Goal: Task Accomplishment & Management: Complete application form

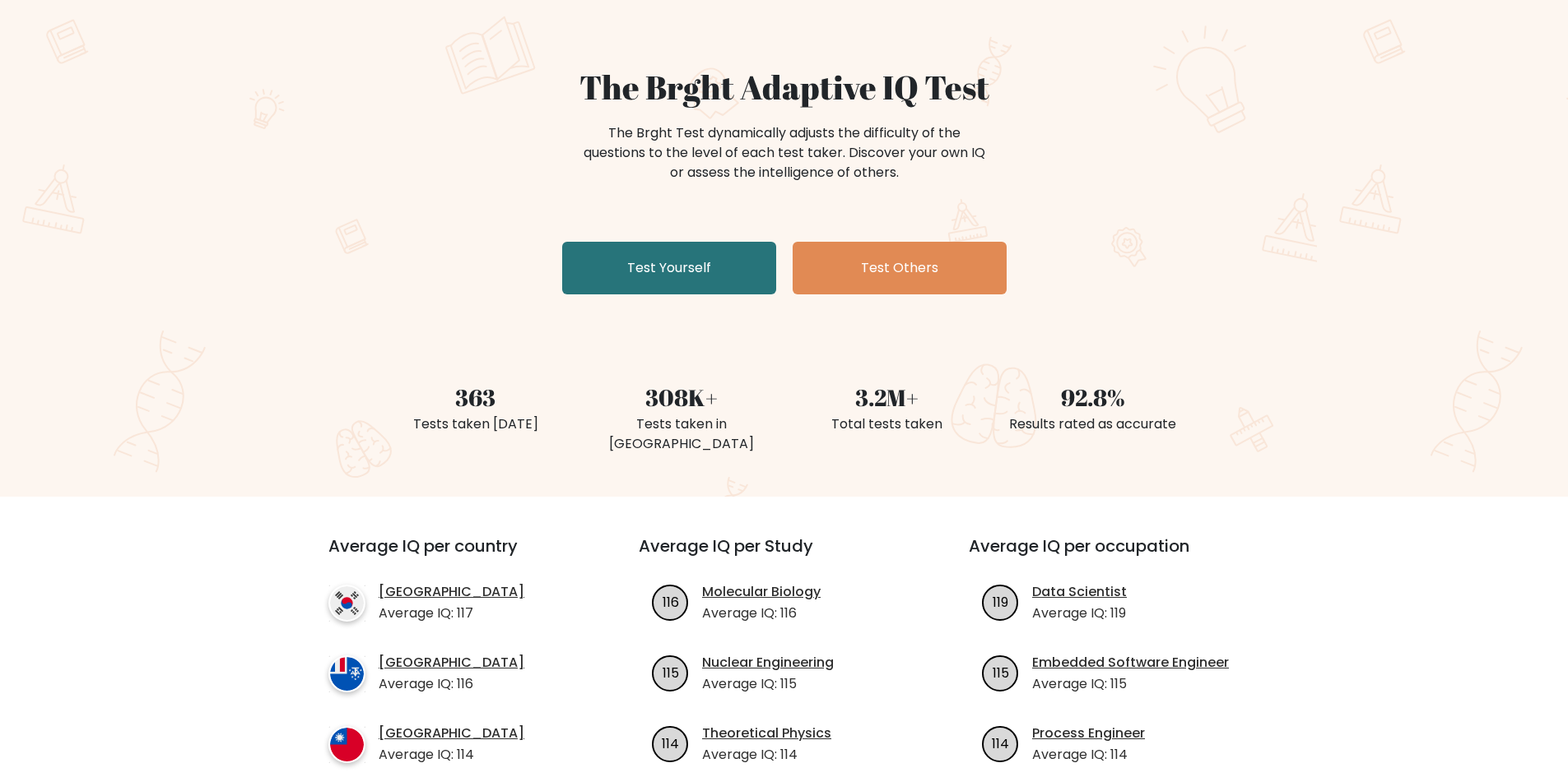
scroll to position [82, 0]
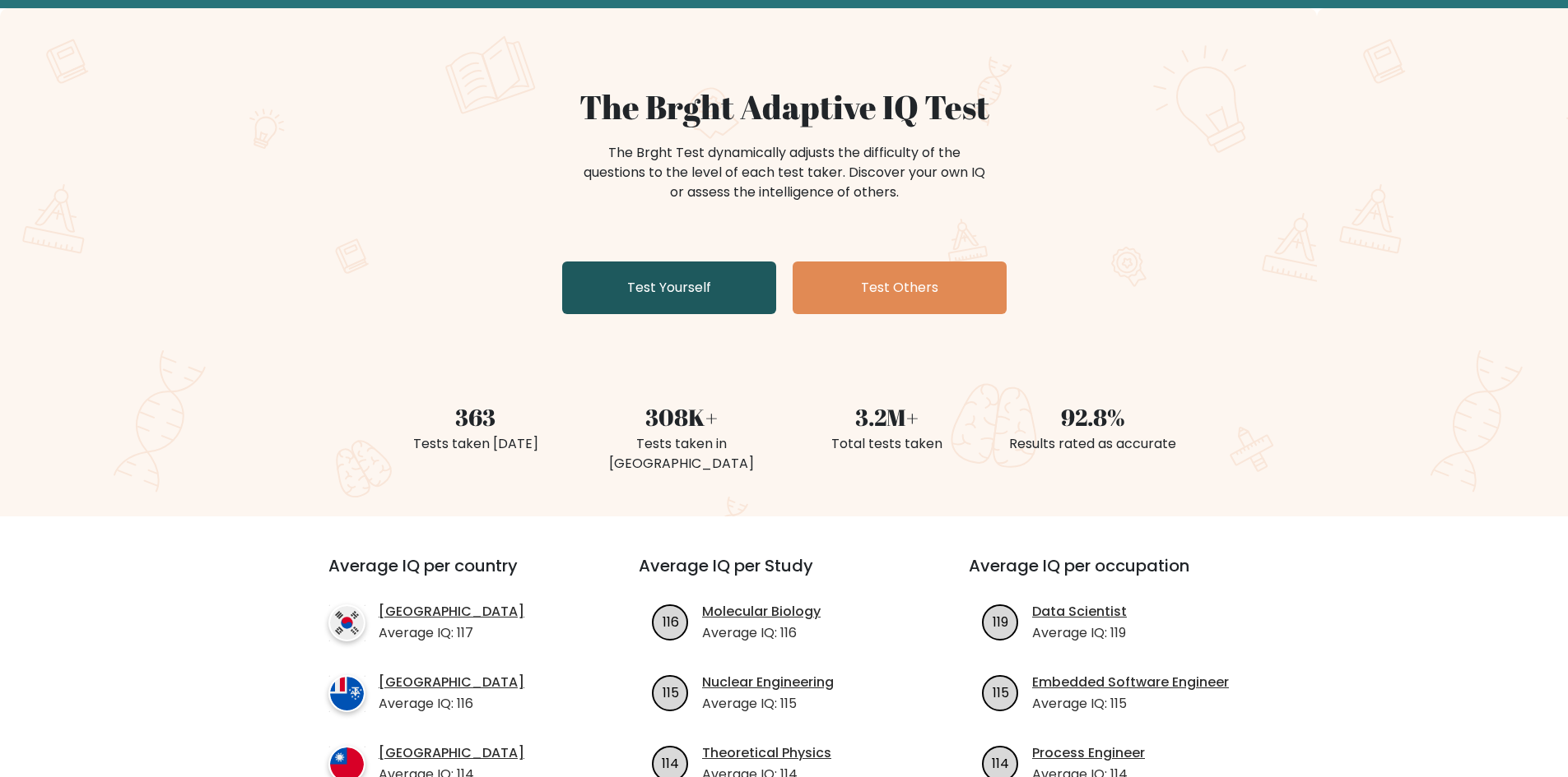
click at [716, 286] on link "Test Yourself" at bounding box center [668, 287] width 214 height 52
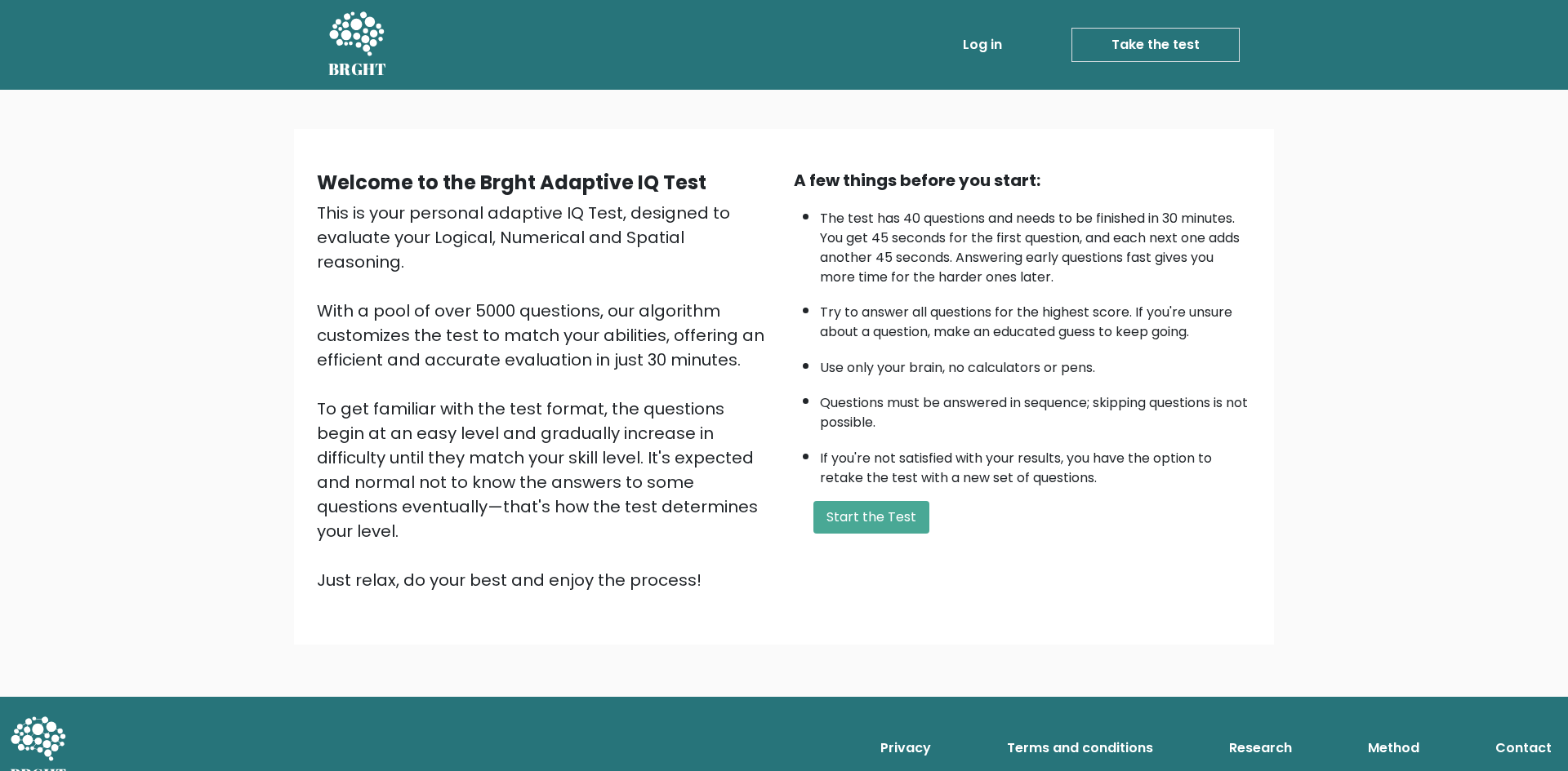
click at [865, 491] on div "A few things before you start: The test has 40 questions and needs to be finish…" at bounding box center [1022, 380] width 477 height 424
click at [869, 515] on button "Start the Test" at bounding box center [872, 517] width 116 height 33
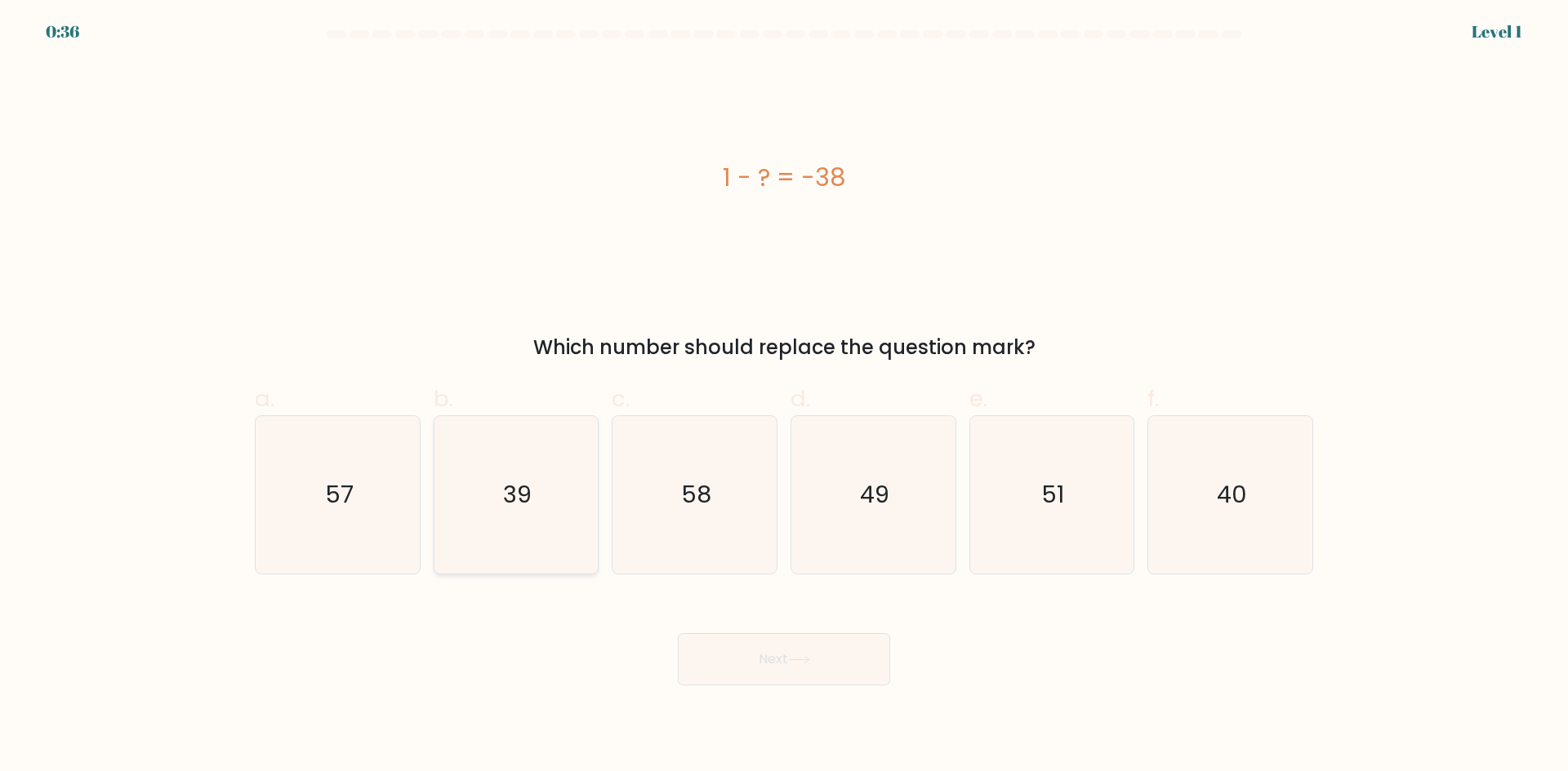
click at [520, 505] on text "39" at bounding box center [517, 495] width 28 height 33
click at [784, 397] on input "b. 39" at bounding box center [784, 392] width 1 height 11
radio input "true"
click at [772, 643] on button "Next" at bounding box center [784, 659] width 212 height 52
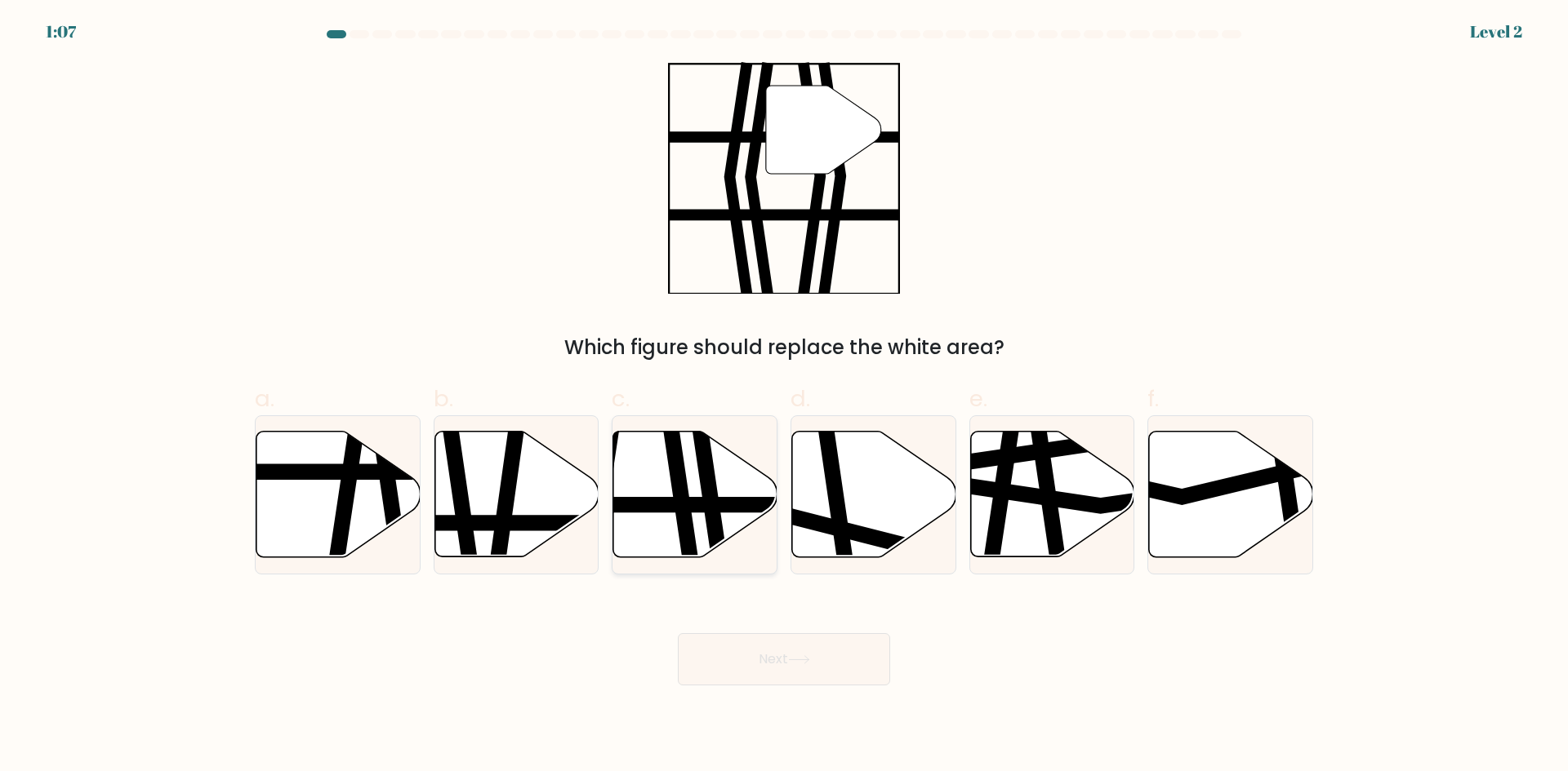
click at [717, 459] on icon at bounding box center [696, 495] width 164 height 126
click at [784, 397] on input "c." at bounding box center [784, 392] width 1 height 11
radio input "true"
click at [838, 674] on button "Next" at bounding box center [784, 659] width 212 height 52
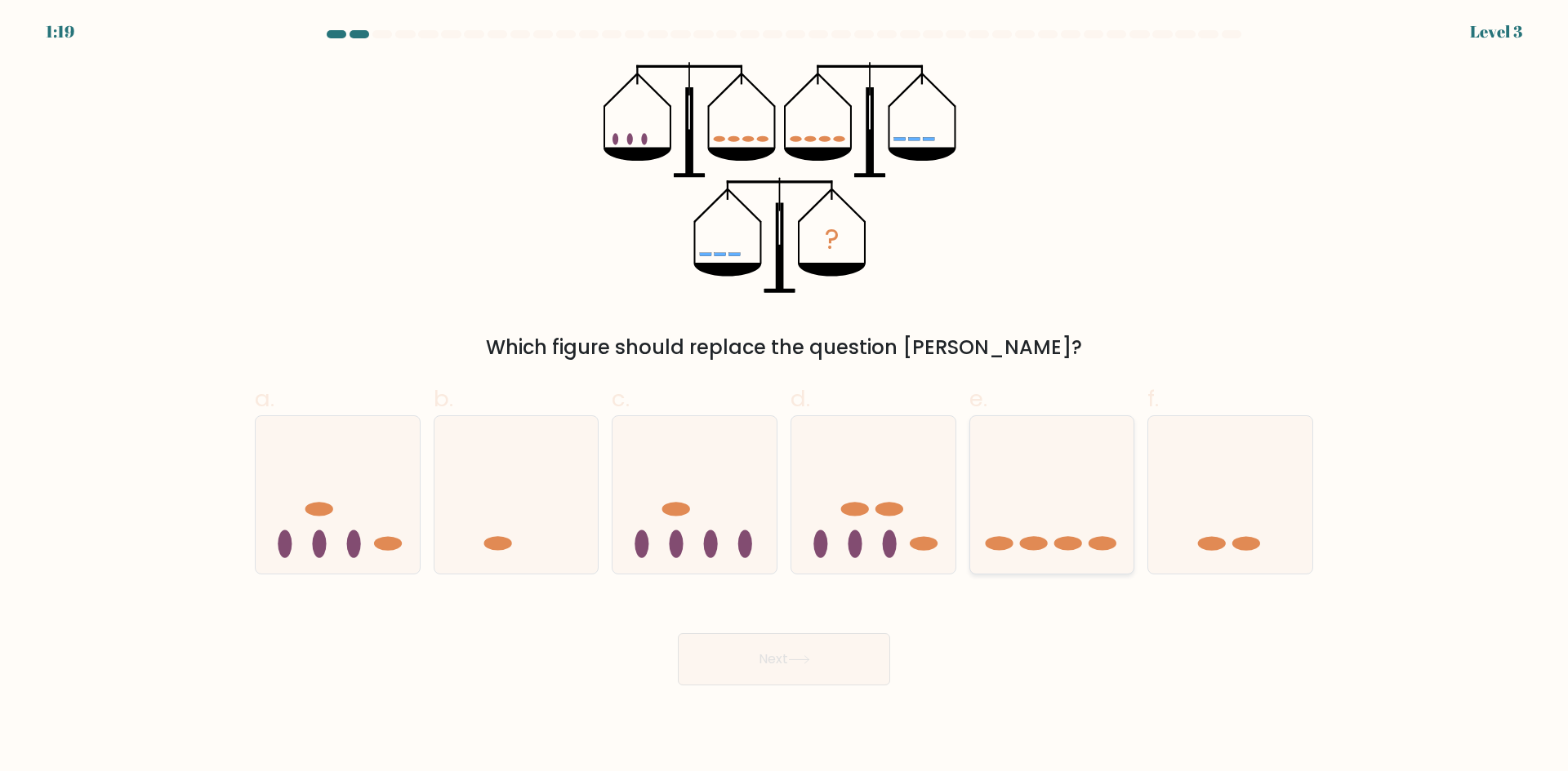
click at [1039, 509] on icon at bounding box center [1052, 495] width 164 height 136
click at [784, 397] on input "e." at bounding box center [784, 392] width 1 height 11
radio input "true"
click at [820, 655] on button "Next" at bounding box center [784, 659] width 212 height 52
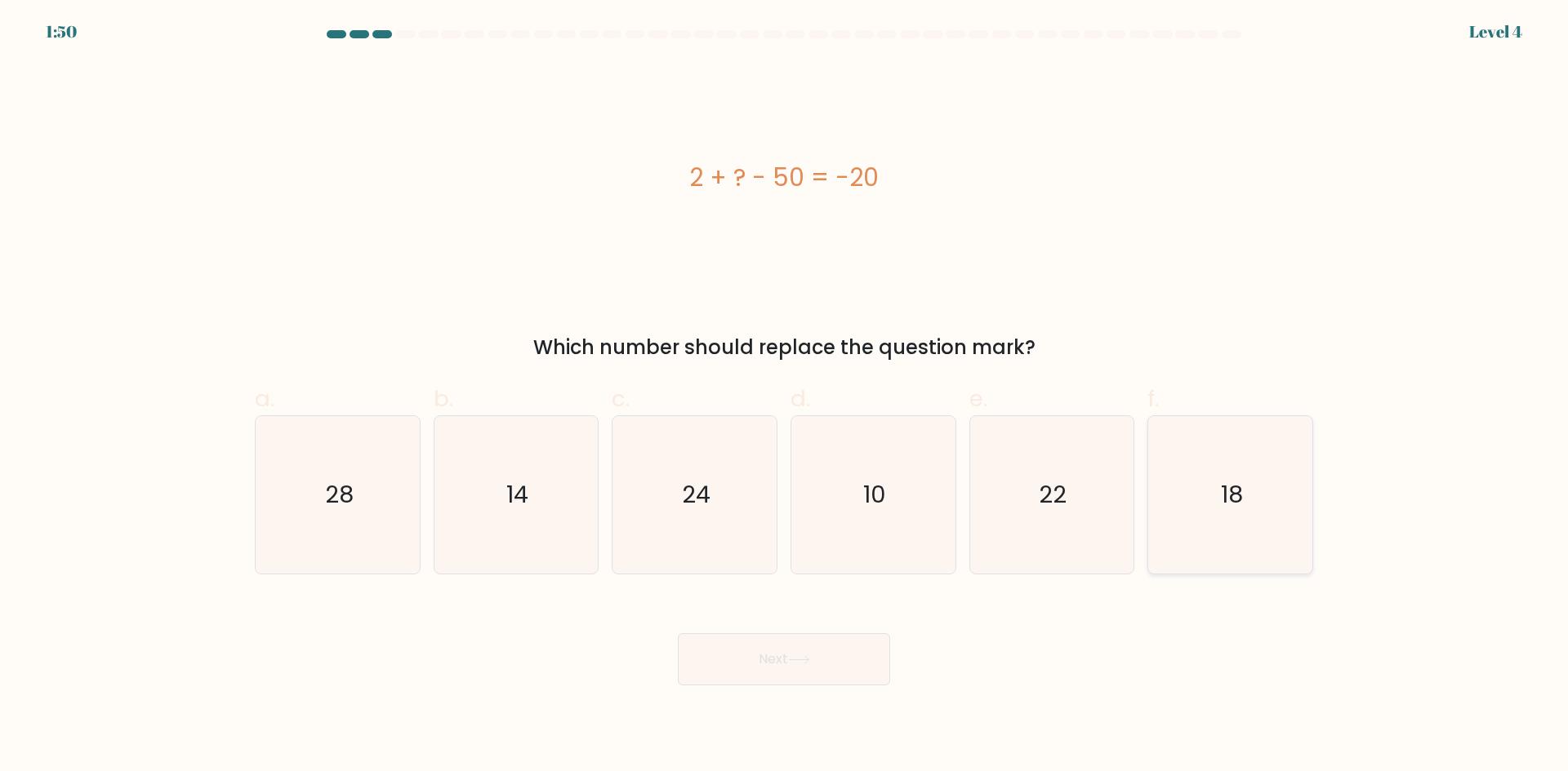
click at [1174, 488] on icon "18" at bounding box center [1230, 495] width 158 height 158
click at [784, 397] on input "f. 18" at bounding box center [784, 392] width 1 height 11
radio input "true"
click at [364, 491] on icon "28" at bounding box center [337, 495] width 158 height 158
click at [784, 397] on input "a. 28" at bounding box center [784, 392] width 1 height 11
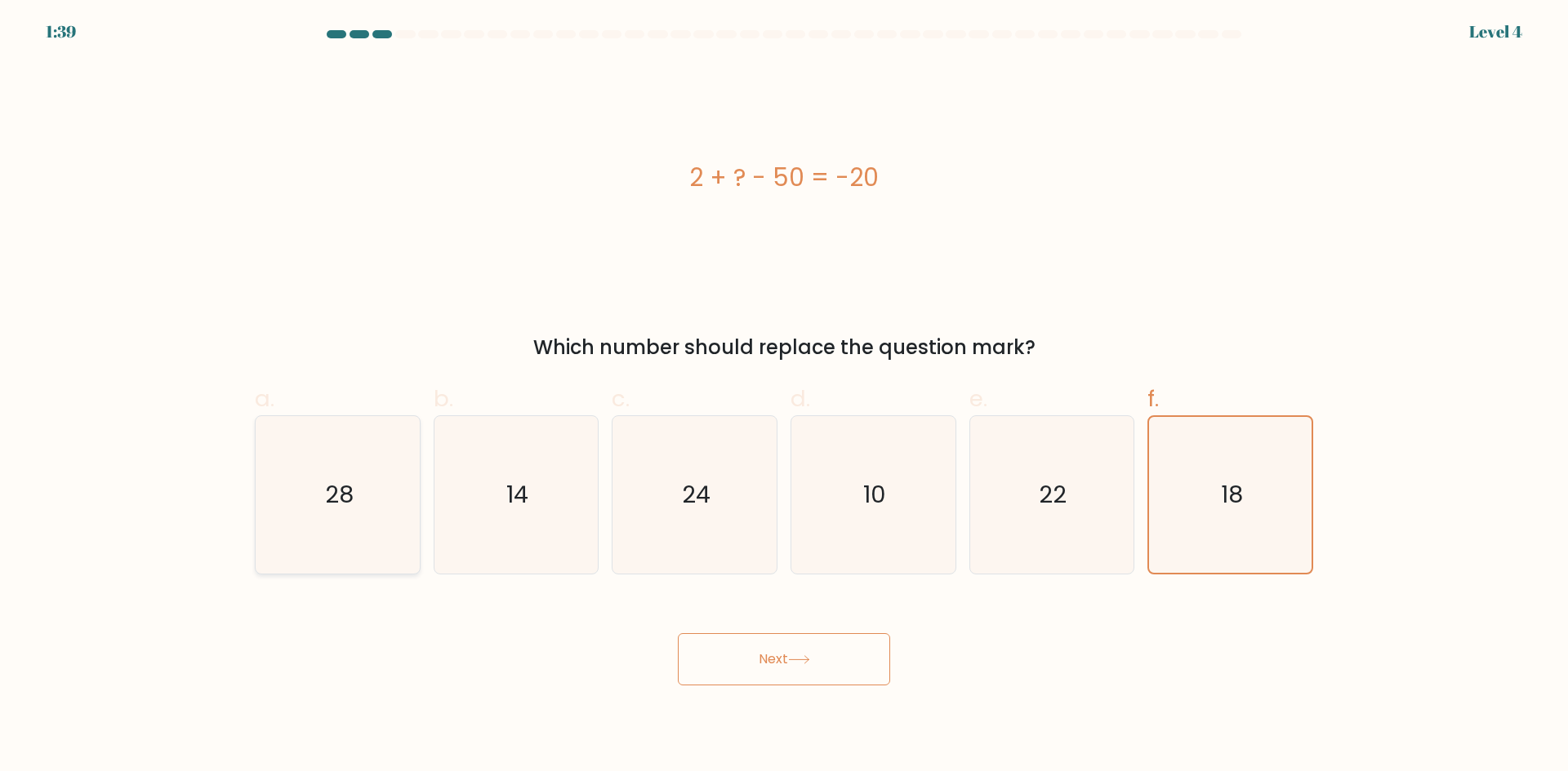
radio input "true"
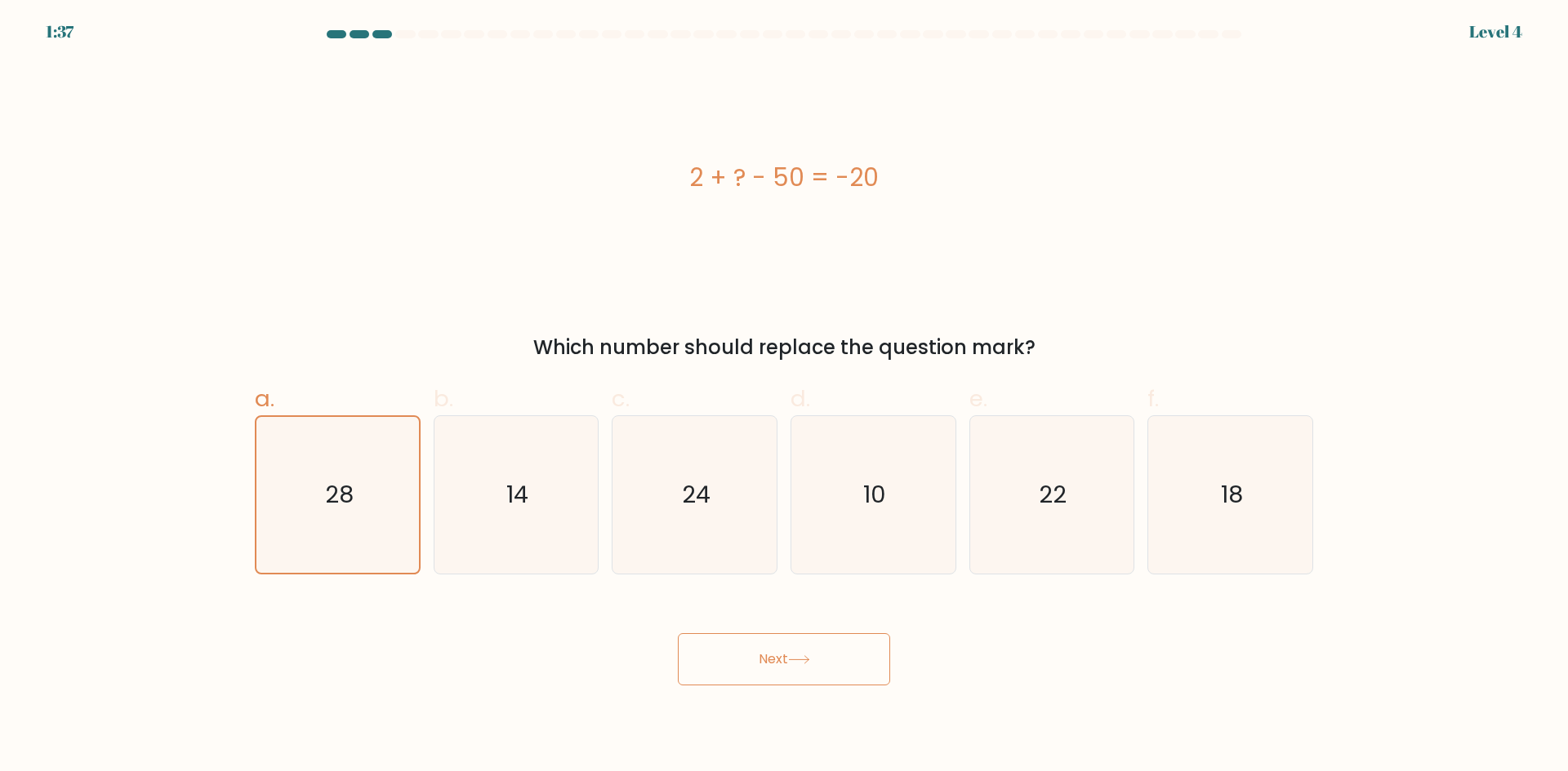
click at [874, 655] on button "Next" at bounding box center [784, 659] width 212 height 52
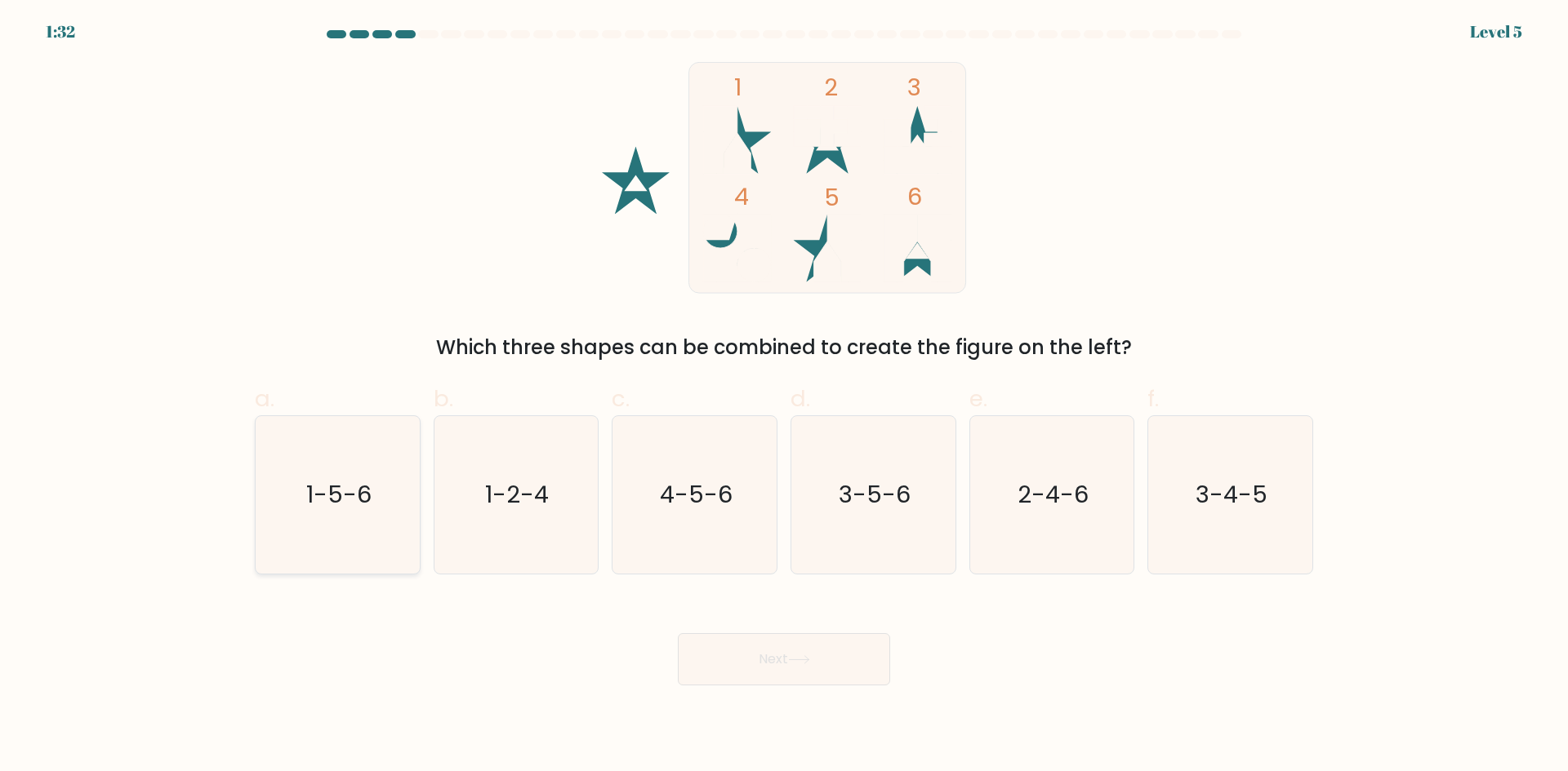
click at [369, 493] on text "1-5-6" at bounding box center [339, 495] width 65 height 33
click at [784, 397] on input "a. 1-5-6" at bounding box center [784, 392] width 1 height 11
radio input "true"
click at [806, 658] on icon at bounding box center [799, 660] width 22 height 9
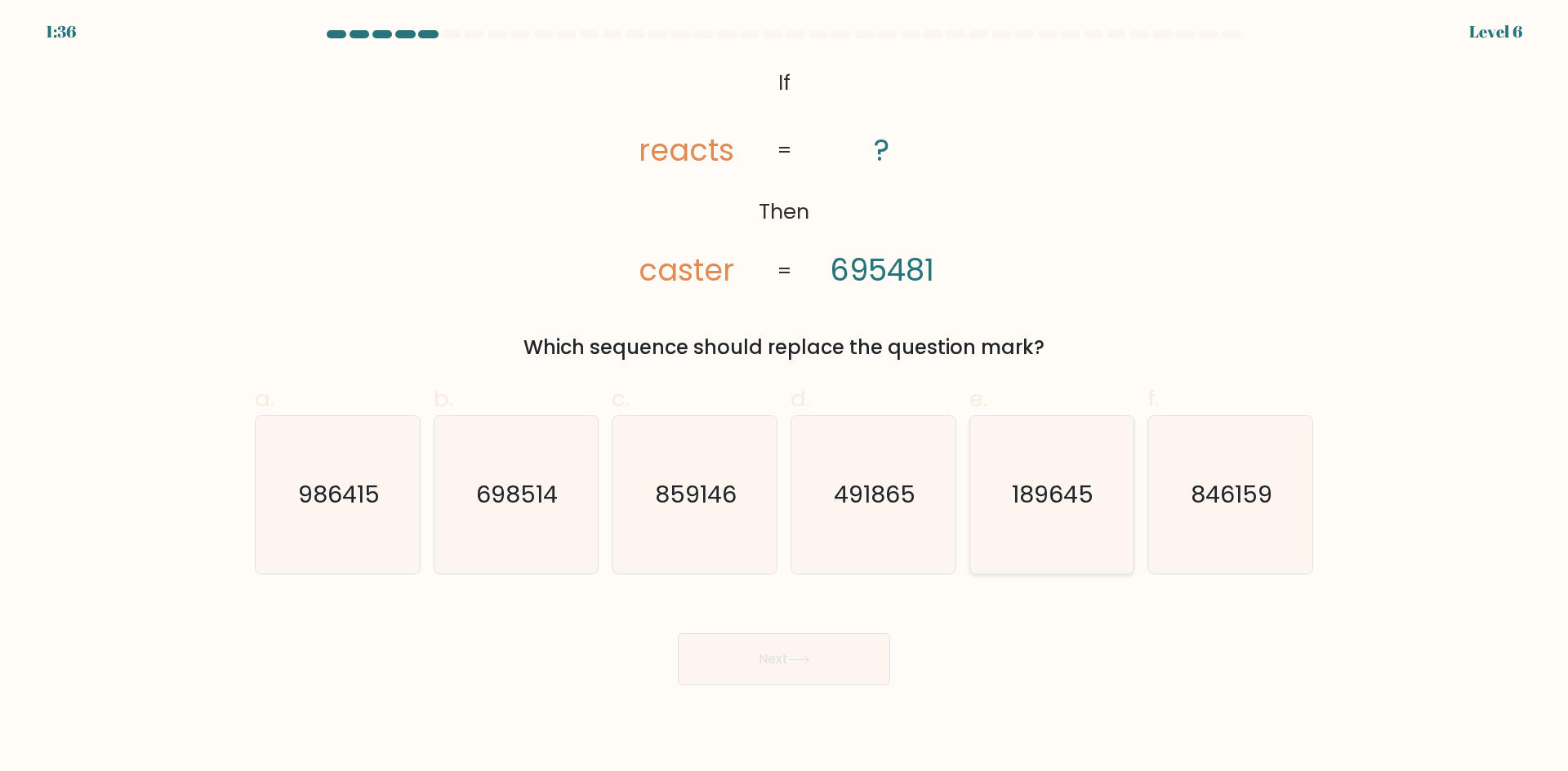
click at [1045, 530] on icon "189645" at bounding box center [1051, 495] width 158 height 158
click at [784, 397] on input "e. 189645" at bounding box center [784, 392] width 1 height 11
radio input "true"
click at [788, 660] on button "Next" at bounding box center [784, 659] width 212 height 52
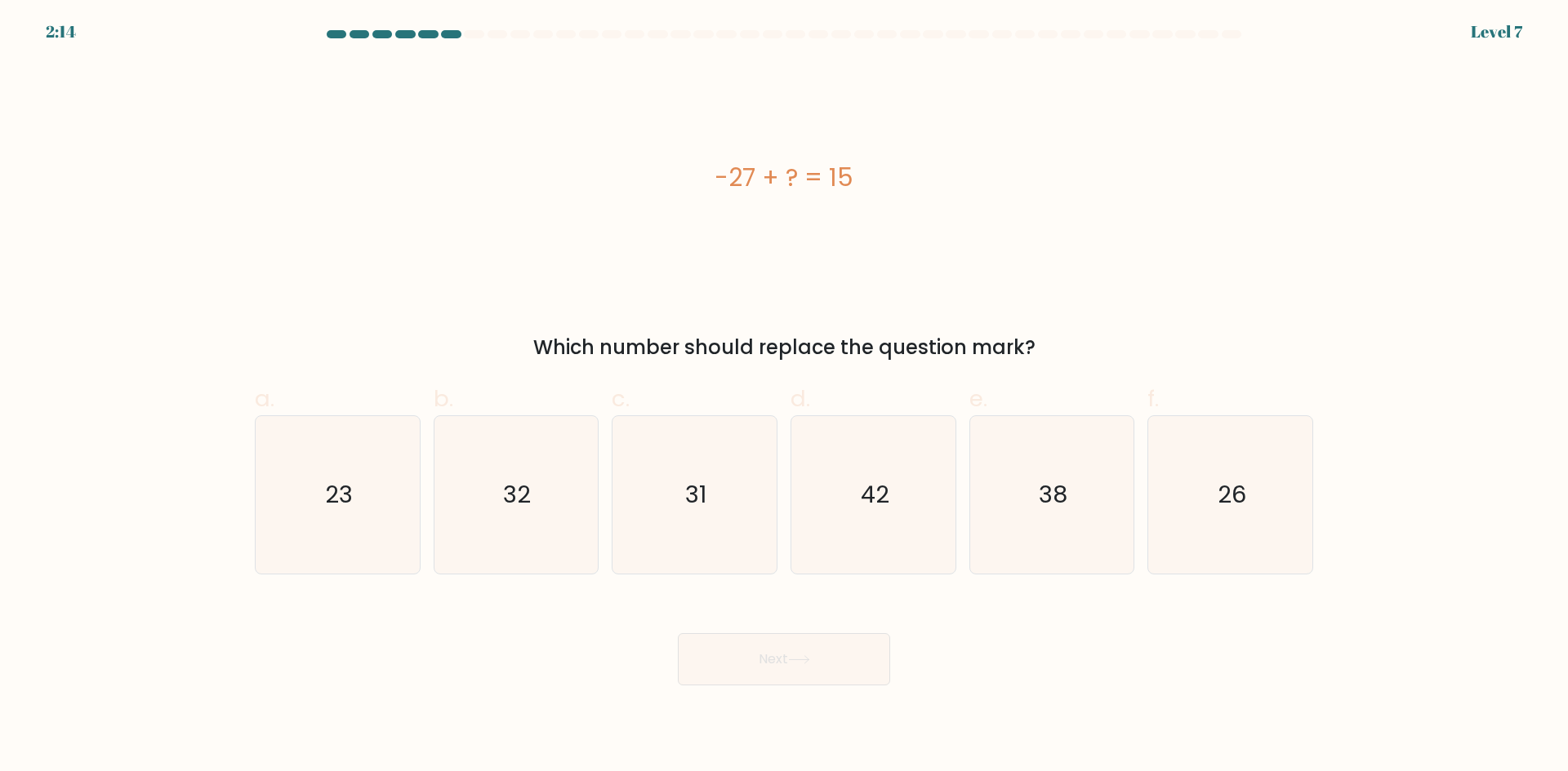
drag, startPoint x: 731, startPoint y: 179, endPoint x: 875, endPoint y: 182, distance: 144.0
click at [875, 182] on div "-27 + ? = 15" at bounding box center [784, 178] width 1058 height 37
click at [899, 184] on div "-27 + ? = 15" at bounding box center [784, 178] width 1058 height 37
click at [870, 510] on text "42" at bounding box center [875, 495] width 28 height 33
click at [784, 397] on input "d. 42" at bounding box center [784, 392] width 1 height 11
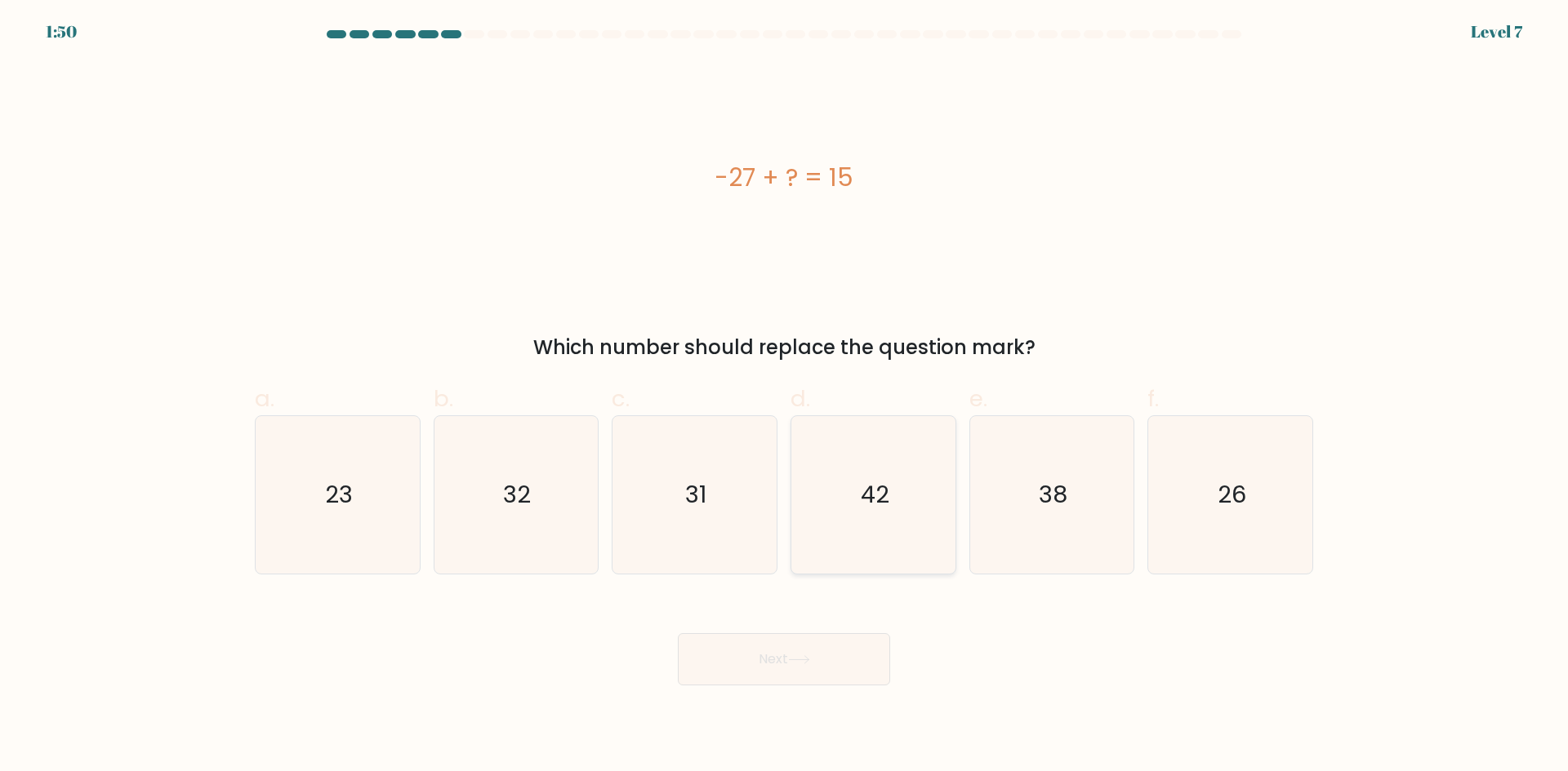
radio input "true"
click at [792, 670] on button "Next" at bounding box center [784, 659] width 212 height 52
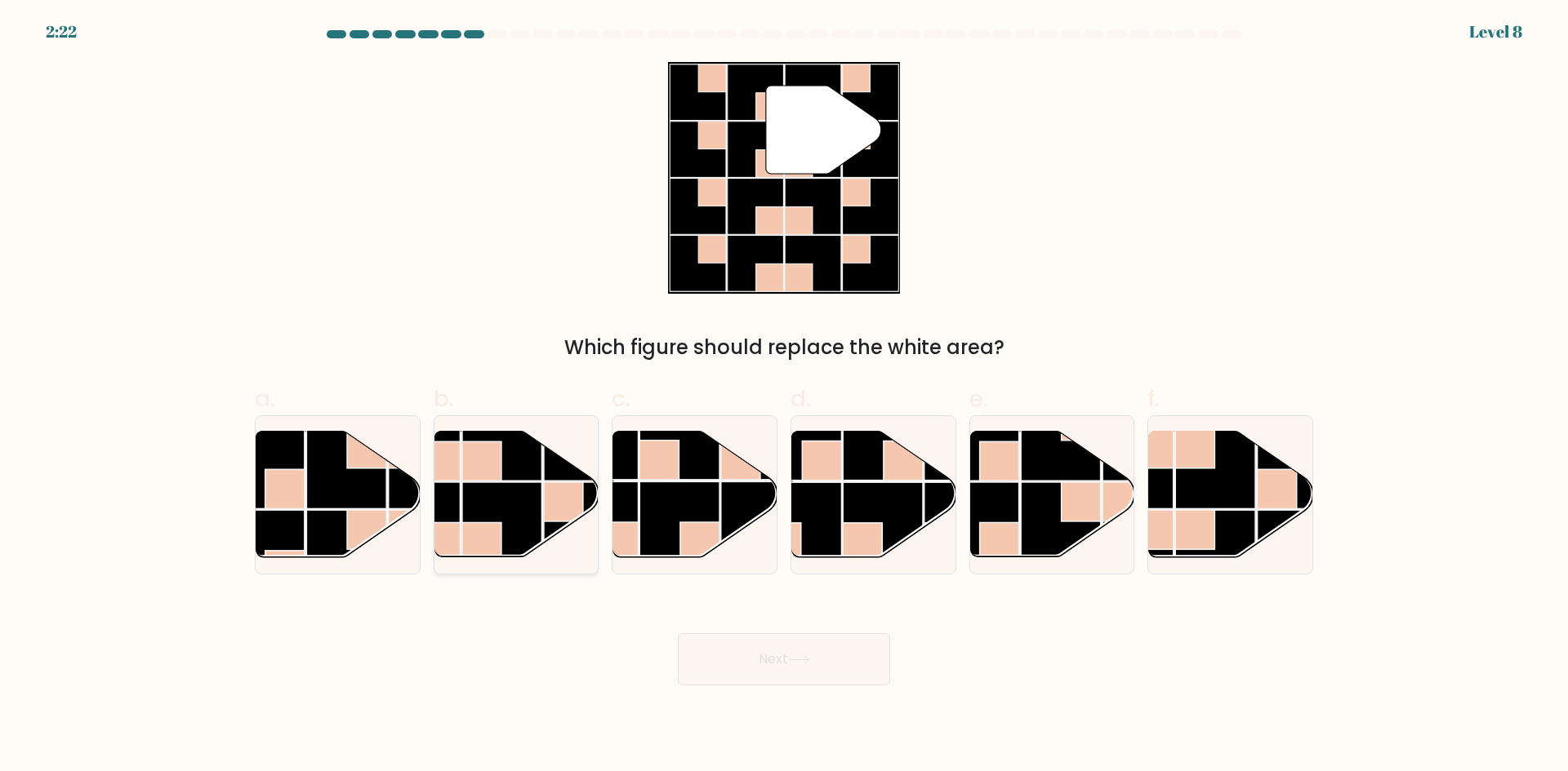
click at [487, 492] on rect at bounding box center [502, 522] width 80 height 80
click at [784, 397] on input "b." at bounding box center [784, 392] width 1 height 11
radio input "true"
click at [821, 665] on button "Next" at bounding box center [784, 659] width 212 height 52
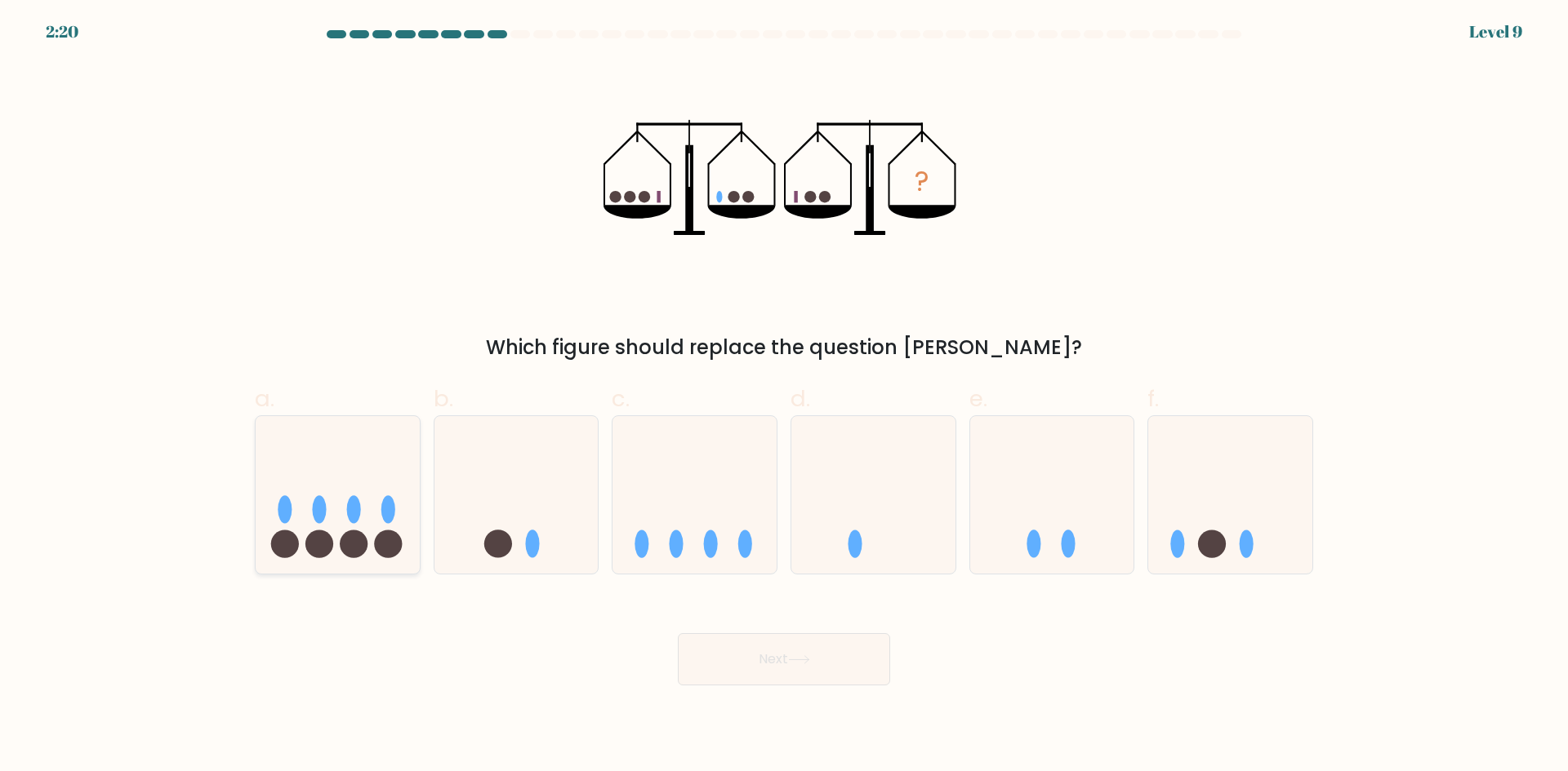
click at [380, 494] on icon at bounding box center [337, 495] width 164 height 136
click at [784, 397] on input "a." at bounding box center [784, 392] width 1 height 11
radio input "true"
click at [1236, 525] on icon at bounding box center [1230, 495] width 164 height 136
click at [784, 397] on input "f." at bounding box center [784, 392] width 1 height 11
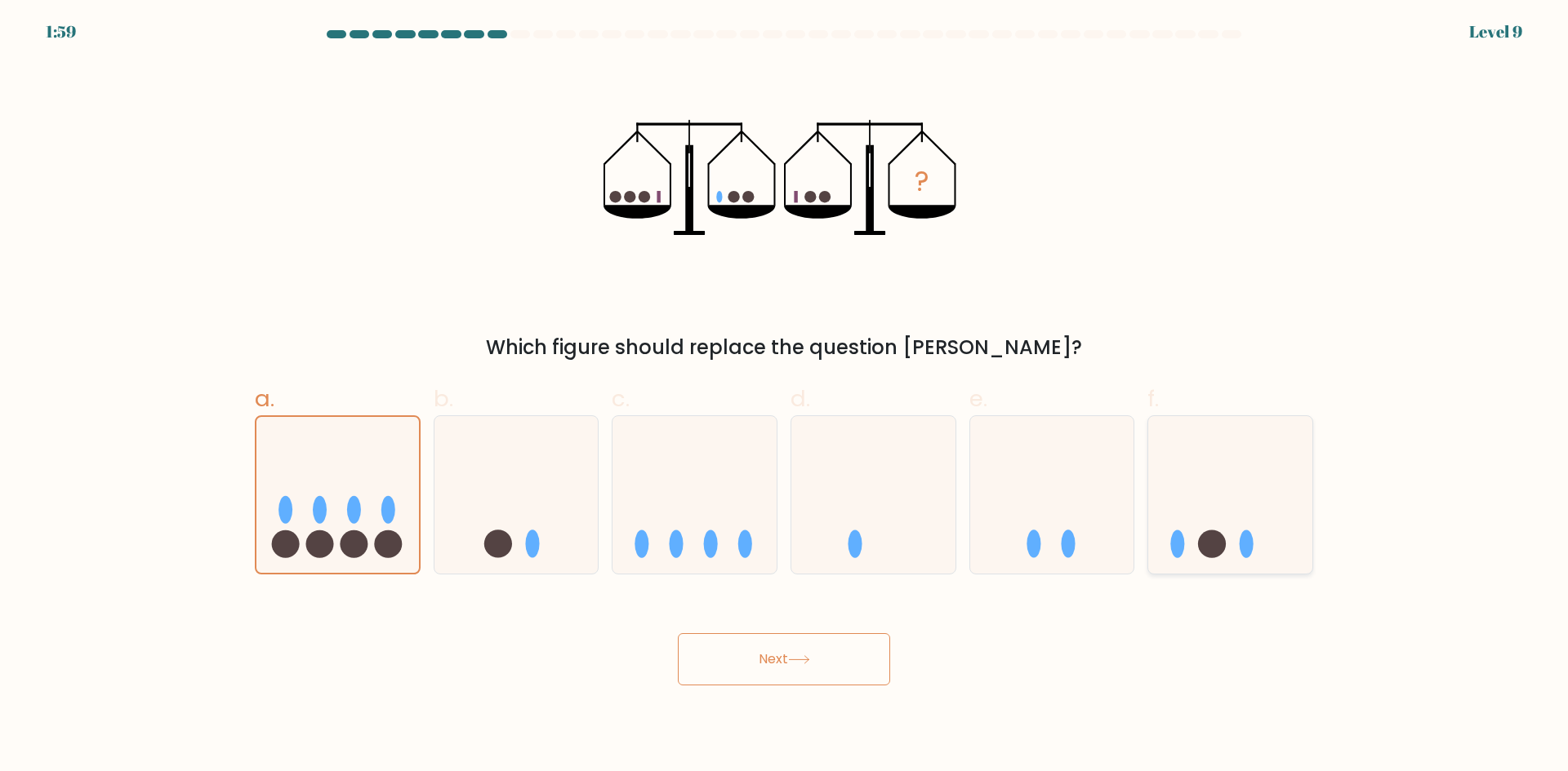
radio input "true"
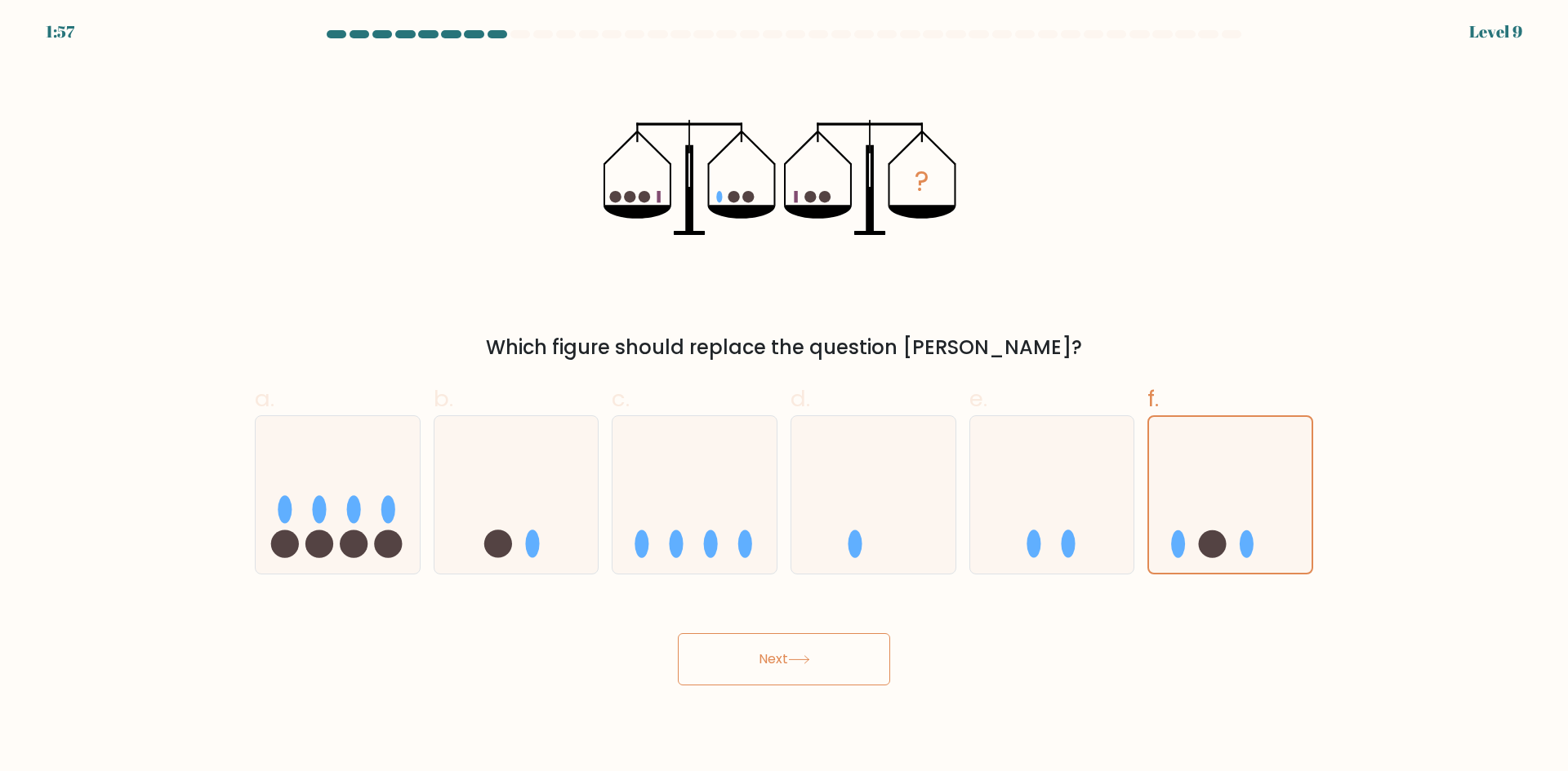
click at [771, 685] on button "Next" at bounding box center [784, 659] width 212 height 52
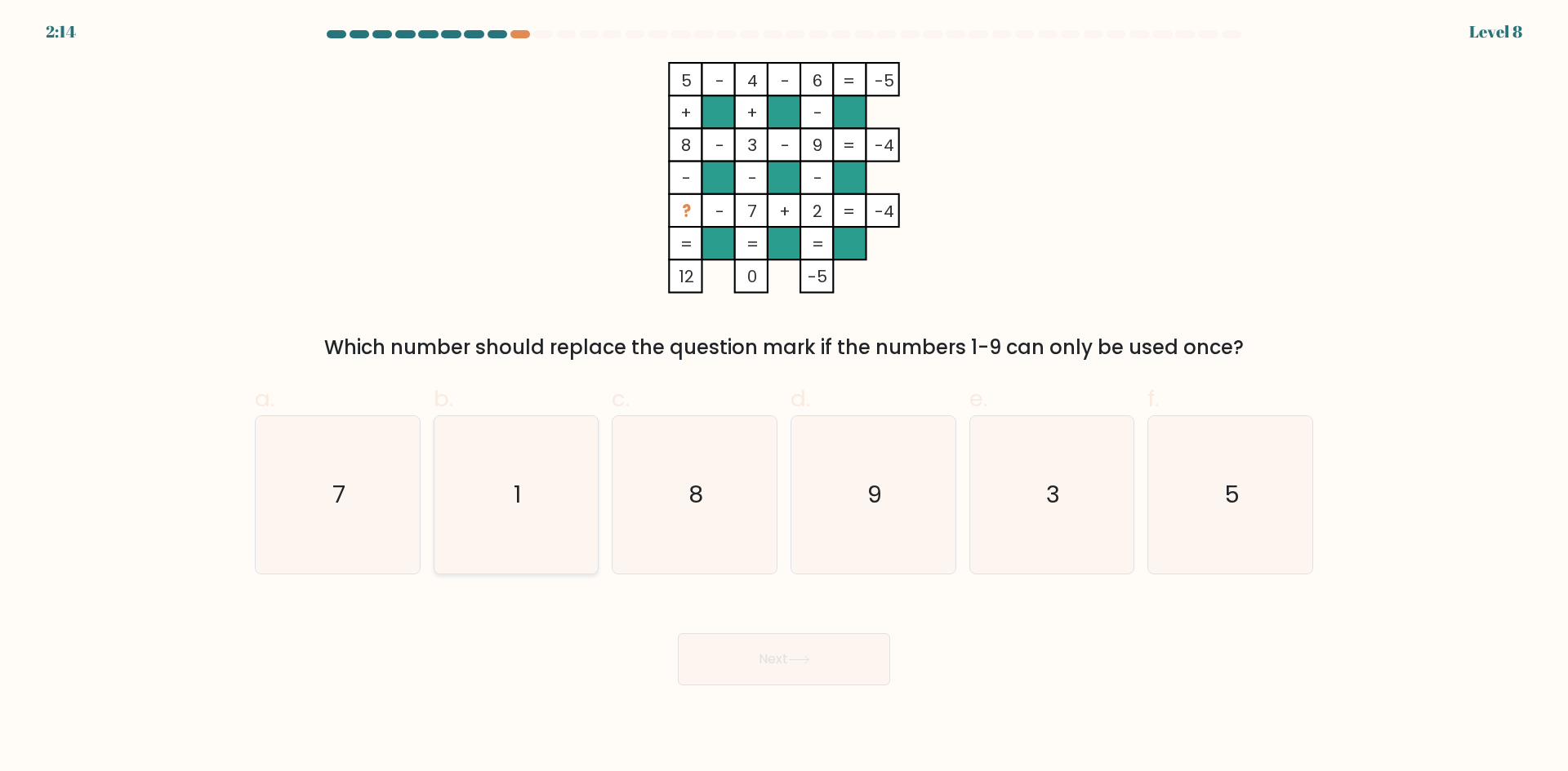
click at [505, 493] on icon "1" at bounding box center [515, 495] width 158 height 158
click at [784, 397] on input "b. 1" at bounding box center [784, 392] width 1 height 11
radio input "true"
click at [810, 663] on icon at bounding box center [799, 660] width 22 height 9
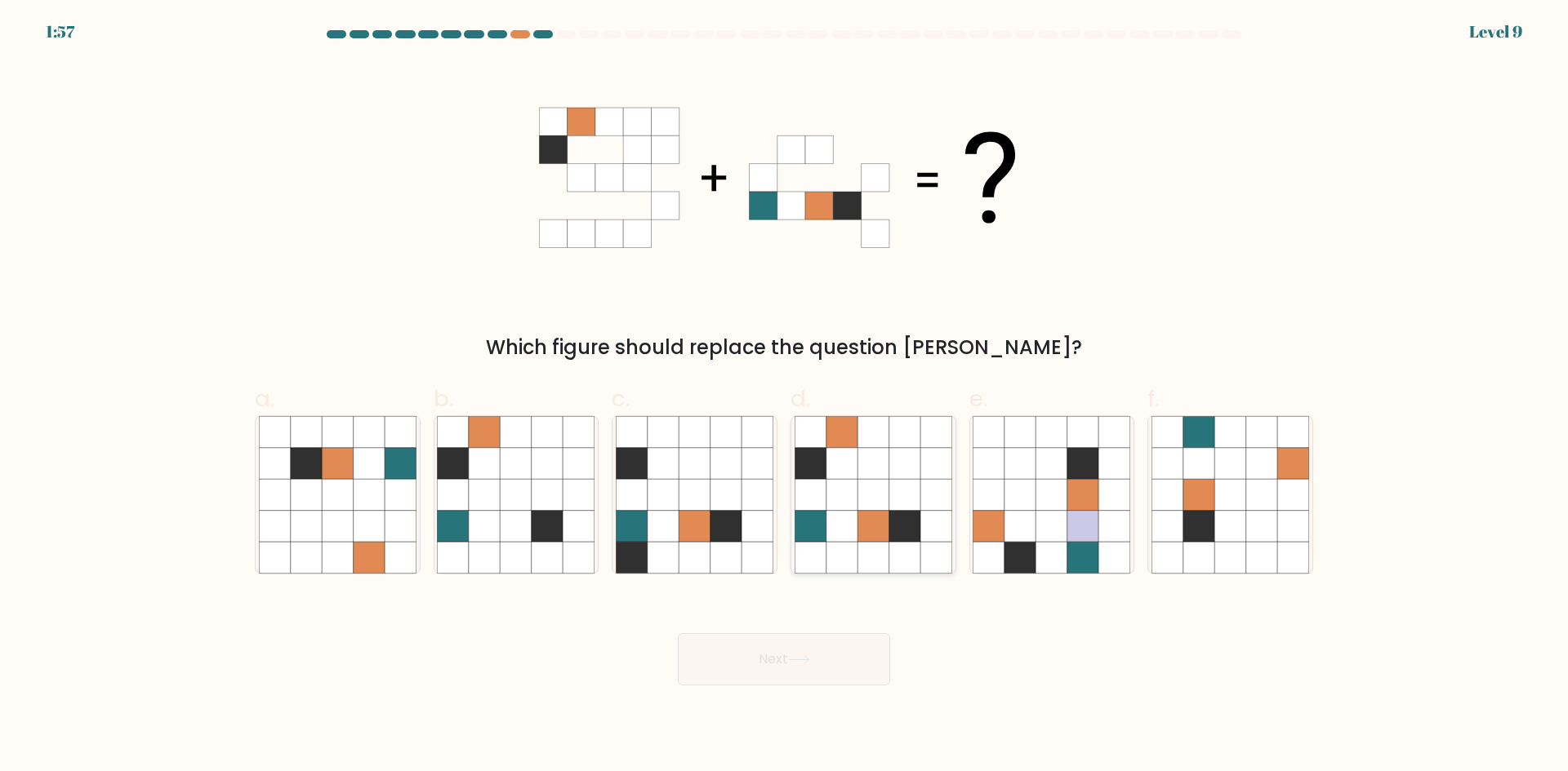
click at [900, 519] on icon at bounding box center [904, 526] width 31 height 31
click at [784, 397] on input "d." at bounding box center [784, 392] width 1 height 11
radio input "true"
click at [866, 654] on button "Next" at bounding box center [784, 659] width 212 height 52
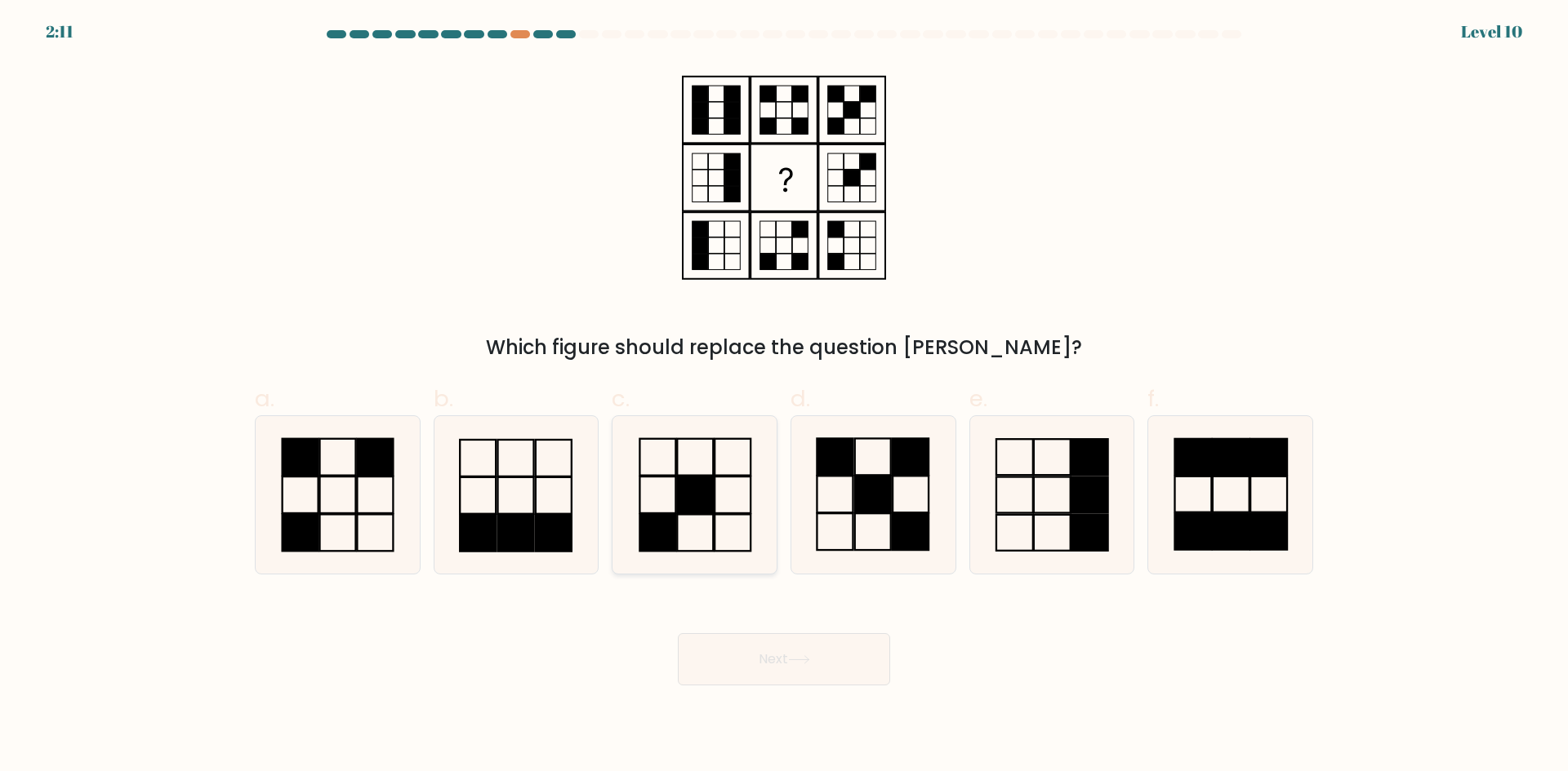
click at [722, 468] on icon at bounding box center [694, 495] width 158 height 158
click at [784, 397] on input "c." at bounding box center [784, 392] width 1 height 11
radio input "true"
click at [813, 654] on button "Next" at bounding box center [784, 659] width 212 height 52
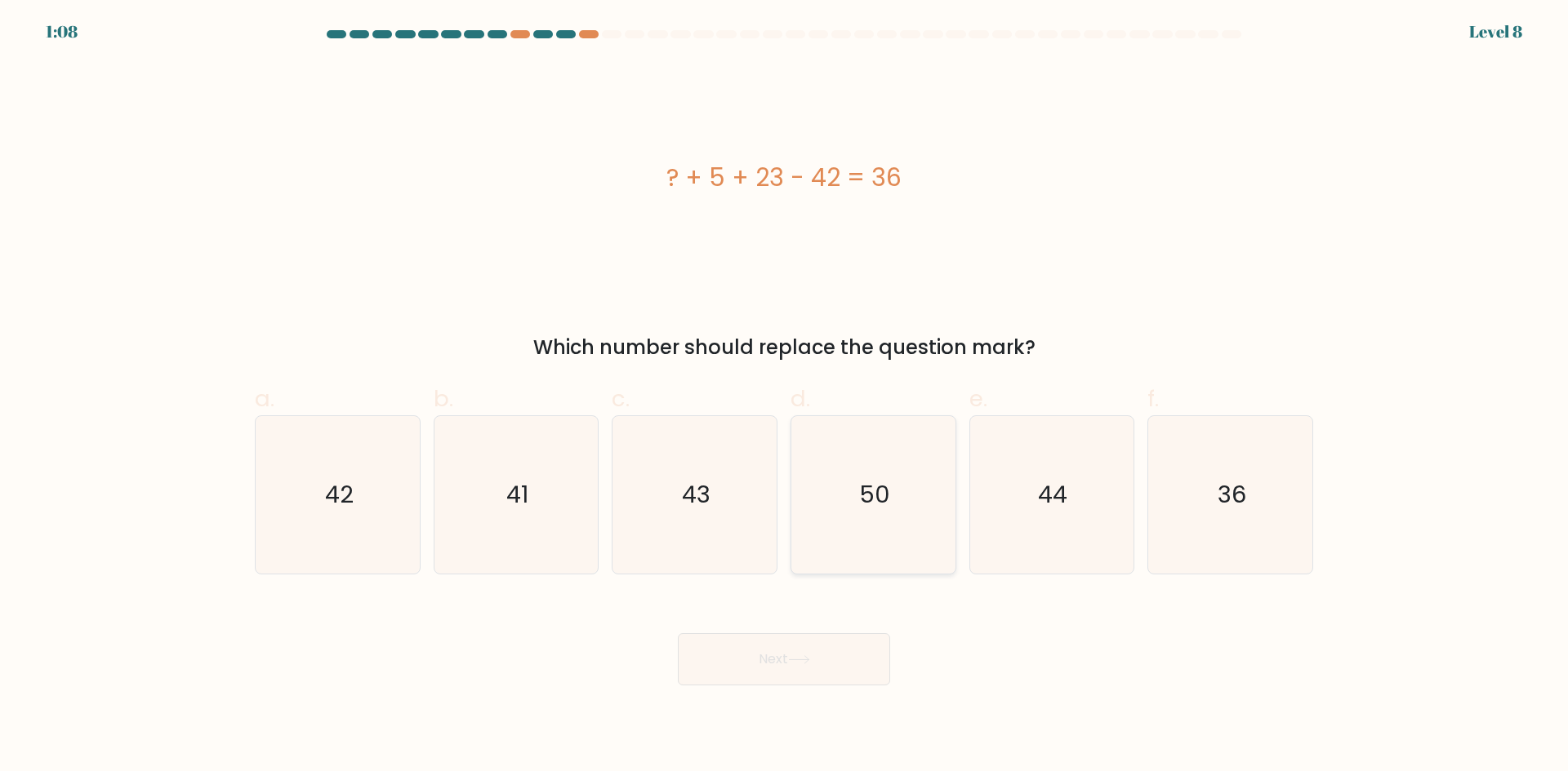
click at [858, 500] on icon "50" at bounding box center [872, 495] width 158 height 158
click at [784, 397] on input "d. 50" at bounding box center [784, 392] width 1 height 11
radio input "true"
click at [851, 645] on button "Next" at bounding box center [784, 659] width 212 height 52
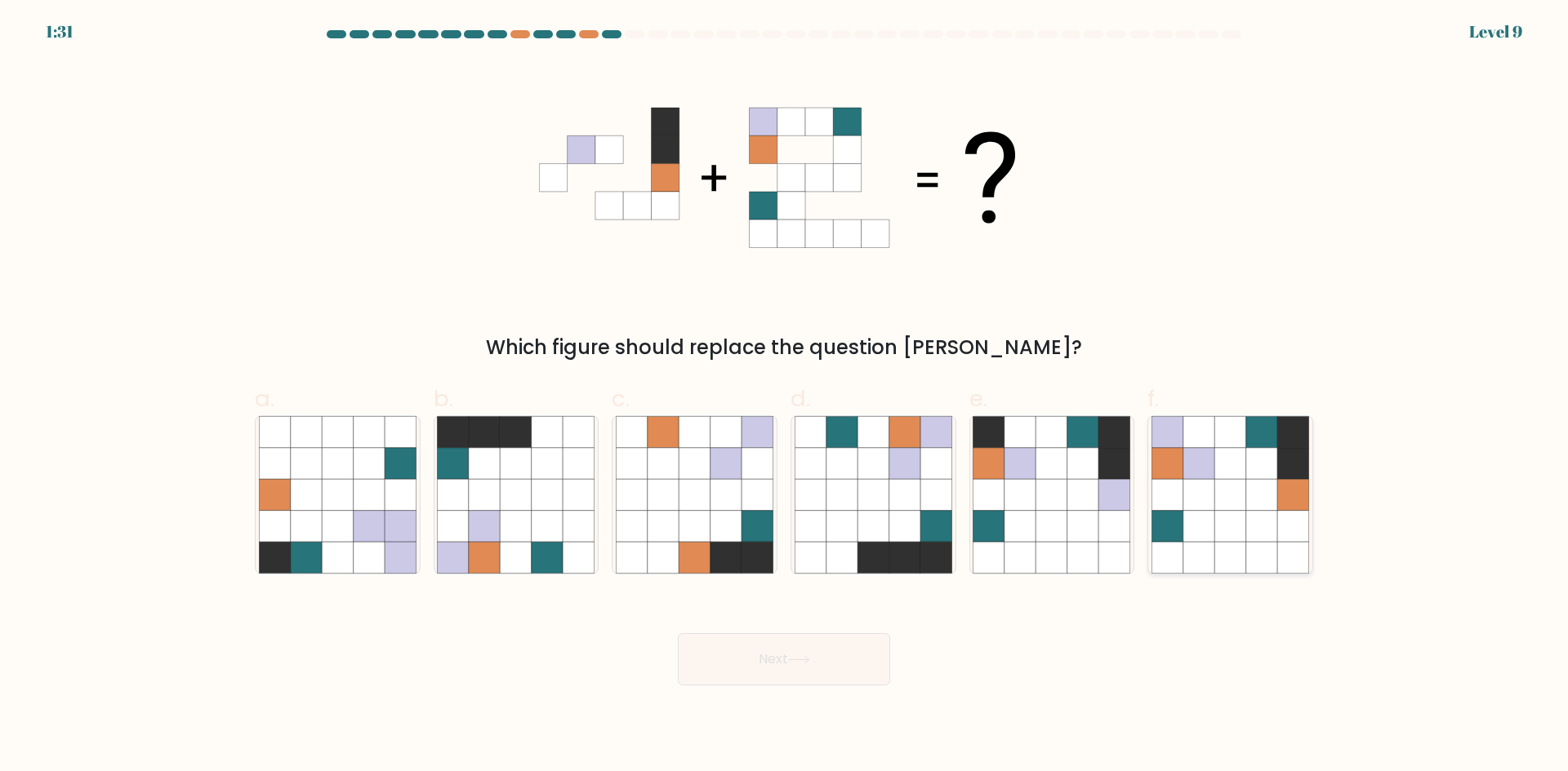
click at [1255, 474] on icon at bounding box center [1261, 463] width 31 height 31
click at [784, 397] on input "f." at bounding box center [784, 392] width 1 height 11
radio input "true"
click at [797, 653] on button "Next" at bounding box center [784, 659] width 212 height 52
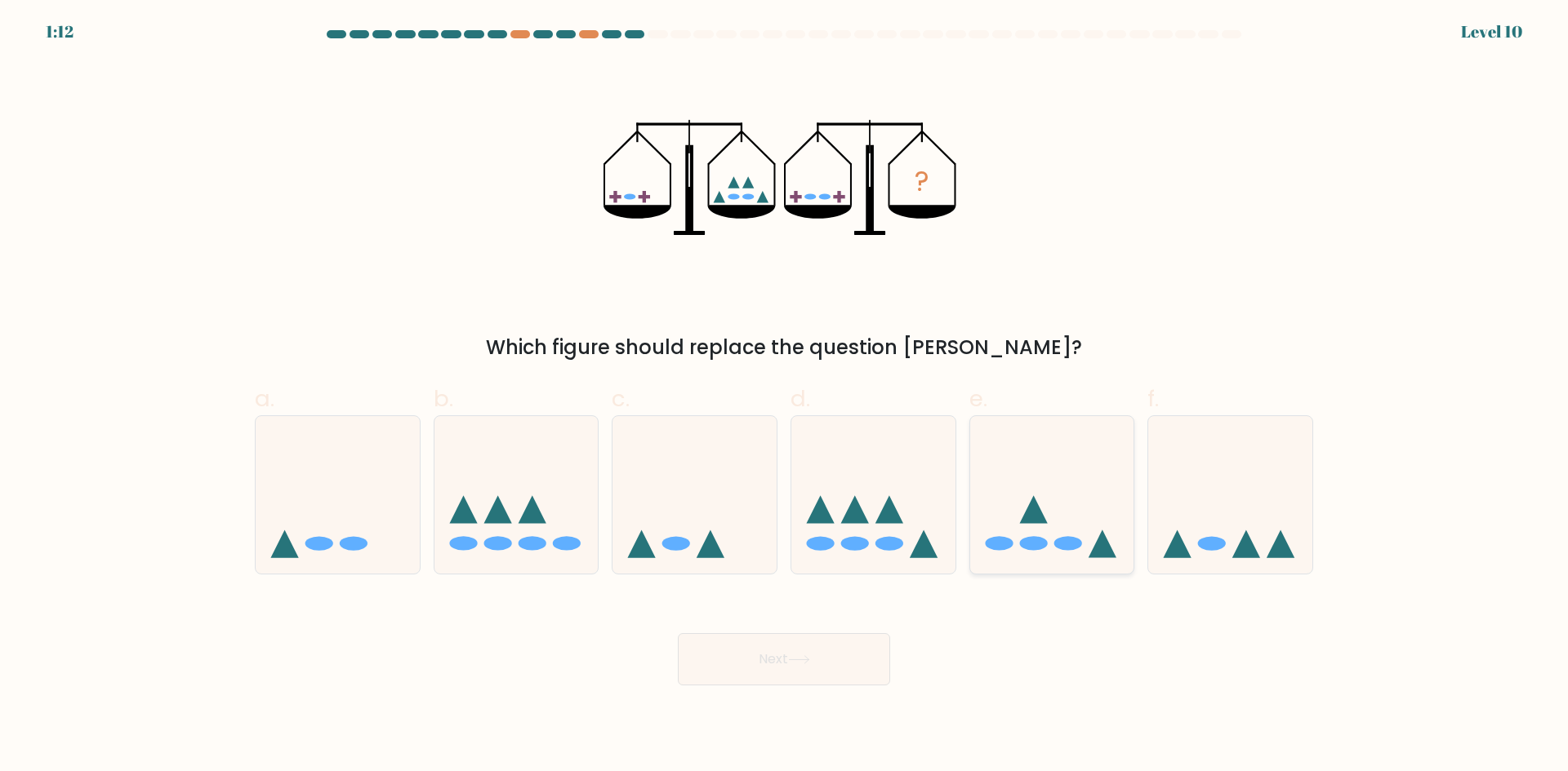
click at [1071, 522] on icon at bounding box center [1052, 495] width 164 height 136
click at [784, 397] on input "e." at bounding box center [784, 392] width 1 height 11
radio input "true"
click at [865, 665] on button "Next" at bounding box center [784, 659] width 212 height 52
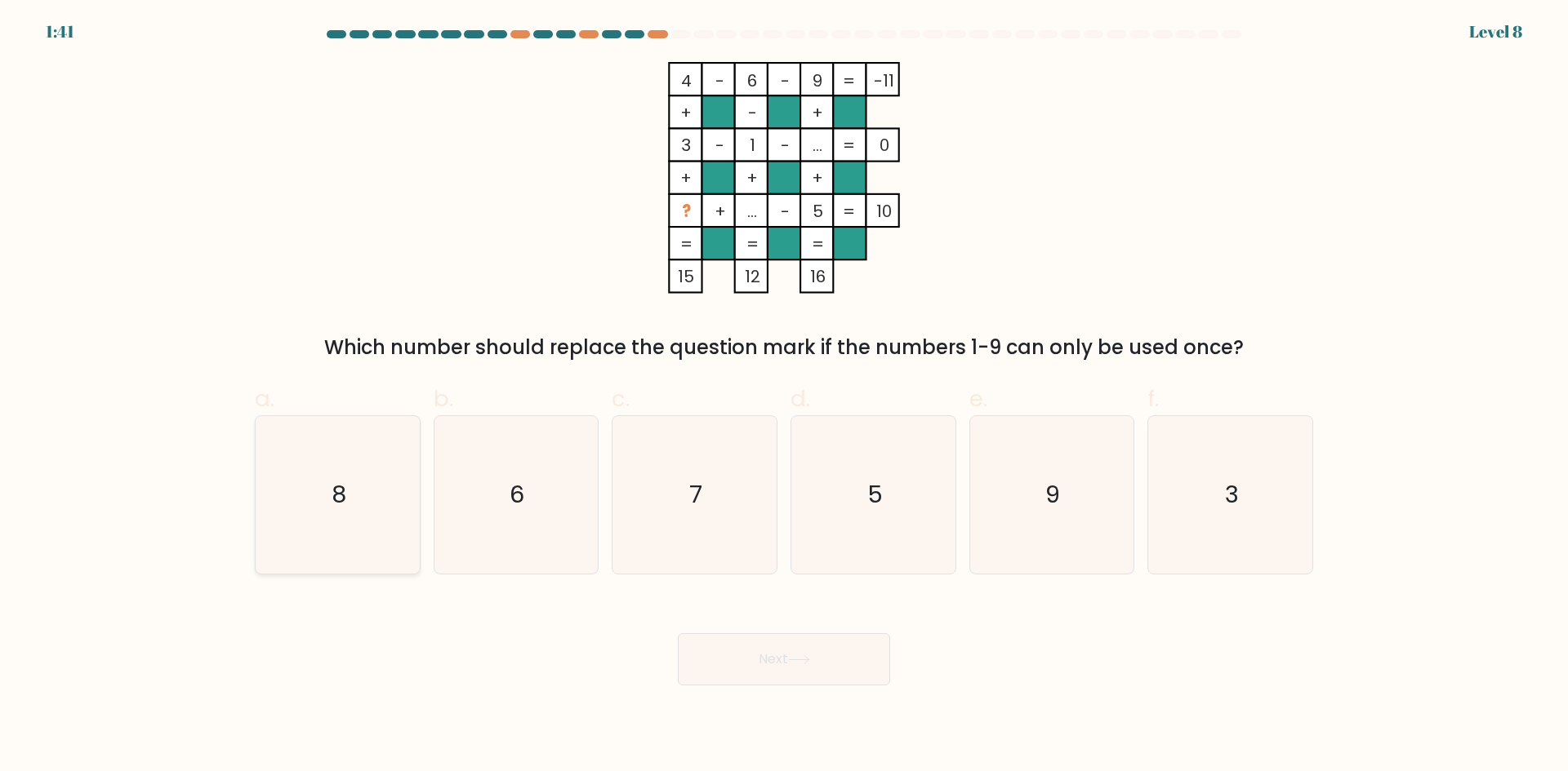
click at [374, 483] on icon "8" at bounding box center [337, 495] width 158 height 158
click at [784, 397] on input "a. 8" at bounding box center [784, 392] width 1 height 11
radio input "true"
click at [782, 664] on button "Next" at bounding box center [784, 659] width 212 height 52
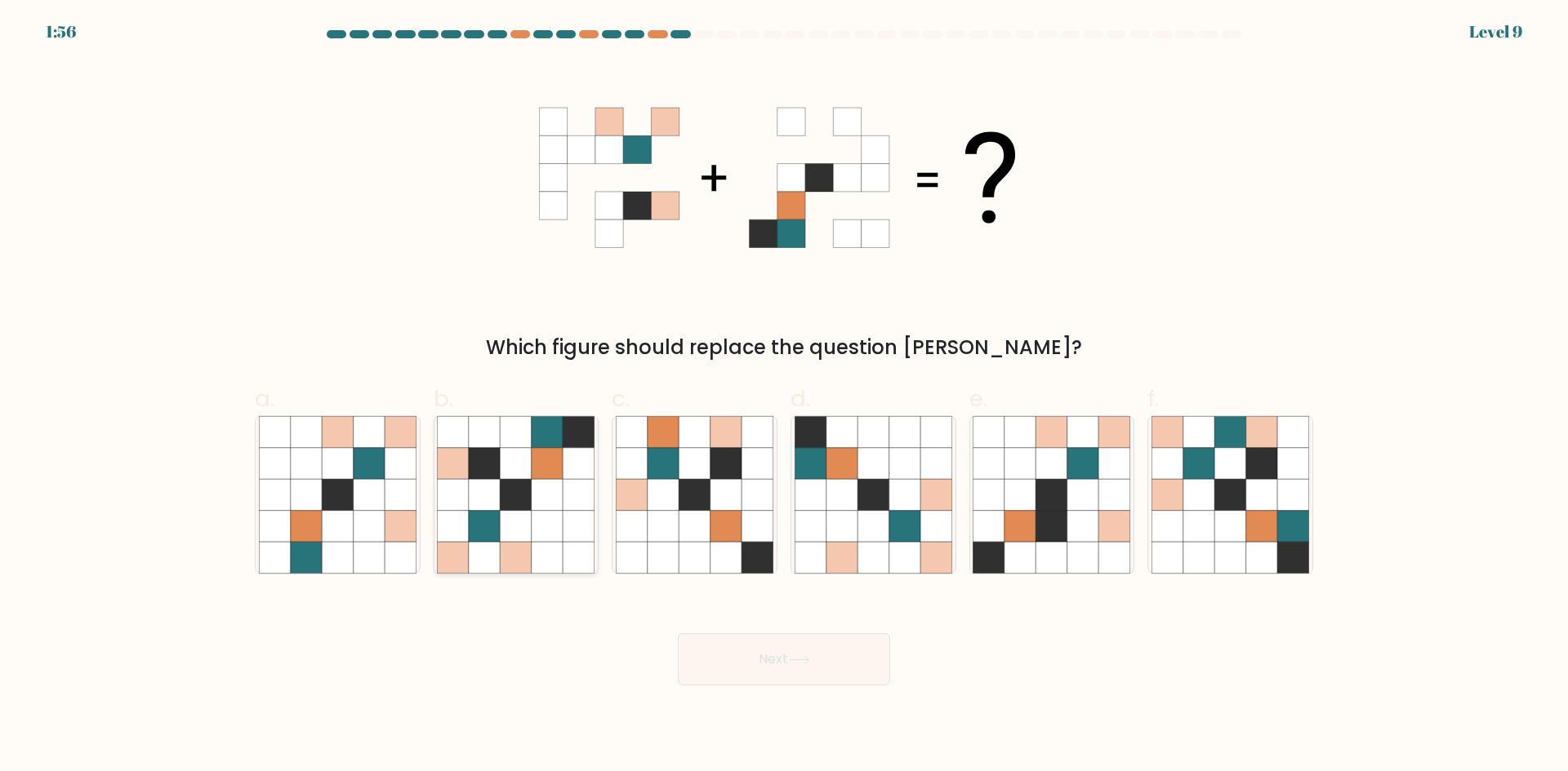
click at [545, 525] on icon at bounding box center [547, 526] width 31 height 31
click at [784, 397] on input "b." at bounding box center [784, 392] width 1 height 11
radio input "true"
click at [788, 665] on button "Next" at bounding box center [784, 659] width 212 height 52
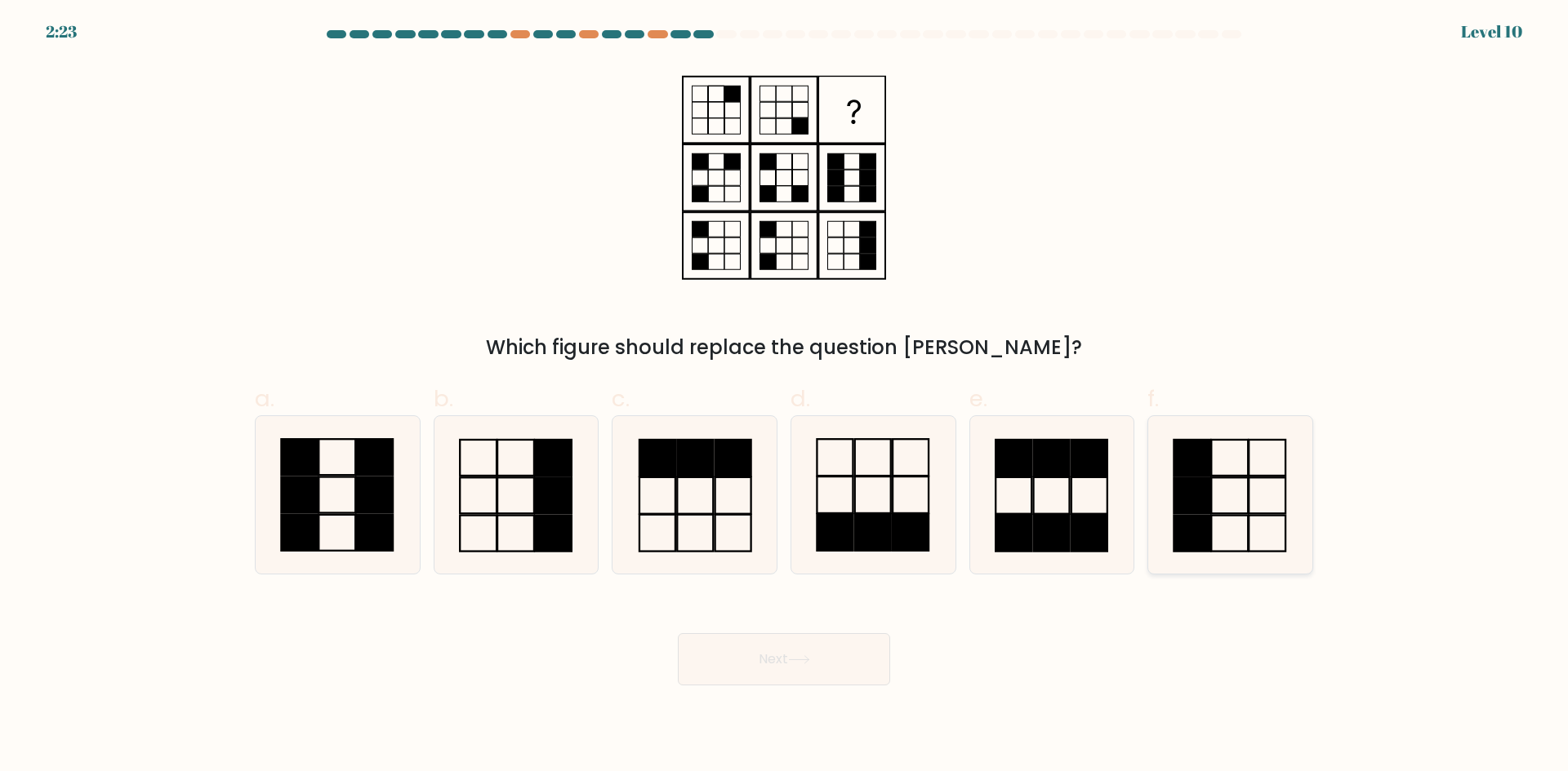
click at [1231, 534] on icon at bounding box center [1230, 495] width 158 height 158
click at [784, 397] on input "f." at bounding box center [784, 392] width 1 height 11
radio input "true"
click at [853, 625] on div "Next" at bounding box center [784, 640] width 1078 height 92
click at [830, 655] on button "Next" at bounding box center [784, 659] width 212 height 52
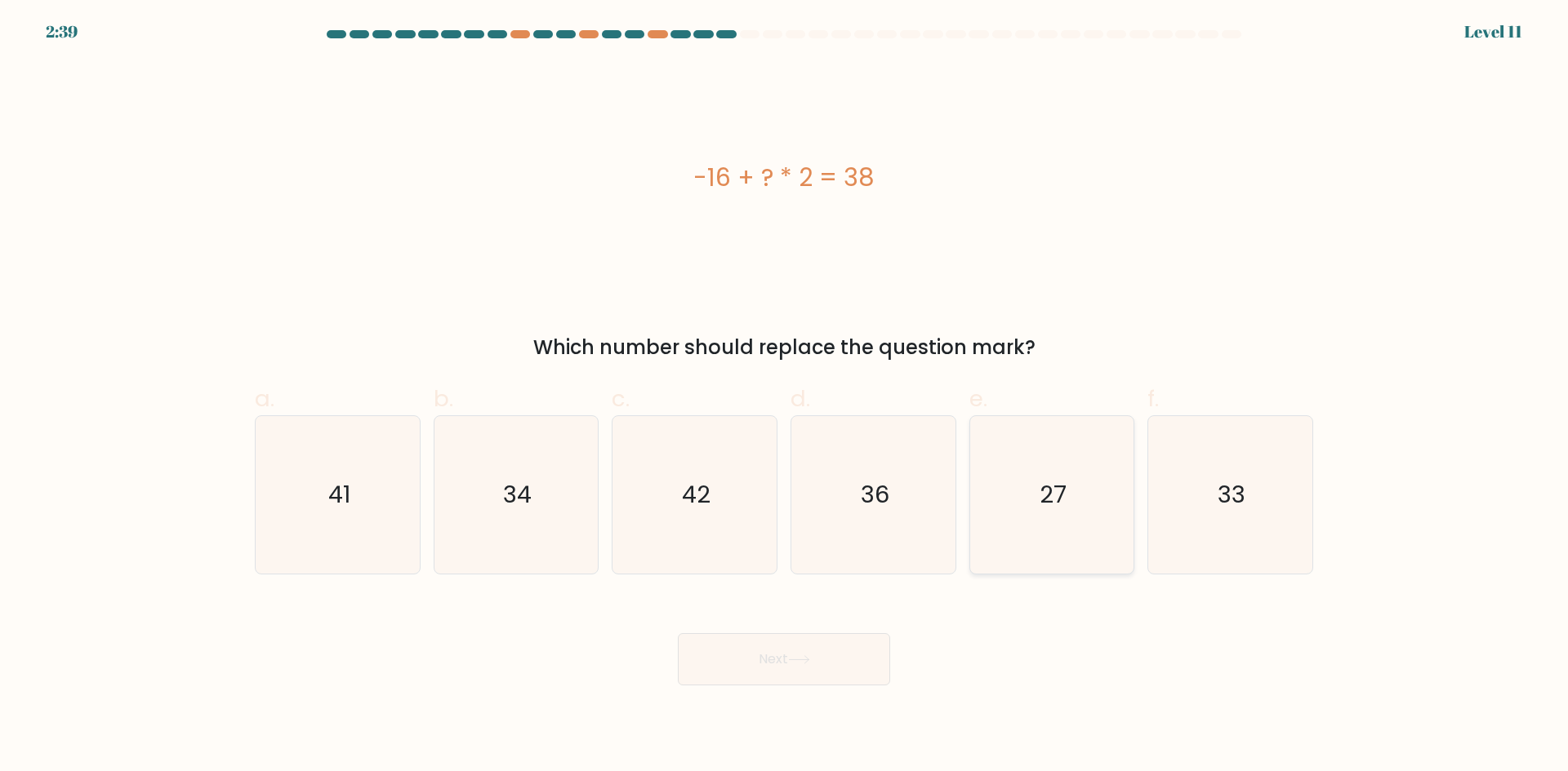
click at [1065, 488] on text "27" at bounding box center [1053, 495] width 27 height 33
click at [784, 397] on input "e. 27" at bounding box center [784, 392] width 1 height 11
radio input "true"
click at [787, 670] on button "Next" at bounding box center [784, 659] width 212 height 52
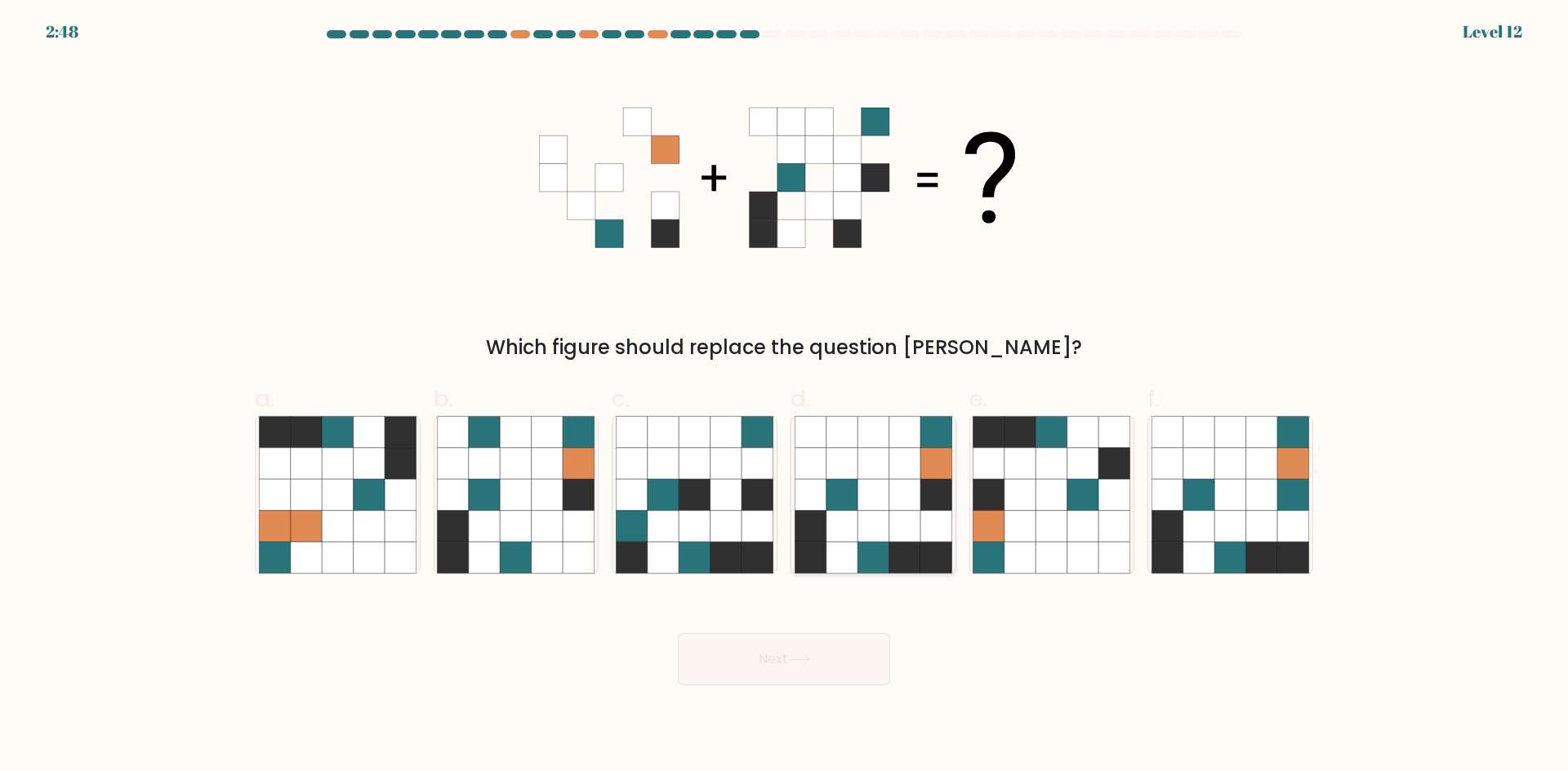
click at [883, 535] on icon at bounding box center [872, 526] width 31 height 31
click at [784, 397] on input "d." at bounding box center [784, 392] width 1 height 11
radio input "true"
click at [812, 666] on button "Next" at bounding box center [784, 659] width 212 height 52
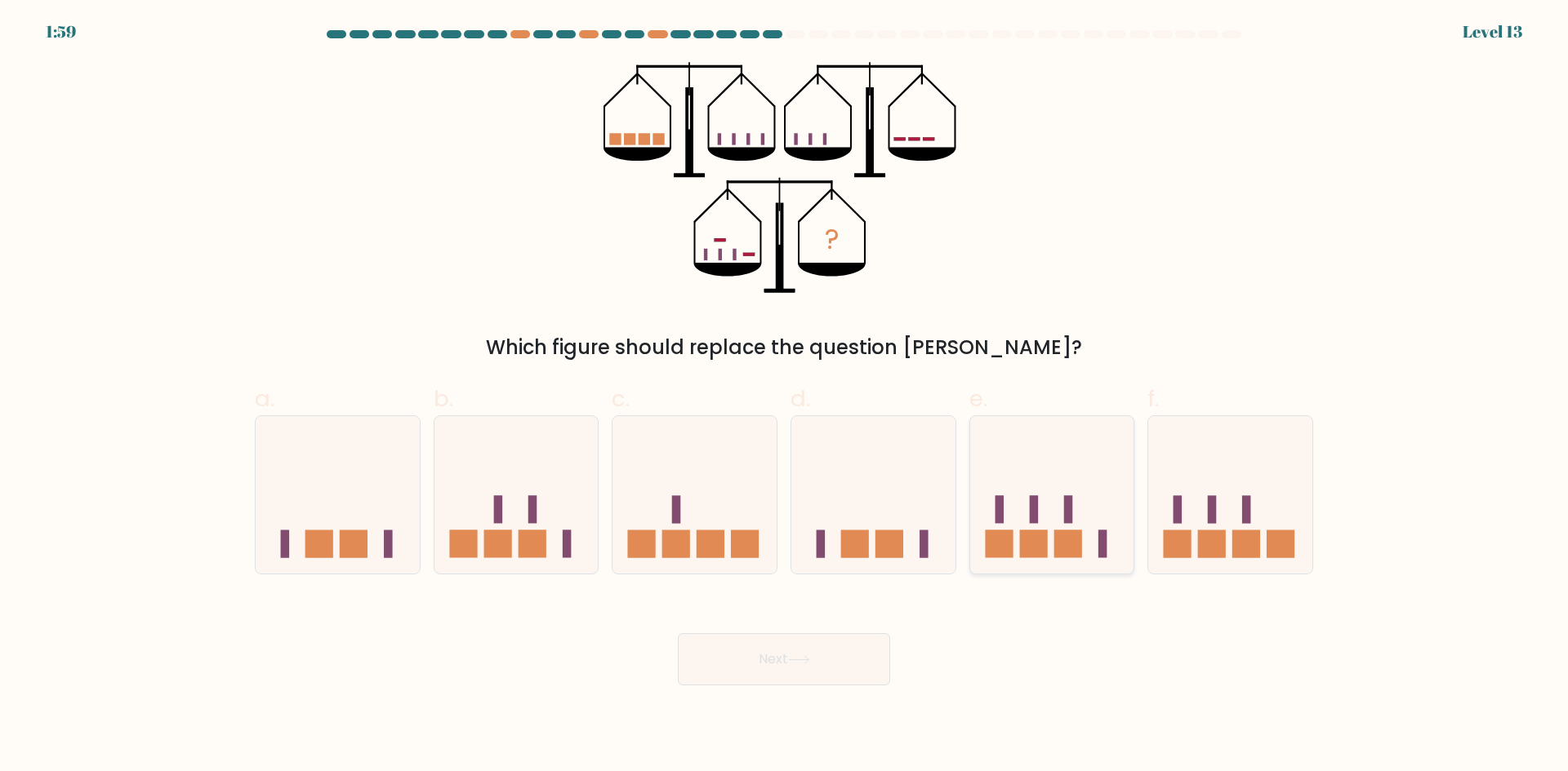
click at [1058, 514] on icon at bounding box center [1052, 495] width 164 height 136
click at [784, 397] on input "e." at bounding box center [784, 392] width 1 height 11
radio input "true"
click at [765, 664] on button "Next" at bounding box center [784, 659] width 212 height 52
click at [773, 651] on button "Next" at bounding box center [784, 659] width 212 height 52
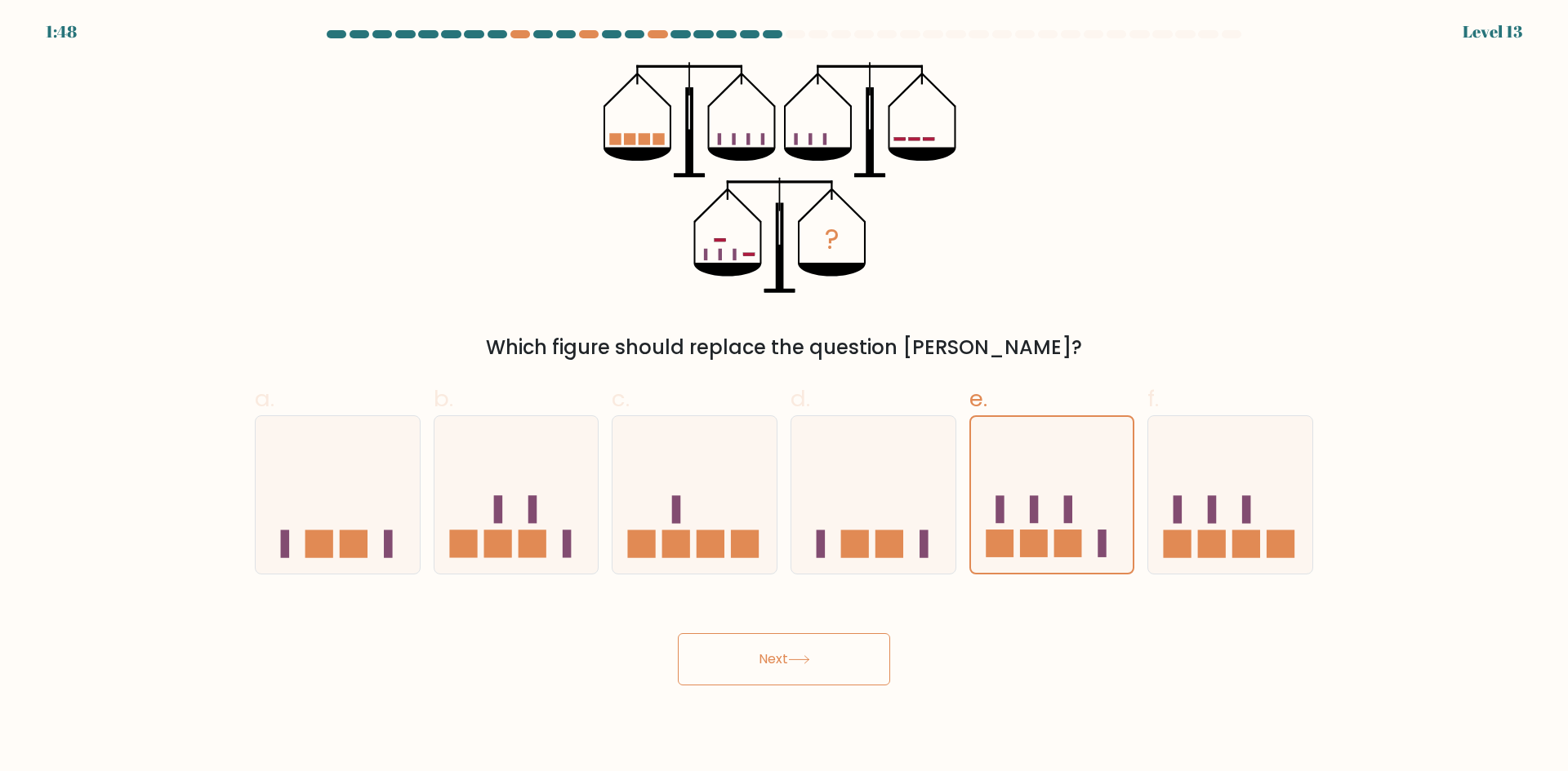
click at [737, 650] on button "Next" at bounding box center [784, 659] width 212 height 52
click at [1010, 502] on icon at bounding box center [1052, 495] width 163 height 135
click at [784, 397] on input "e." at bounding box center [784, 392] width 1 height 11
click at [897, 511] on icon at bounding box center [873, 495] width 164 height 136
click at [784, 397] on input "d." at bounding box center [784, 392] width 1 height 11
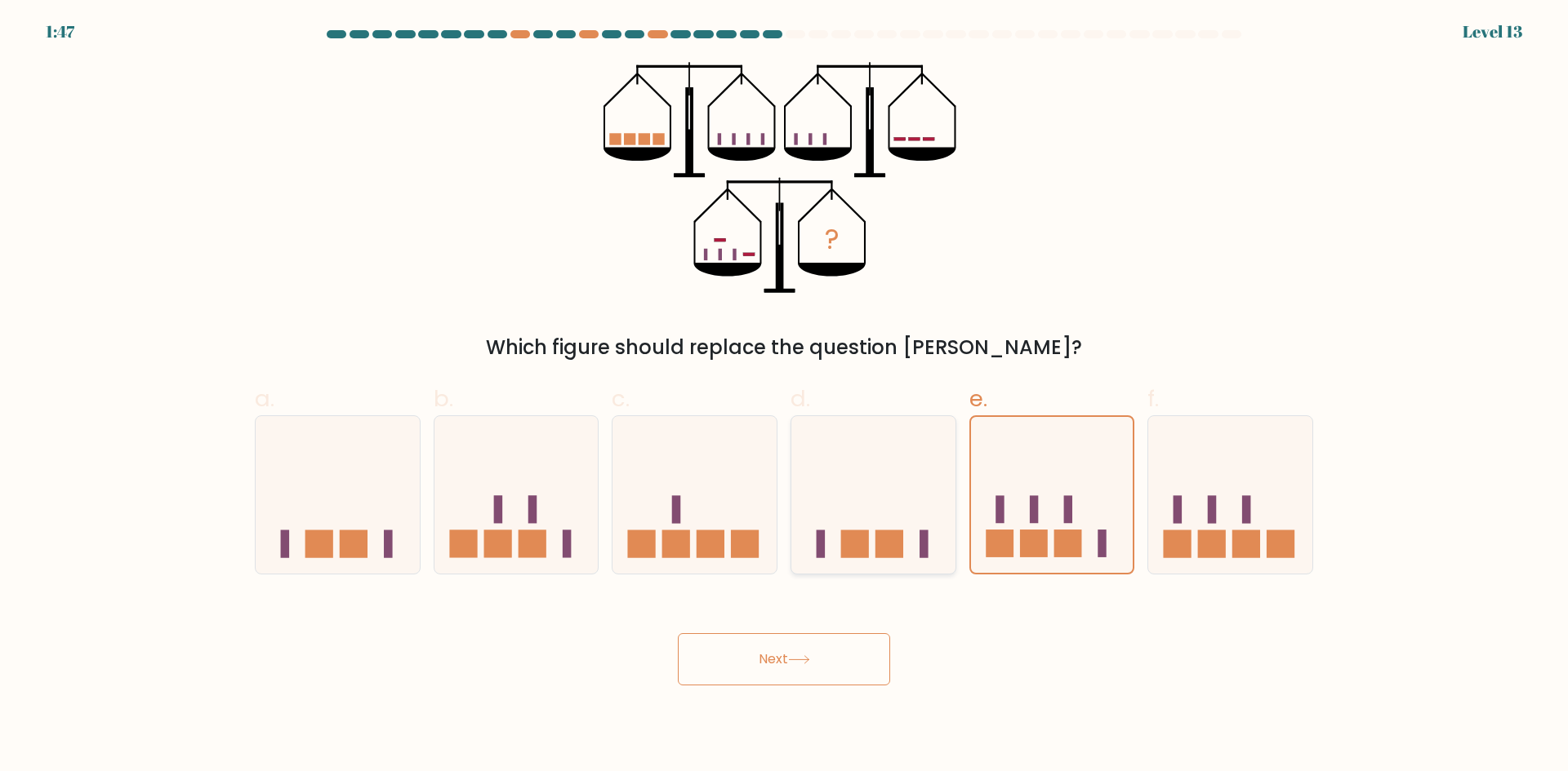
radio input "true"
click at [996, 505] on rect at bounding box center [999, 510] width 9 height 28
click at [784, 397] on input "e." at bounding box center [784, 392] width 1 height 11
radio input "true"
click at [855, 665] on button "Next" at bounding box center [784, 659] width 212 height 52
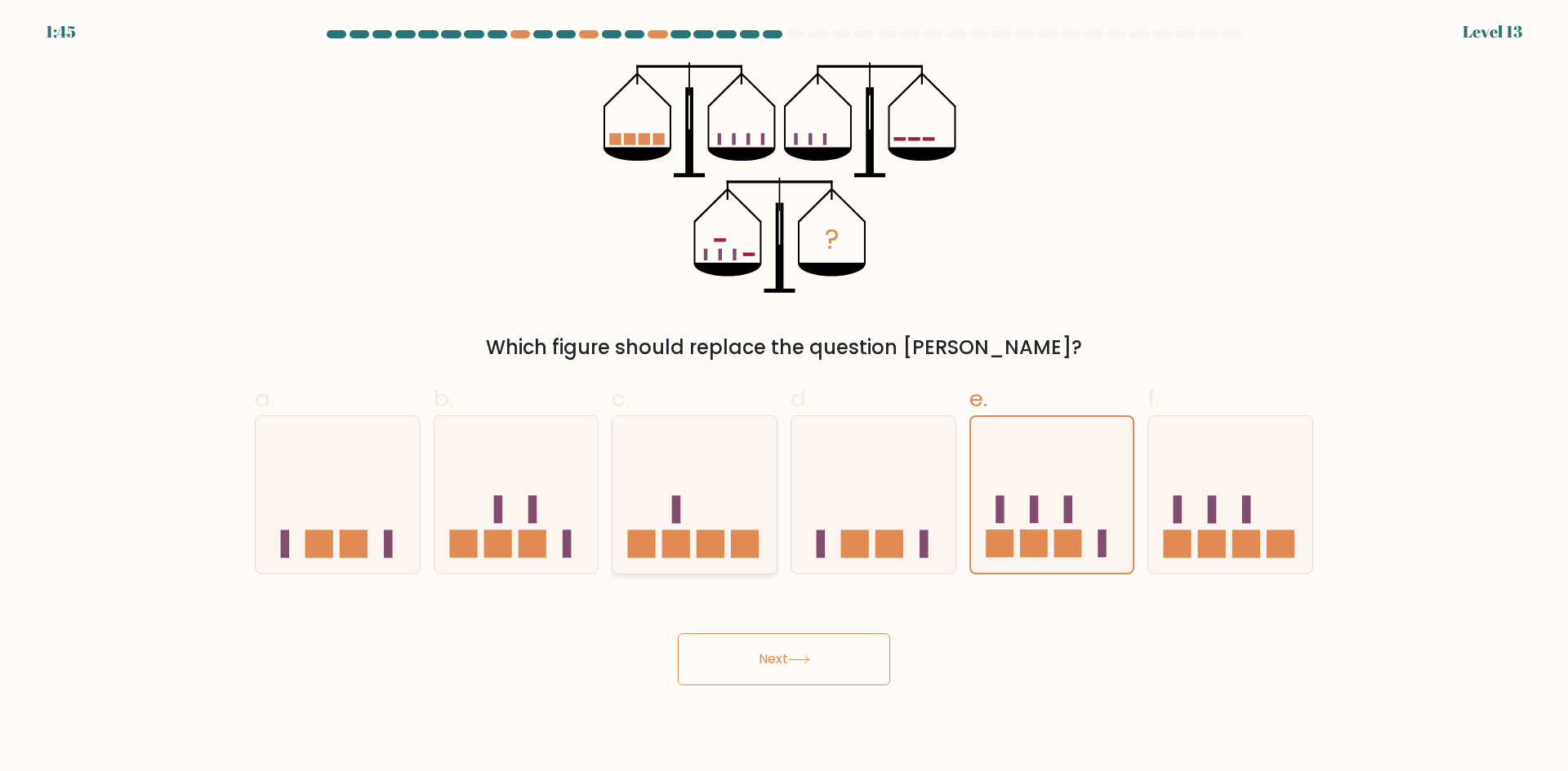
click at [630, 532] on rect at bounding box center [642, 545] width 28 height 28
click at [784, 397] on input "c." at bounding box center [784, 392] width 1 height 11
radio input "true"
click at [1031, 511] on rect at bounding box center [1034, 510] width 9 height 28
click at [784, 397] on input "e." at bounding box center [784, 392] width 1 height 11
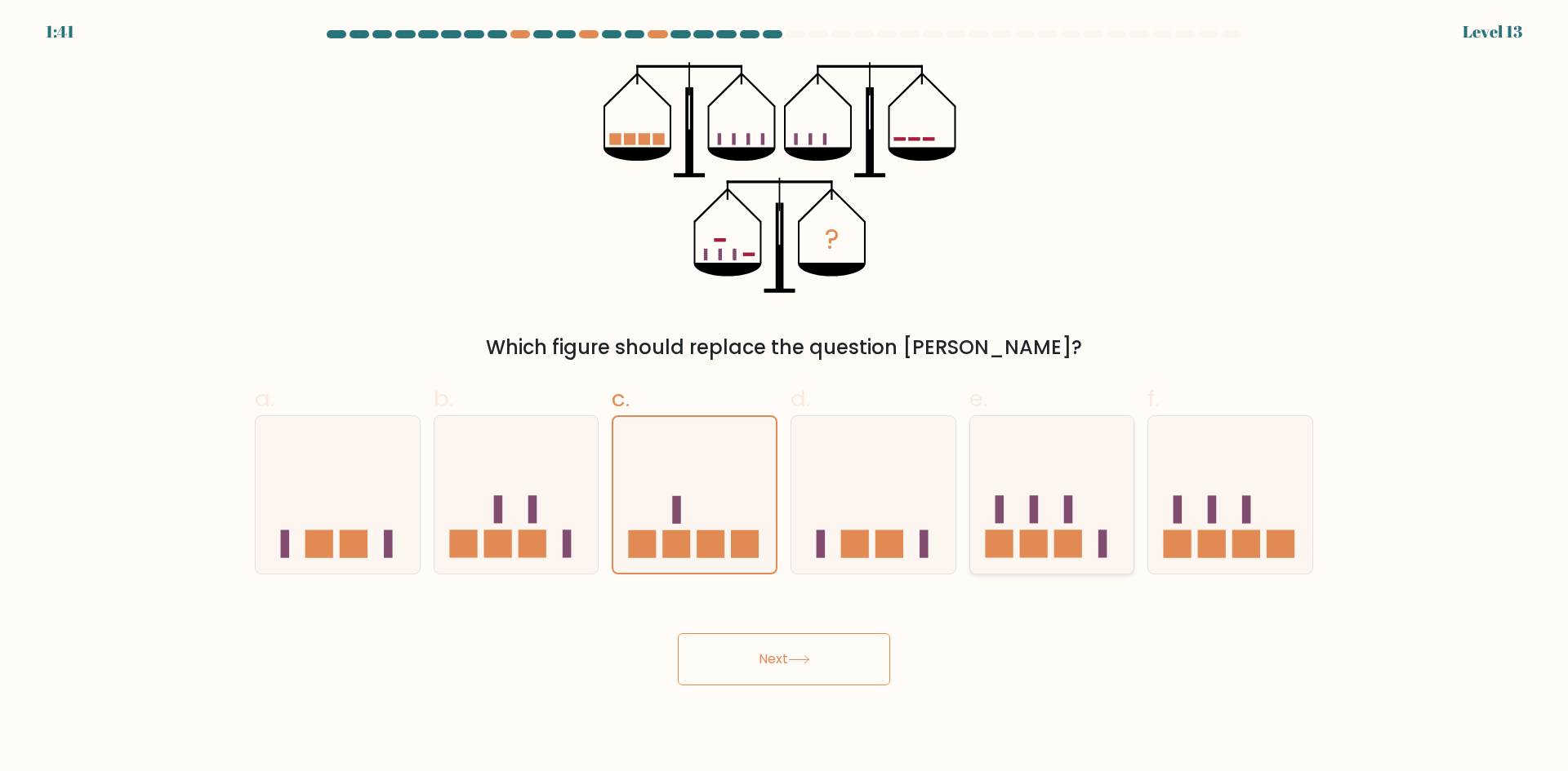
radio input "true"
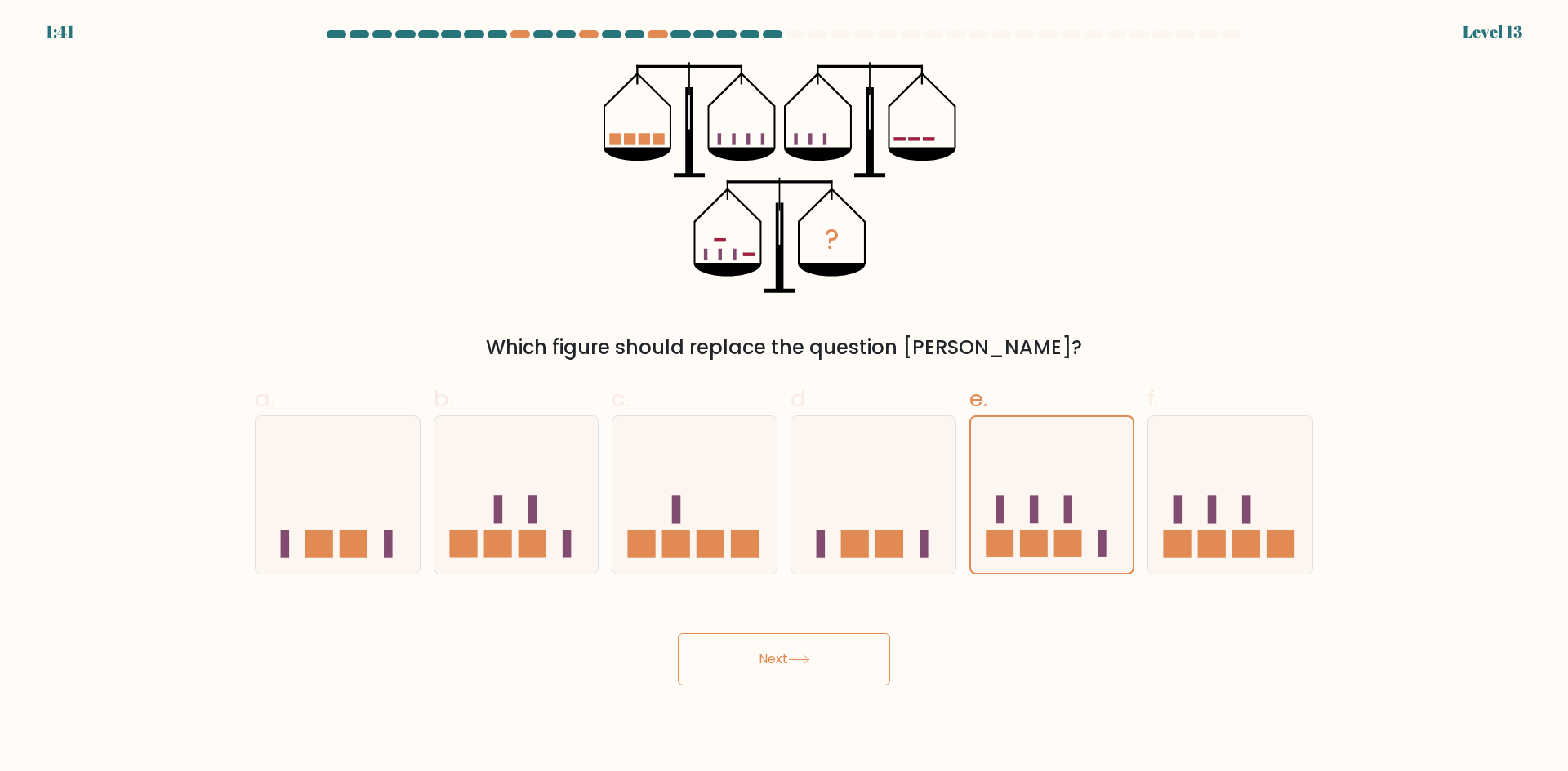
click at [752, 657] on button "Next" at bounding box center [784, 659] width 212 height 52
click at [271, 305] on div "? Which figure should replace the question mark?" at bounding box center [784, 211] width 1078 height 300
click at [296, 116] on div "? Which figure should replace the question mark?" at bounding box center [784, 211] width 1078 height 300
drag, startPoint x: 557, startPoint y: 124, endPoint x: 912, endPoint y: 165, distance: 357.4
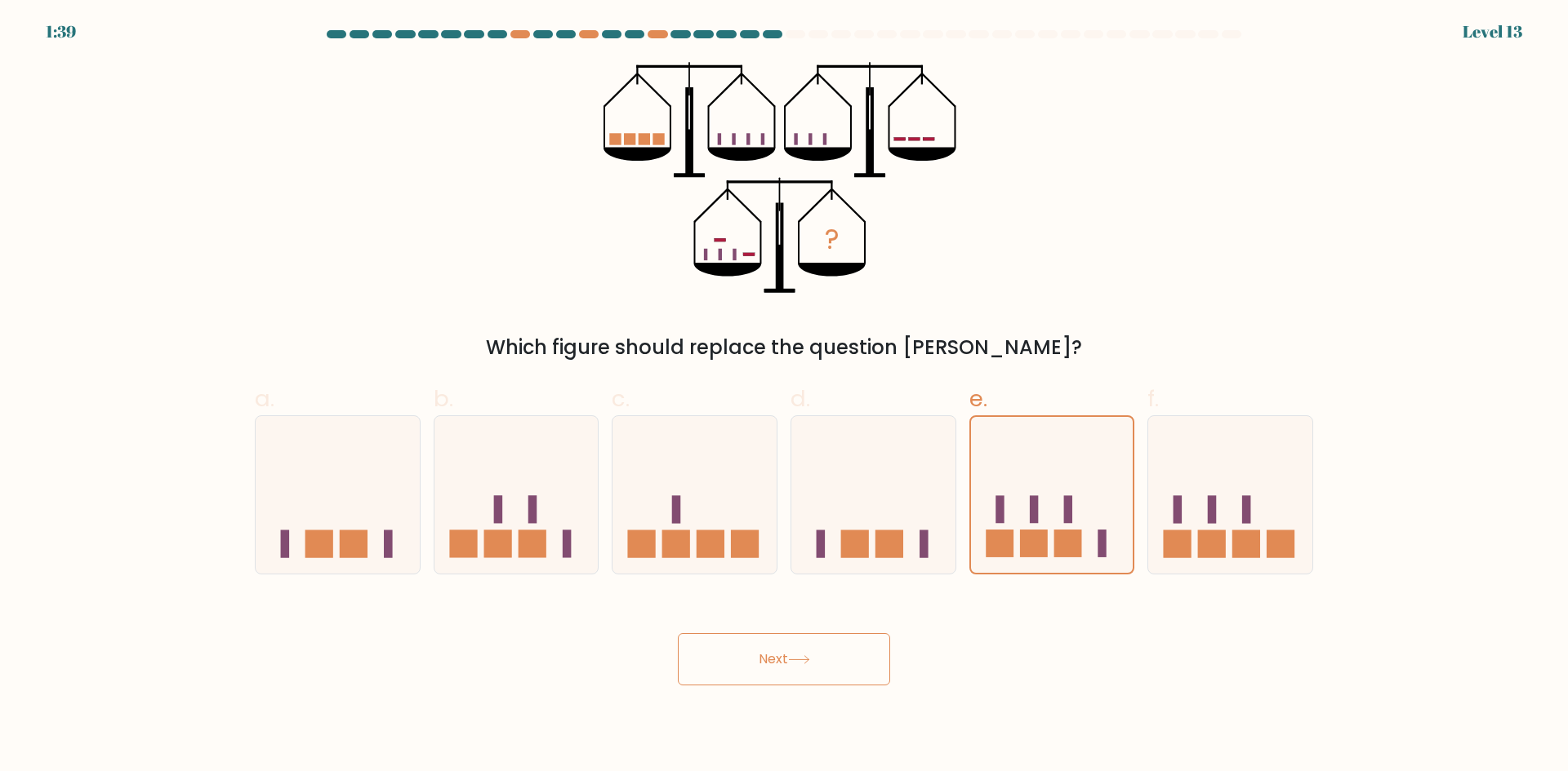
click at [908, 165] on div "? Which figure should replace the question mark?" at bounding box center [784, 211] width 1078 height 300
click at [816, 665] on button "Next" at bounding box center [784, 659] width 212 height 52
click at [1166, 513] on icon at bounding box center [1230, 495] width 164 height 136
click at [784, 397] on input "f." at bounding box center [784, 392] width 1 height 11
radio input "true"
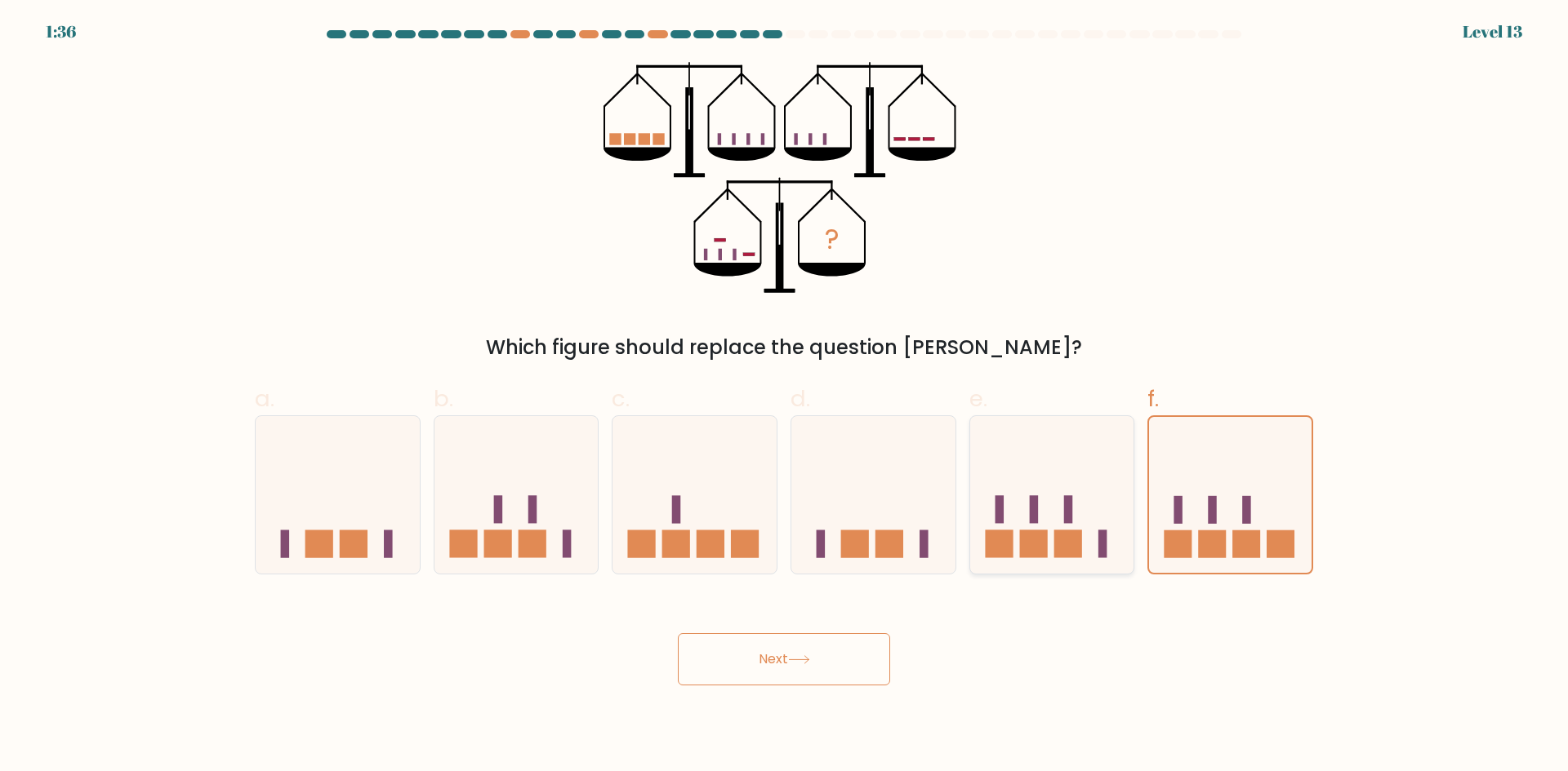
click at [1060, 545] on rect at bounding box center [1068, 545] width 28 height 28
click at [784, 397] on input "e." at bounding box center [784, 392] width 1 height 11
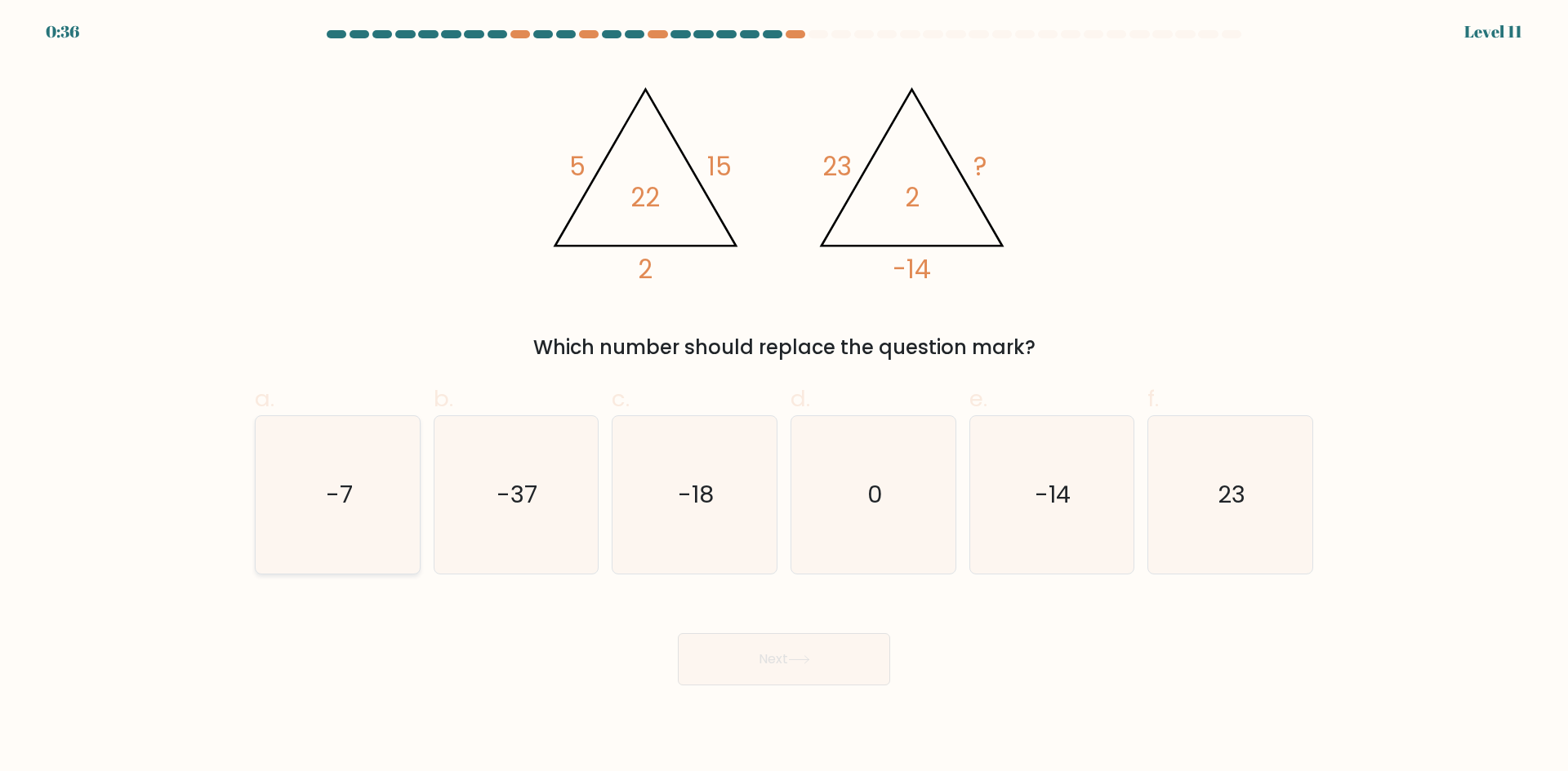
click at [409, 431] on icon "-7" at bounding box center [337, 495] width 158 height 158
click at [784, 397] on input "a. -7" at bounding box center [784, 392] width 1 height 11
radio input "true"
click at [824, 665] on button "Next" at bounding box center [784, 659] width 212 height 52
click at [379, 466] on icon "-7" at bounding box center [337, 495] width 156 height 156
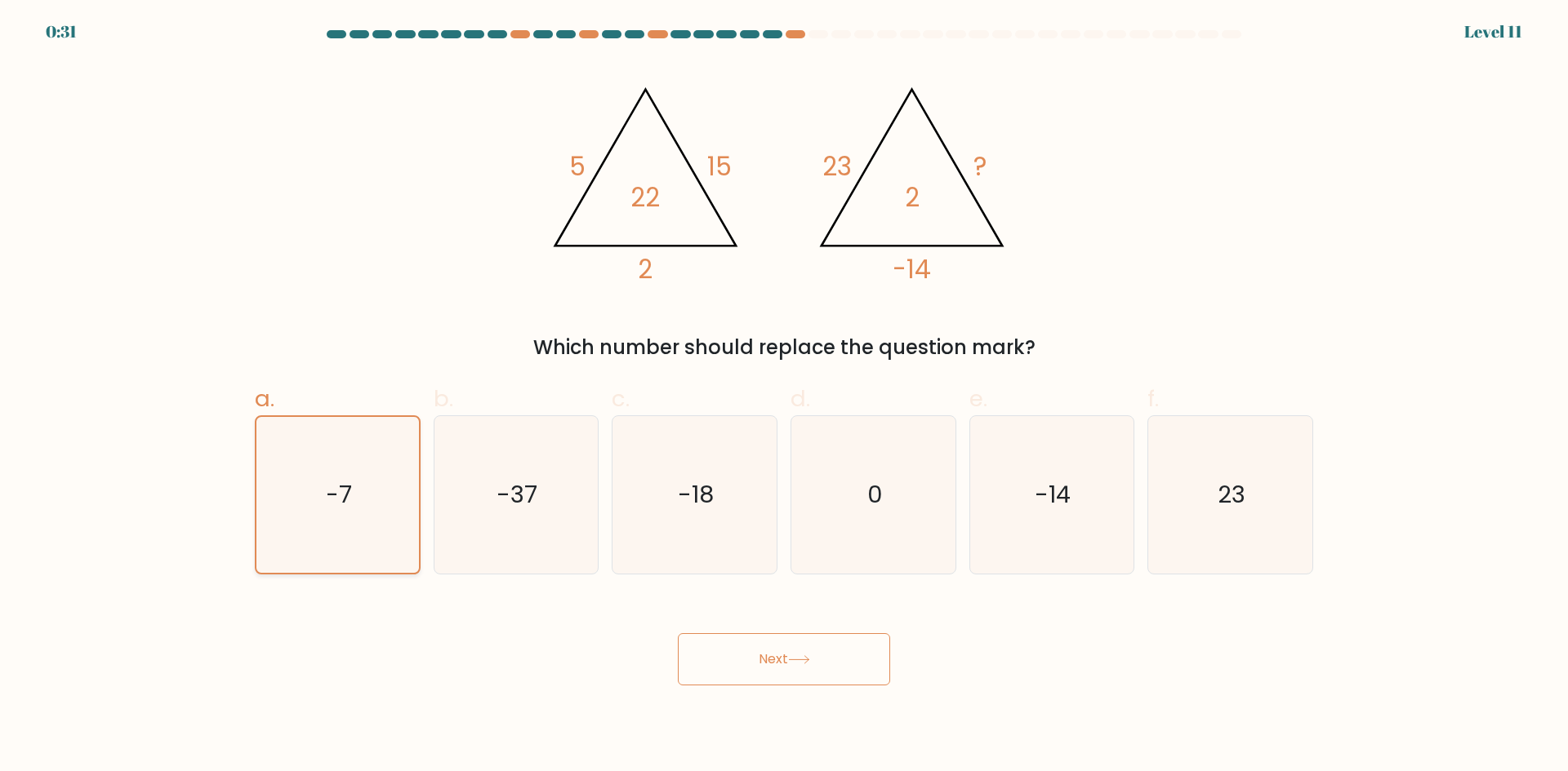
click at [784, 397] on input "a. -7" at bounding box center [784, 392] width 1 height 11
click at [695, 636] on button "Next" at bounding box center [784, 659] width 212 height 52
click at [696, 636] on button "Next" at bounding box center [784, 659] width 212 height 52
click at [713, 646] on button "Next" at bounding box center [784, 659] width 212 height 52
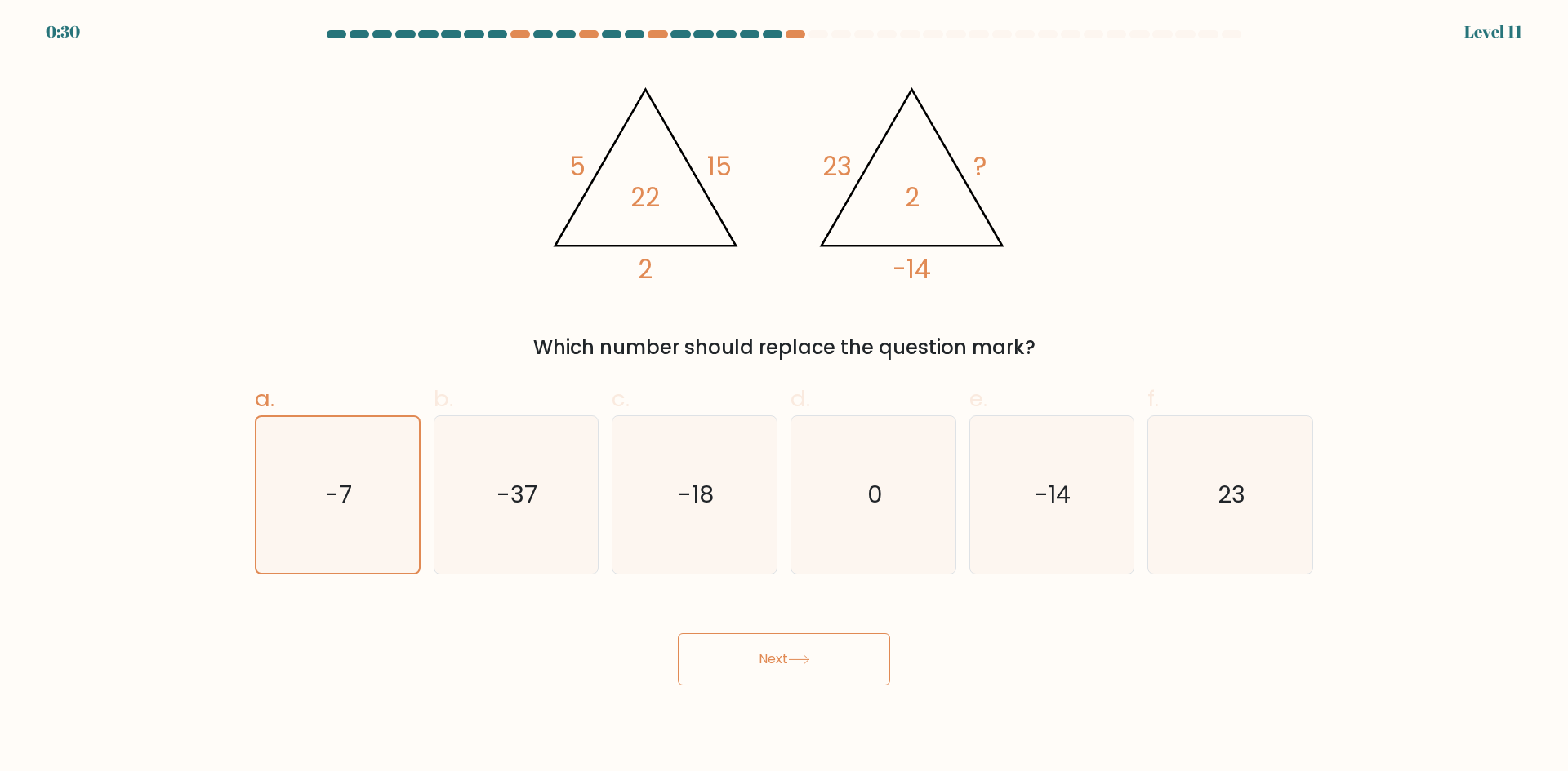
click at [713, 646] on button "Next" at bounding box center [784, 659] width 212 height 52
click at [776, 657] on button "Next" at bounding box center [784, 659] width 212 height 52
click at [772, 656] on button "Next" at bounding box center [784, 659] width 212 height 52
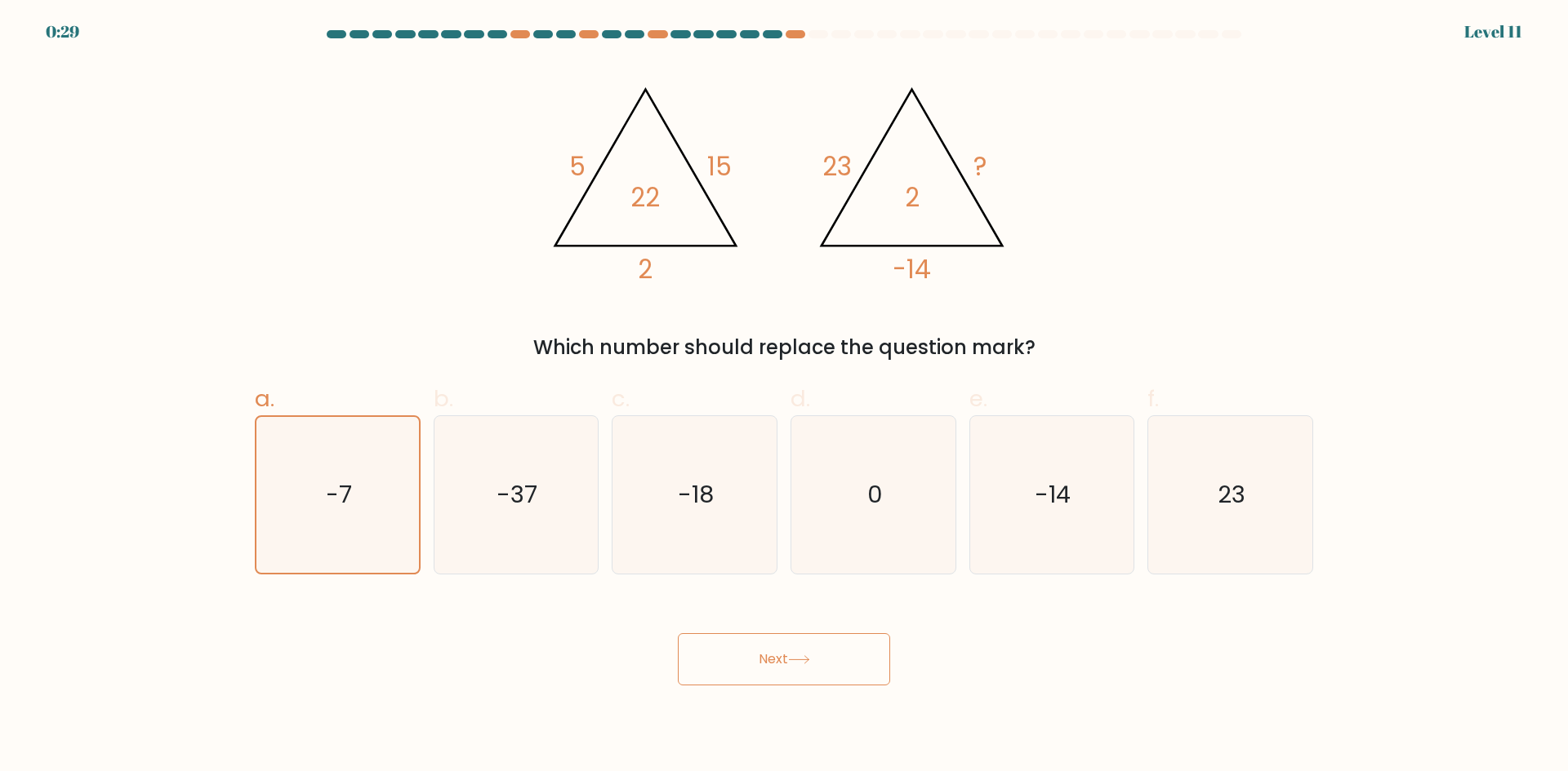
click at [772, 655] on button "Next" at bounding box center [784, 659] width 212 height 52
click at [767, 654] on button "Next" at bounding box center [784, 659] width 212 height 52
click at [767, 656] on button "Next" at bounding box center [784, 659] width 212 height 52
click at [781, 659] on button "Next" at bounding box center [784, 659] width 212 height 52
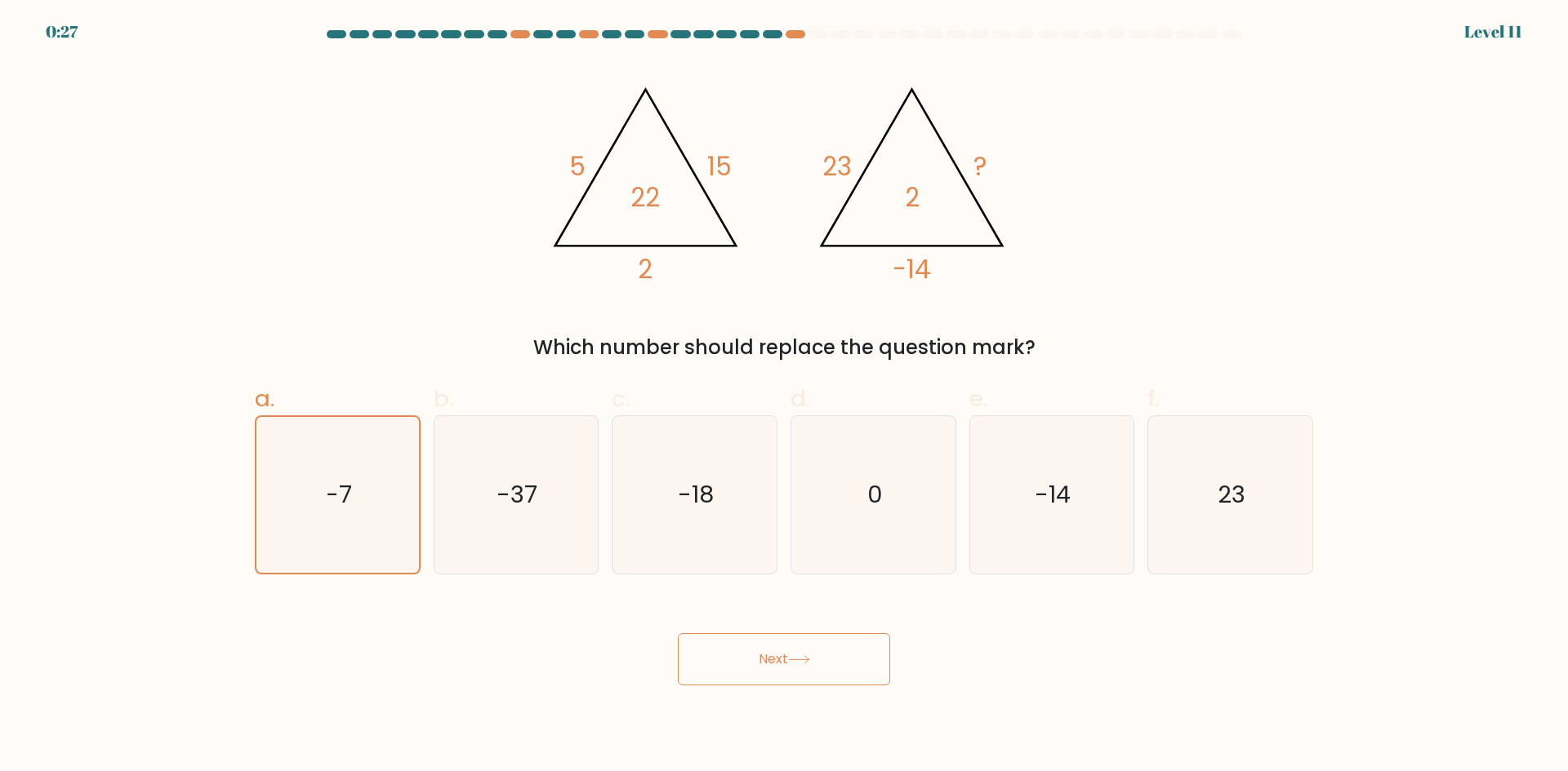
click at [788, 659] on button "Next" at bounding box center [784, 659] width 212 height 52
click at [779, 679] on button "Next" at bounding box center [784, 659] width 212 height 52
click at [807, 694] on body "0:21 Level 11" at bounding box center [784, 386] width 1568 height 771
click at [810, 679] on button "Next" at bounding box center [784, 659] width 212 height 52
click at [561, 510] on icon "-37" at bounding box center [515, 495] width 158 height 158
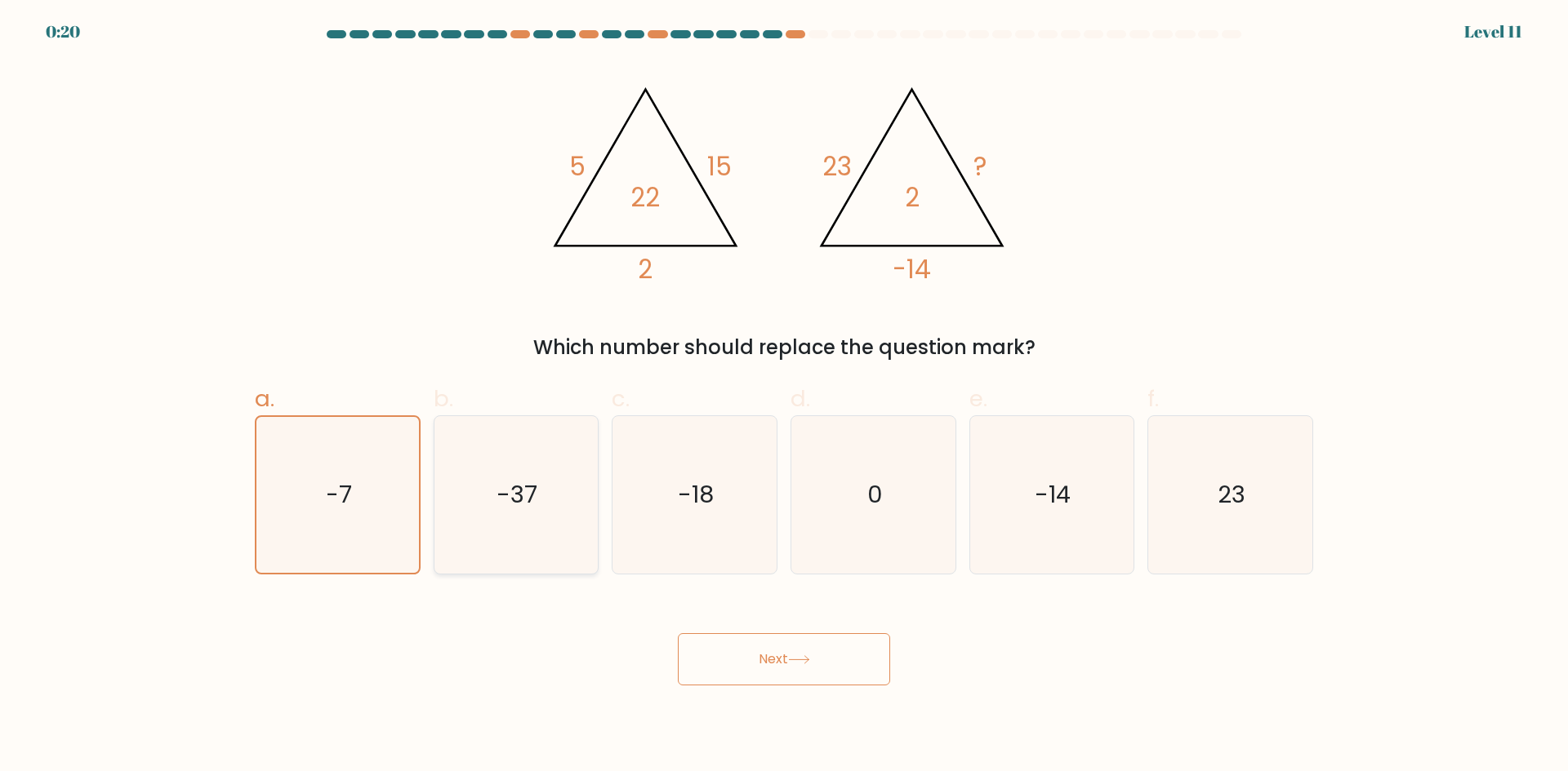
click at [784, 397] on input "b. -37" at bounding box center [784, 392] width 1 height 11
radio input "true"
click at [400, 482] on icon "-7" at bounding box center [337, 495] width 158 height 158
click at [784, 397] on input "a. -7" at bounding box center [784, 392] width 1 height 11
radio input "true"
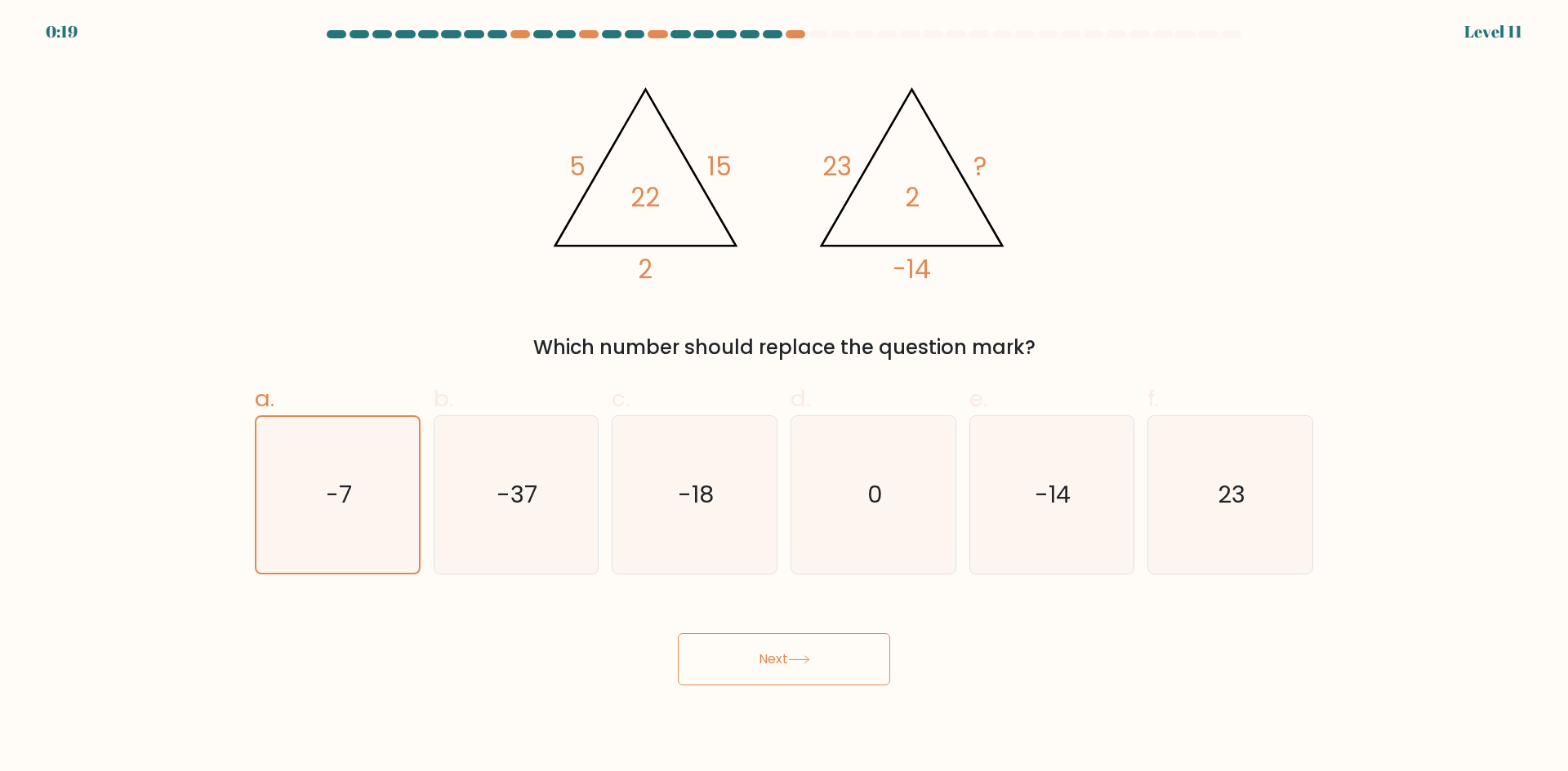
click at [693, 638] on button "Next" at bounding box center [784, 659] width 212 height 52
click at [737, 662] on button "Next" at bounding box center [784, 659] width 212 height 52
click at [745, 663] on button "Next" at bounding box center [784, 659] width 212 height 52
click at [767, 667] on button "Next" at bounding box center [784, 659] width 212 height 52
click at [768, 667] on button "Next" at bounding box center [784, 659] width 212 height 52
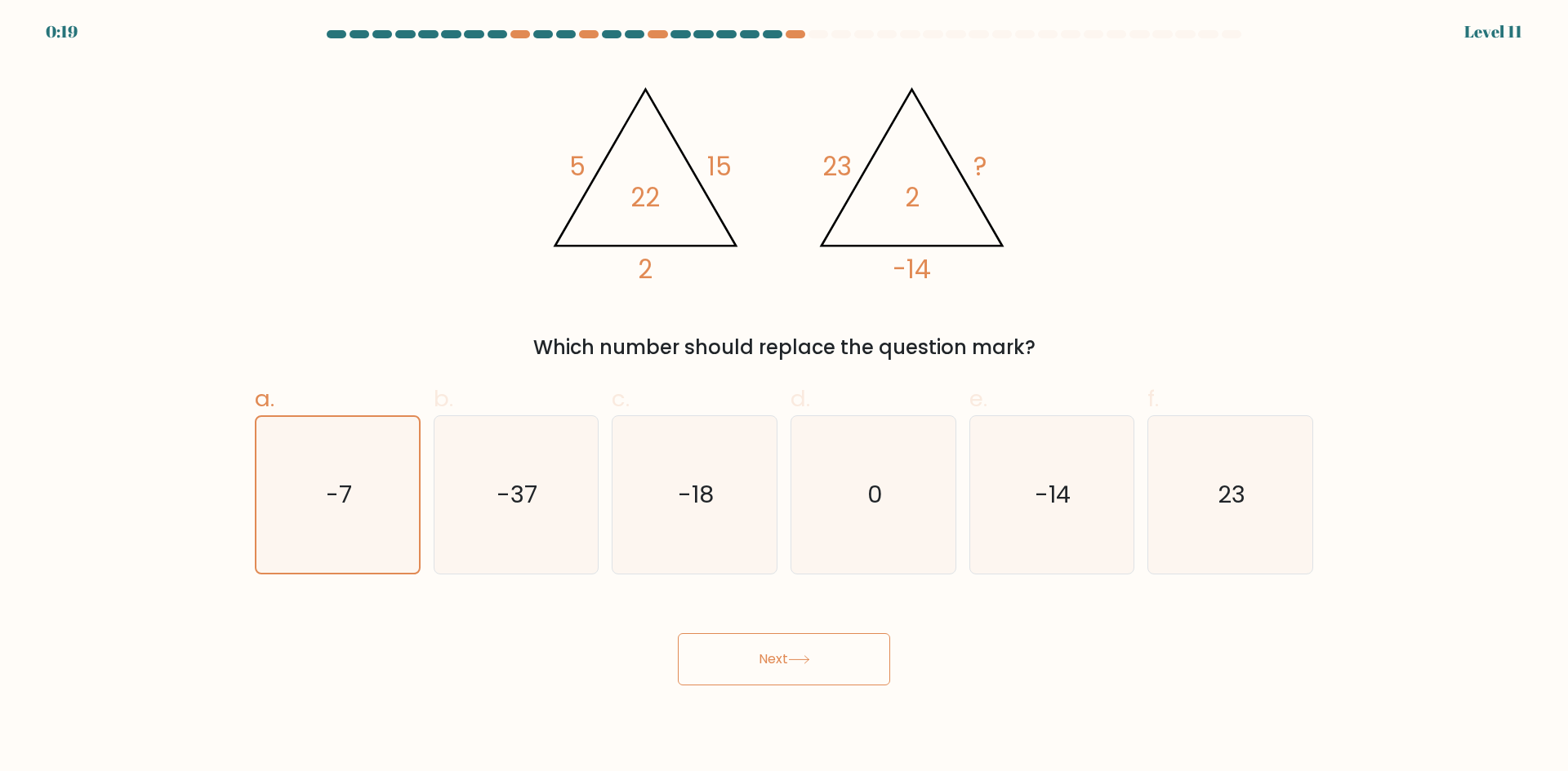
click at [767, 666] on button "Next" at bounding box center [784, 659] width 212 height 52
click at [1087, 78] on div "@import url('[URL][DOMAIN_NAME]); 5 15 2 22 @import url('[URL][DOMAIN_NAME]); 2…" at bounding box center [784, 211] width 1078 height 300
click at [893, 111] on icon "@import url('[URL][DOMAIN_NAME]); 5 15 2 22 @import url('[URL][DOMAIN_NAME]); 2…" at bounding box center [784, 177] width 490 height 231
click at [807, 126] on icon "@import url('[URL][DOMAIN_NAME]); 5 15 2 22 @import url('[URL][DOMAIN_NAME]); 2…" at bounding box center [784, 177] width 490 height 231
click at [765, 143] on icon "@import url('[URL][DOMAIN_NAME]); 5 15 2 22 @import url('[URL][DOMAIN_NAME]); 2…" at bounding box center [784, 177] width 490 height 231
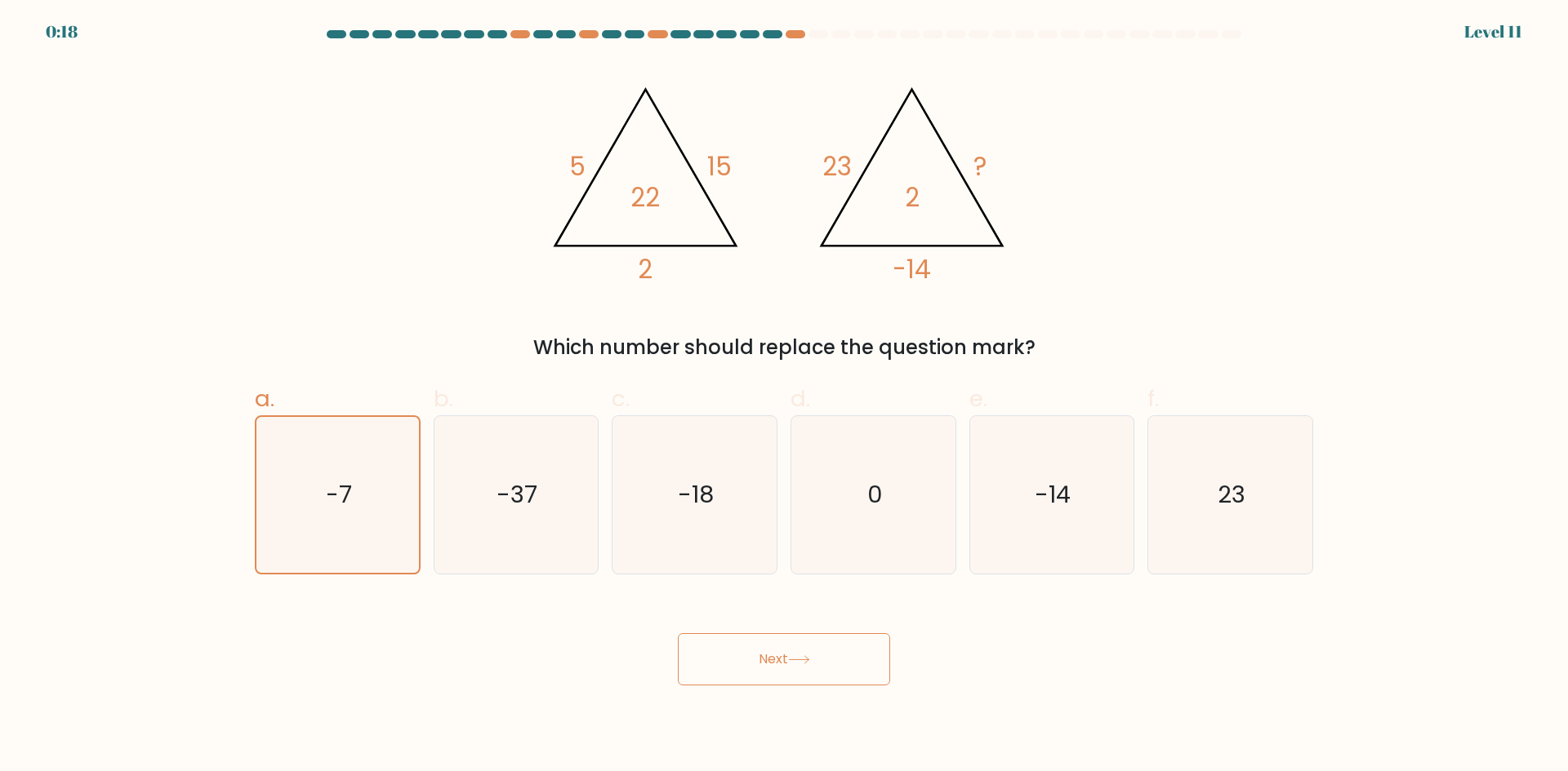
click at [739, 173] on icon "@import url('[URL][DOMAIN_NAME]); 5 15 2 22 @import url('[URL][DOMAIN_NAME]); 2…" at bounding box center [784, 177] width 490 height 231
click at [838, 662] on button "Next" at bounding box center [784, 659] width 212 height 52
click at [835, 199] on icon "@import url('[URL][DOMAIN_NAME]); 5 15 2 22 @import url('[URL][DOMAIN_NAME]); 2…" at bounding box center [784, 177] width 490 height 231
click at [563, 154] on icon "@import url('[URL][DOMAIN_NAME]); 5 15 2 22 @import url('[URL][DOMAIN_NAME]); 2…" at bounding box center [784, 177] width 490 height 231
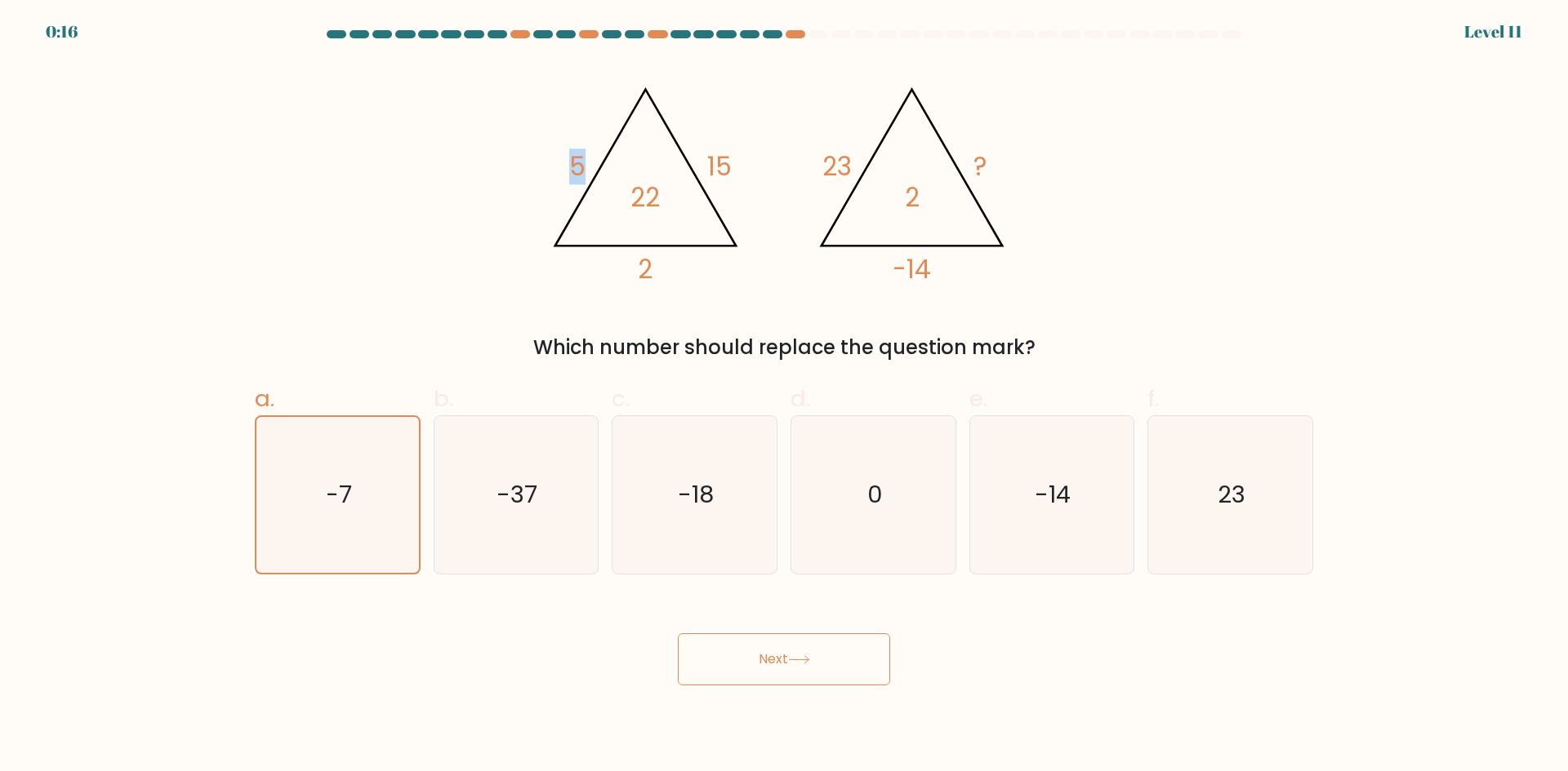
click at [564, 155] on icon "@import url('[URL][DOMAIN_NAME]); 5 15 2 22 @import url('[URL][DOMAIN_NAME]); 2…" at bounding box center [784, 177] width 490 height 231
drag, startPoint x: 566, startPoint y: 155, endPoint x: 450, endPoint y: 191, distance: 121.5
click at [443, 164] on div "@import url('[URL][DOMAIN_NAME]); 5 15 2 22 @import url('[URL][DOMAIN_NAME]); 2…" at bounding box center [784, 211] width 1078 height 300
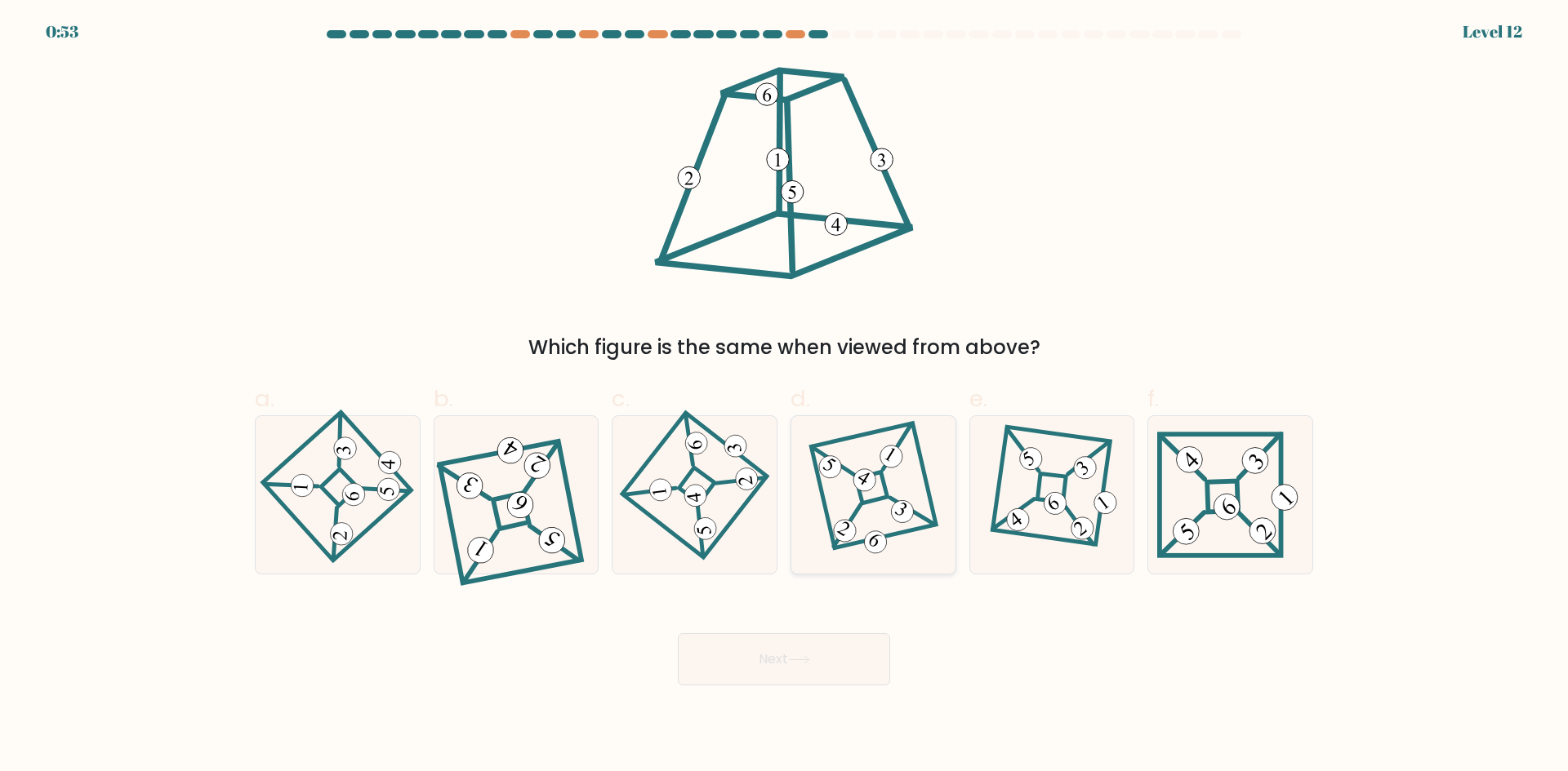
click at [870, 441] on icon at bounding box center [872, 495] width 108 height 126
click at [784, 397] on input "d." at bounding box center [784, 392] width 1 height 11
radio input "true"
click at [569, 488] on 115 at bounding box center [511, 512] width 141 height 141
click at [784, 397] on input "b." at bounding box center [784, 392] width 1 height 11
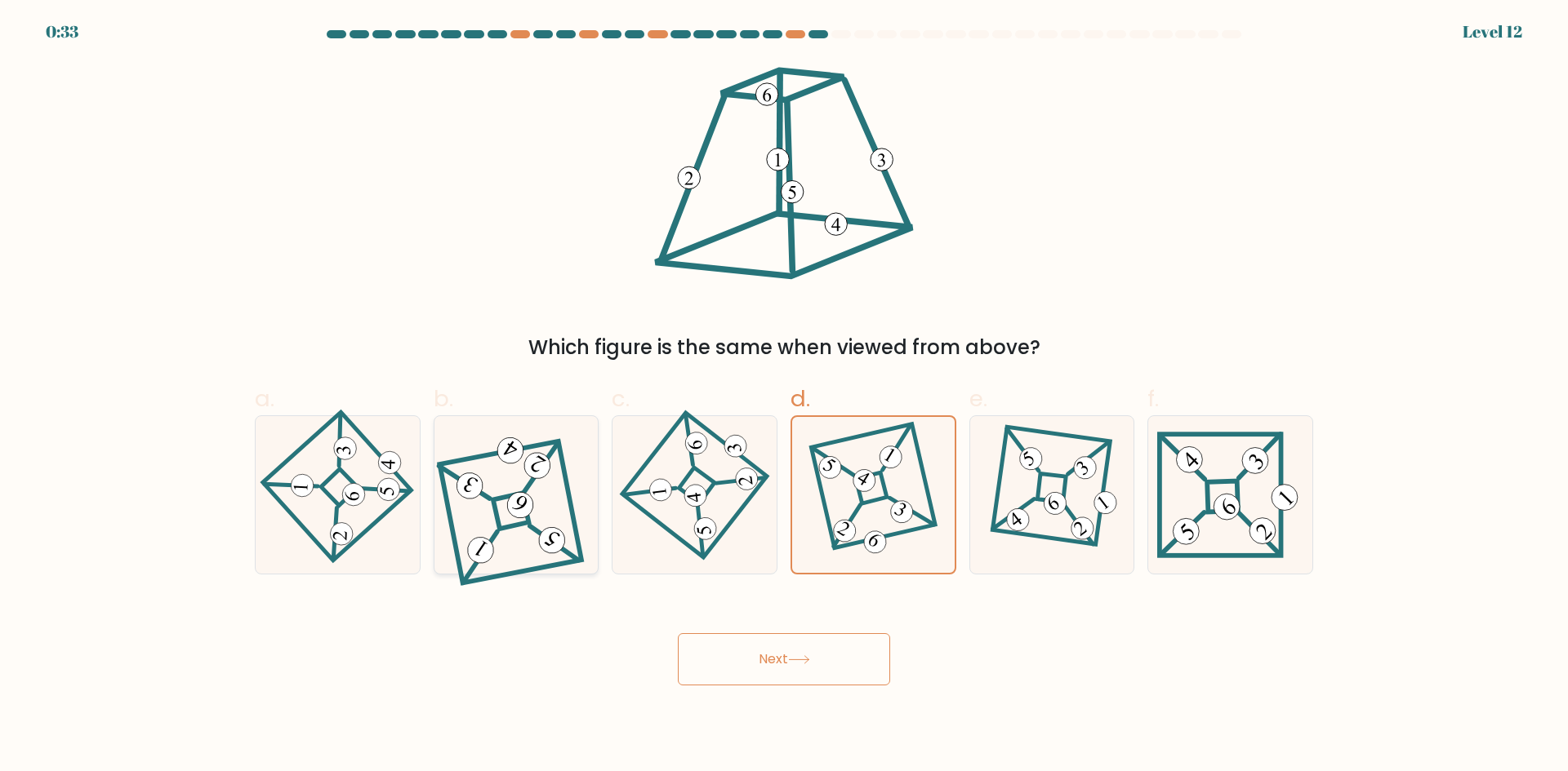
radio input "true"
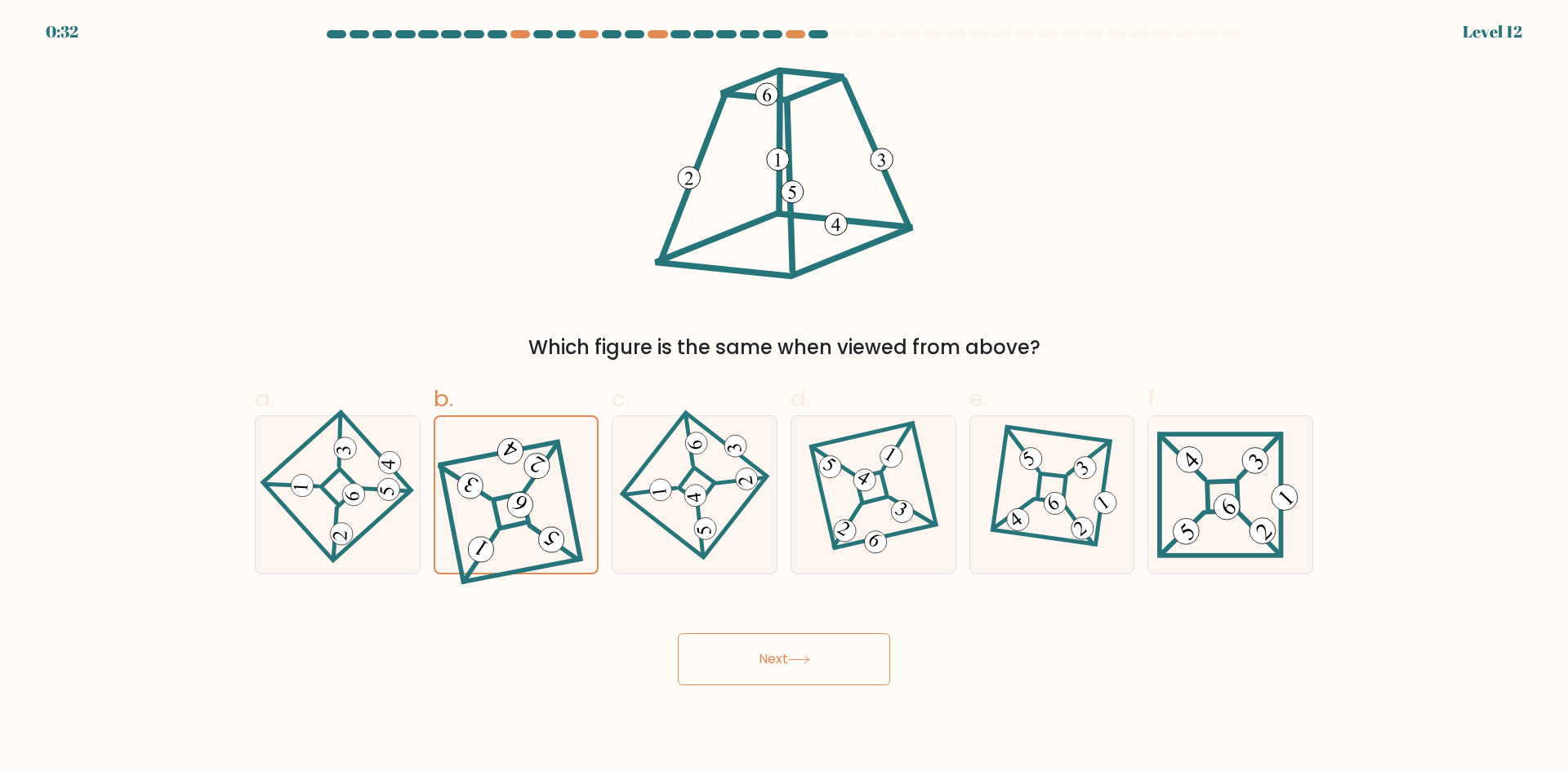
click at [850, 646] on button "Next" at bounding box center [784, 659] width 212 height 52
click at [789, 648] on button "Next" at bounding box center [784, 659] width 212 height 52
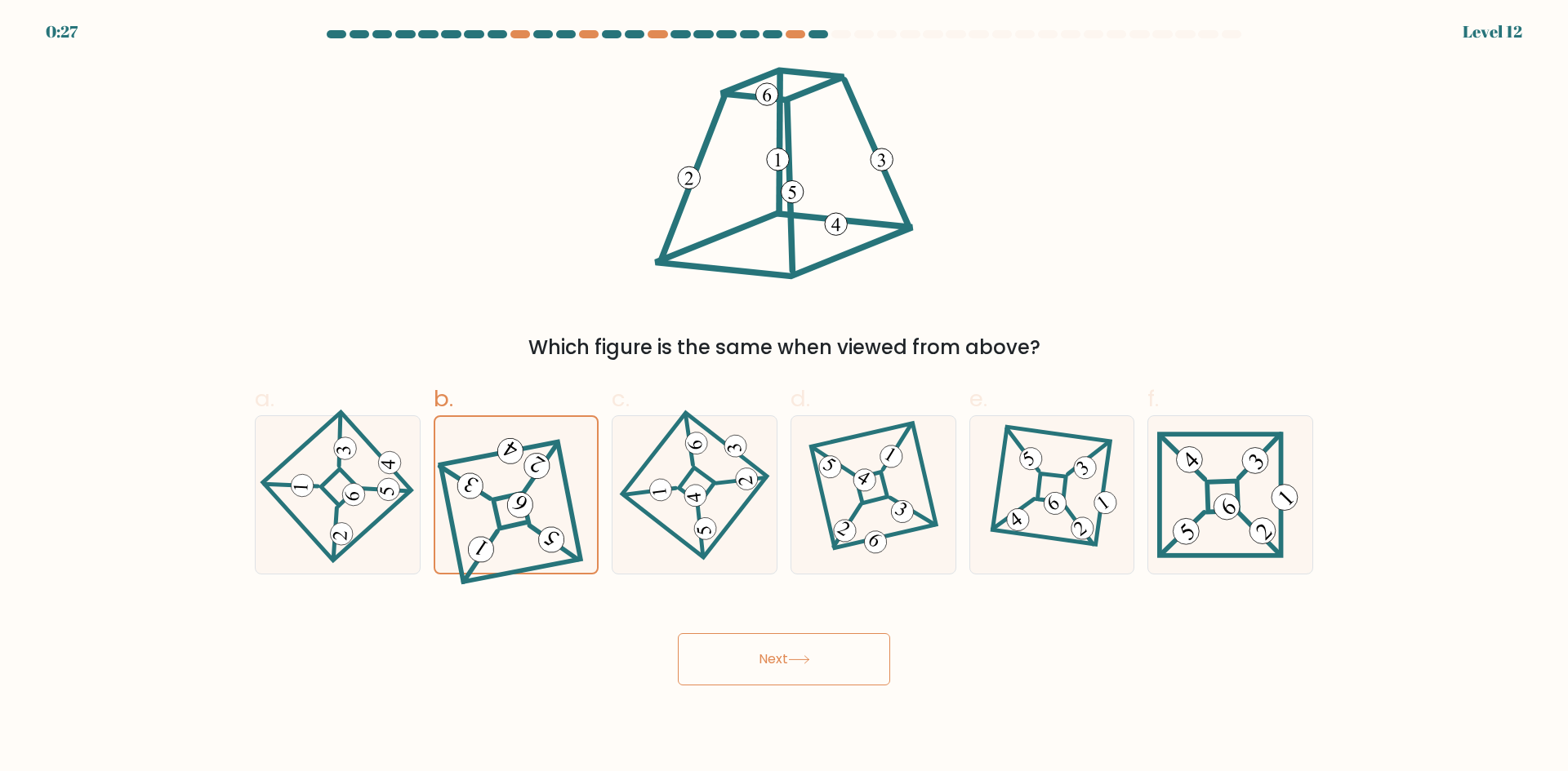
click at [789, 648] on button "Next" at bounding box center [784, 659] width 212 height 52
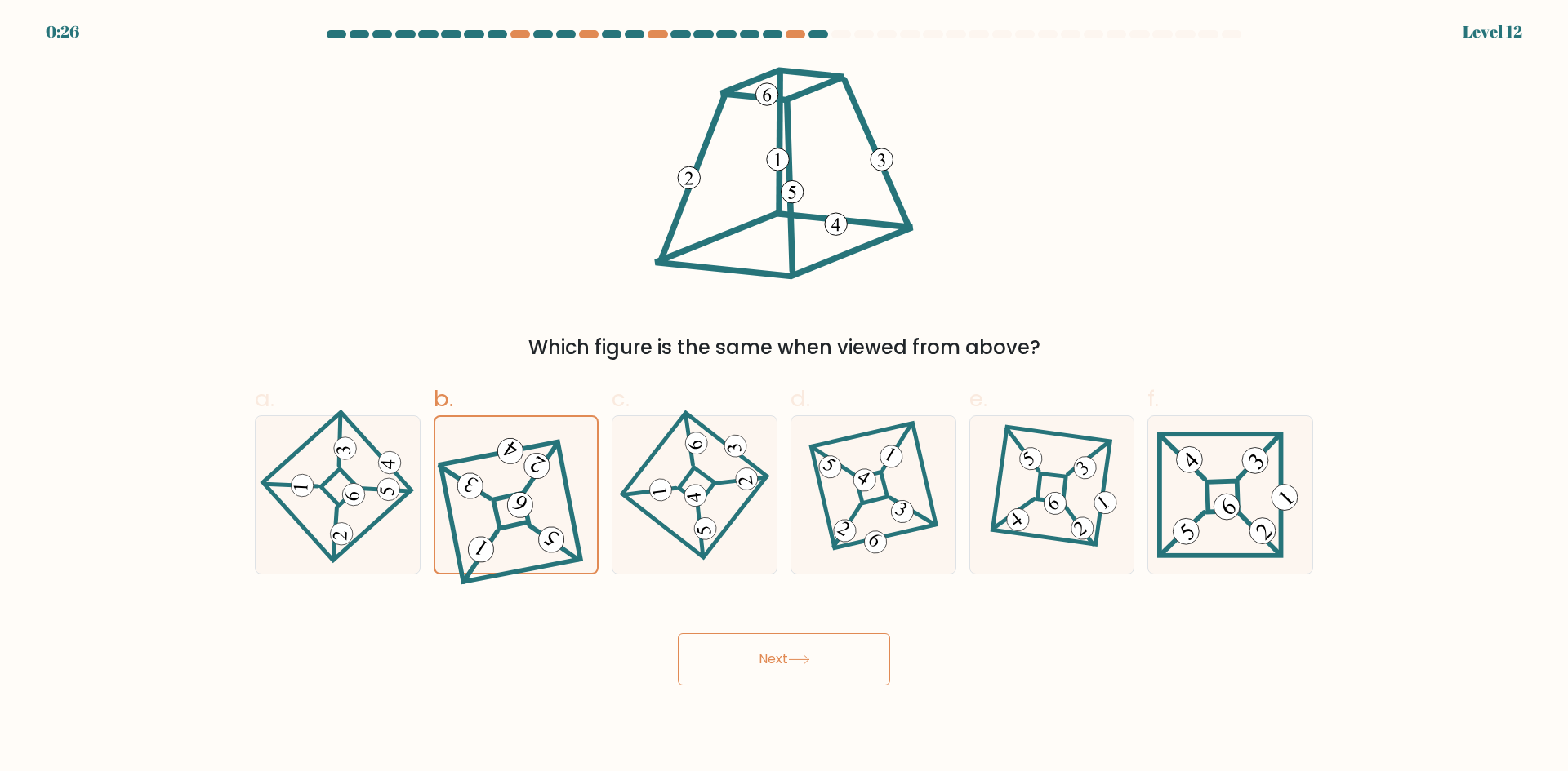
click at [789, 648] on button "Next" at bounding box center [784, 659] width 212 height 52
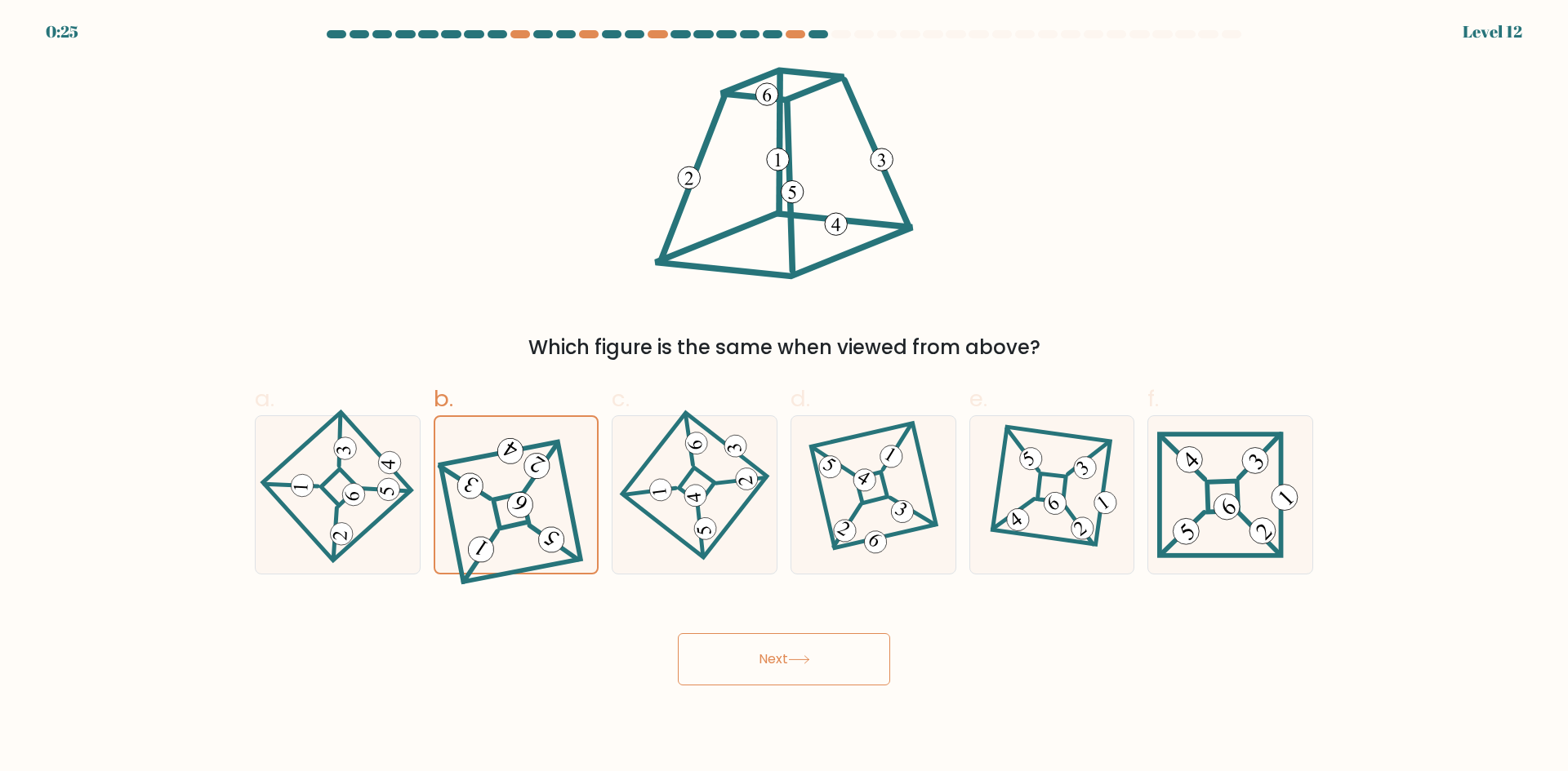
click at [789, 648] on button "Next" at bounding box center [784, 659] width 212 height 52
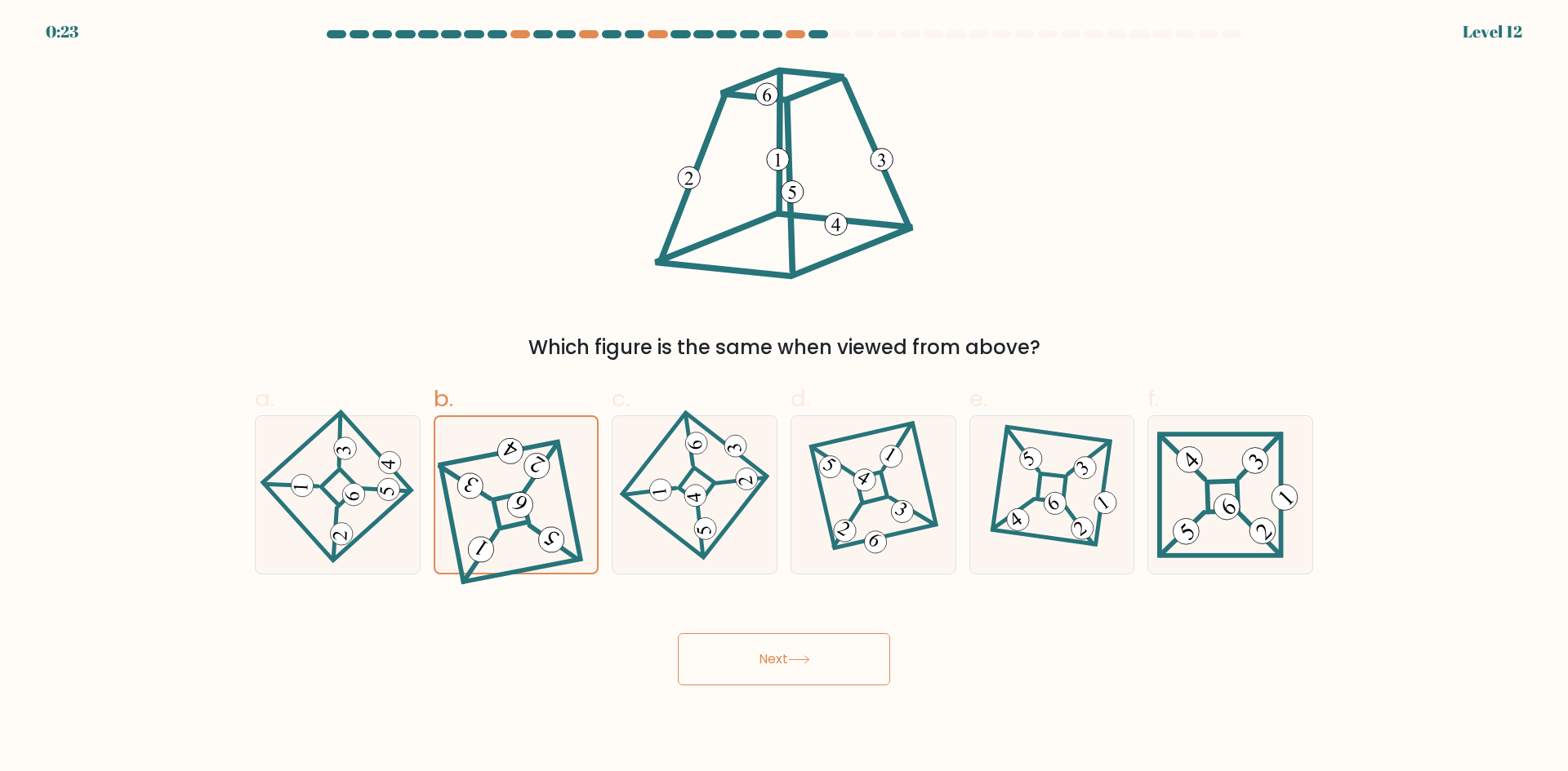
click at [789, 648] on button "Next" at bounding box center [784, 659] width 212 height 52
drag, startPoint x: 828, startPoint y: 679, endPoint x: 788, endPoint y: 675, distance: 40.2
click at [788, 675] on button "Next" at bounding box center [784, 659] width 212 height 52
click at [804, 672] on button "Next" at bounding box center [784, 659] width 212 height 52
click at [365, 510] on icon at bounding box center [337, 495] width 109 height 126
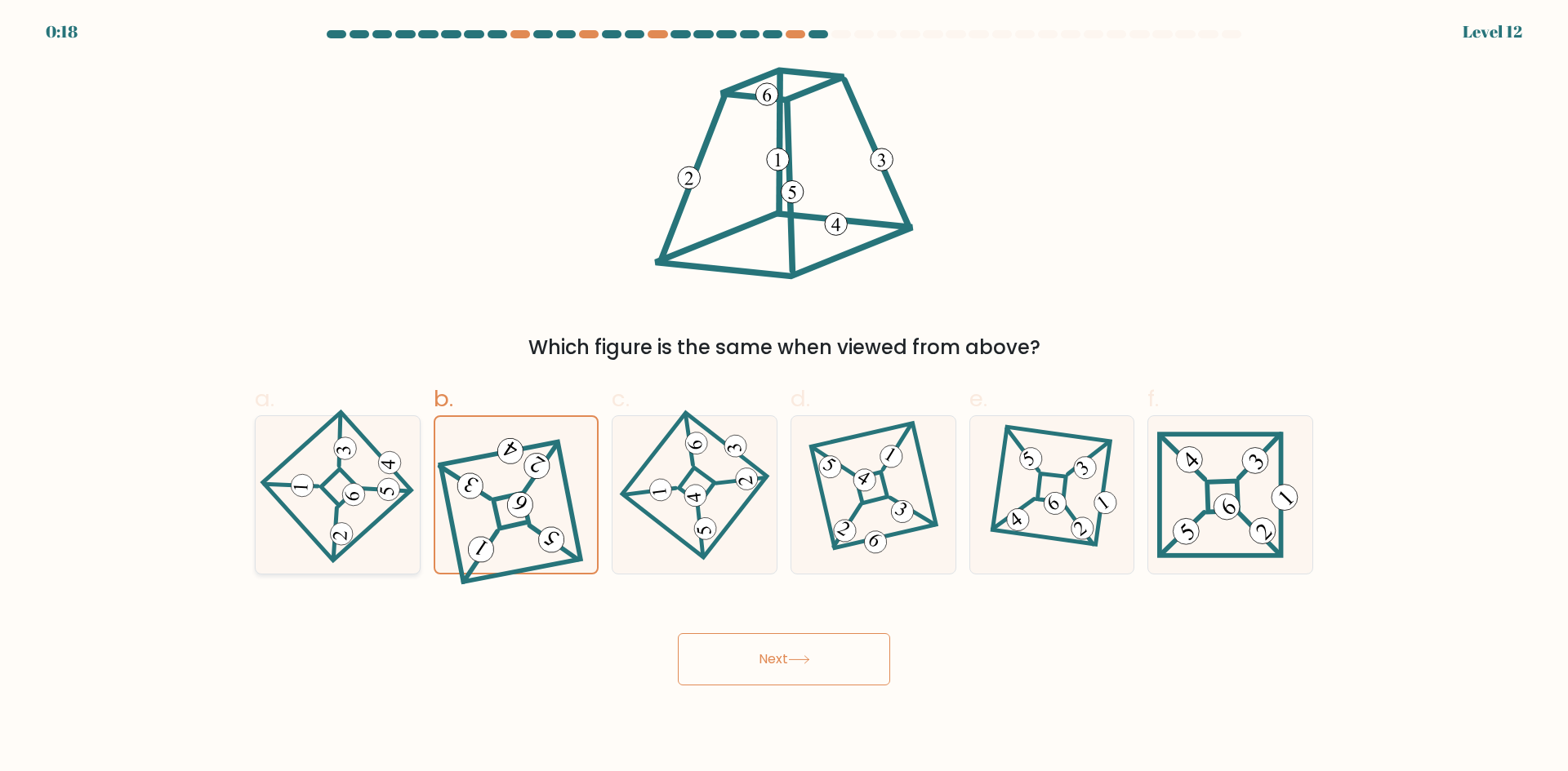
click at [784, 397] on input "a." at bounding box center [784, 392] width 1 height 11
radio input "true"
click at [486, 505] on icon at bounding box center [515, 495] width 141 height 126
click at [784, 397] on input "b." at bounding box center [784, 392] width 1 height 11
radio input "true"
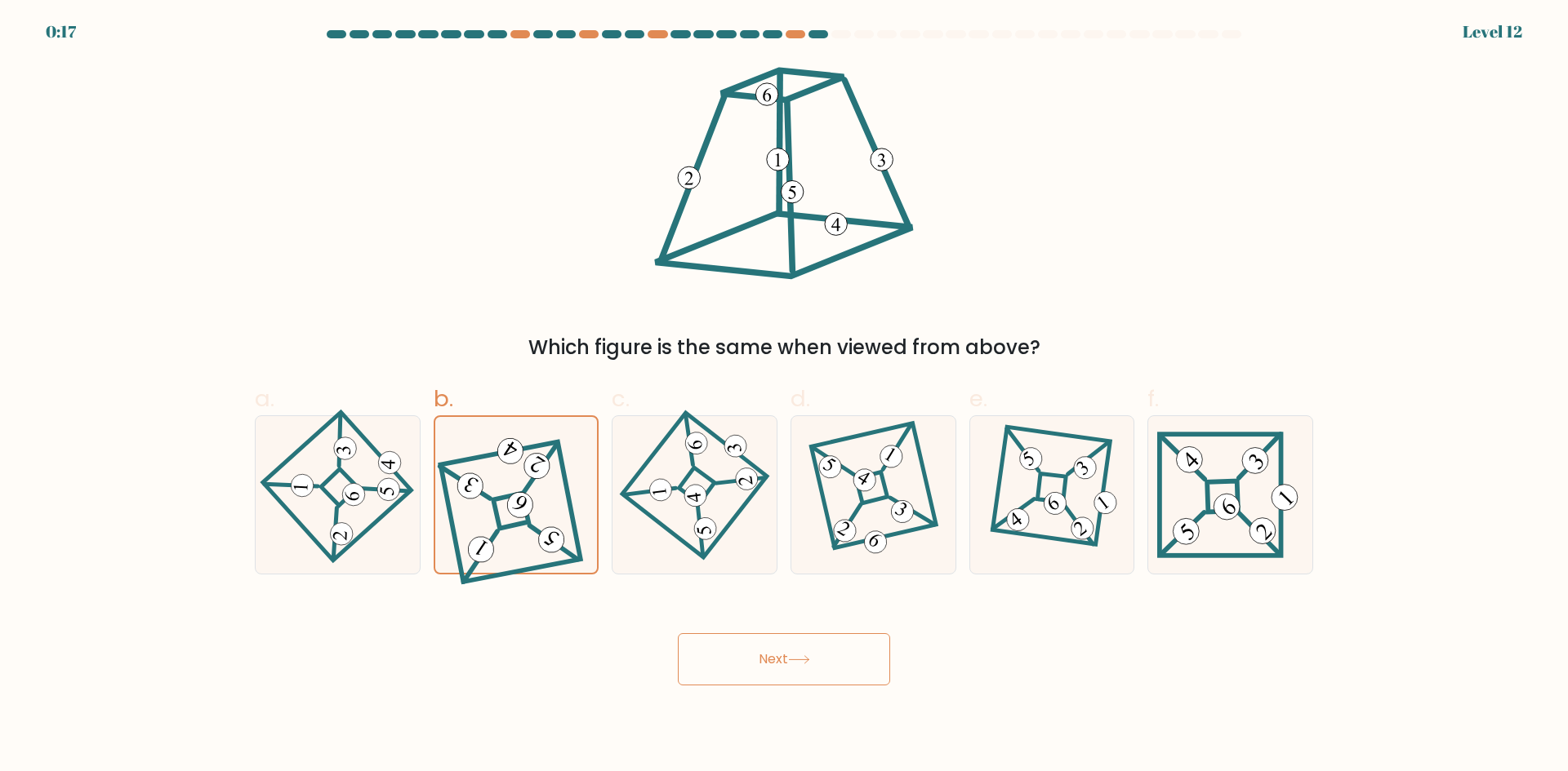
click at [732, 647] on button "Next" at bounding box center [784, 659] width 212 height 52
click at [383, 509] on icon at bounding box center [337, 495] width 109 height 126
click at [784, 397] on input "a." at bounding box center [784, 392] width 1 height 11
radio input "true"
click at [497, 521] on 272 at bounding box center [511, 510] width 36 height 36
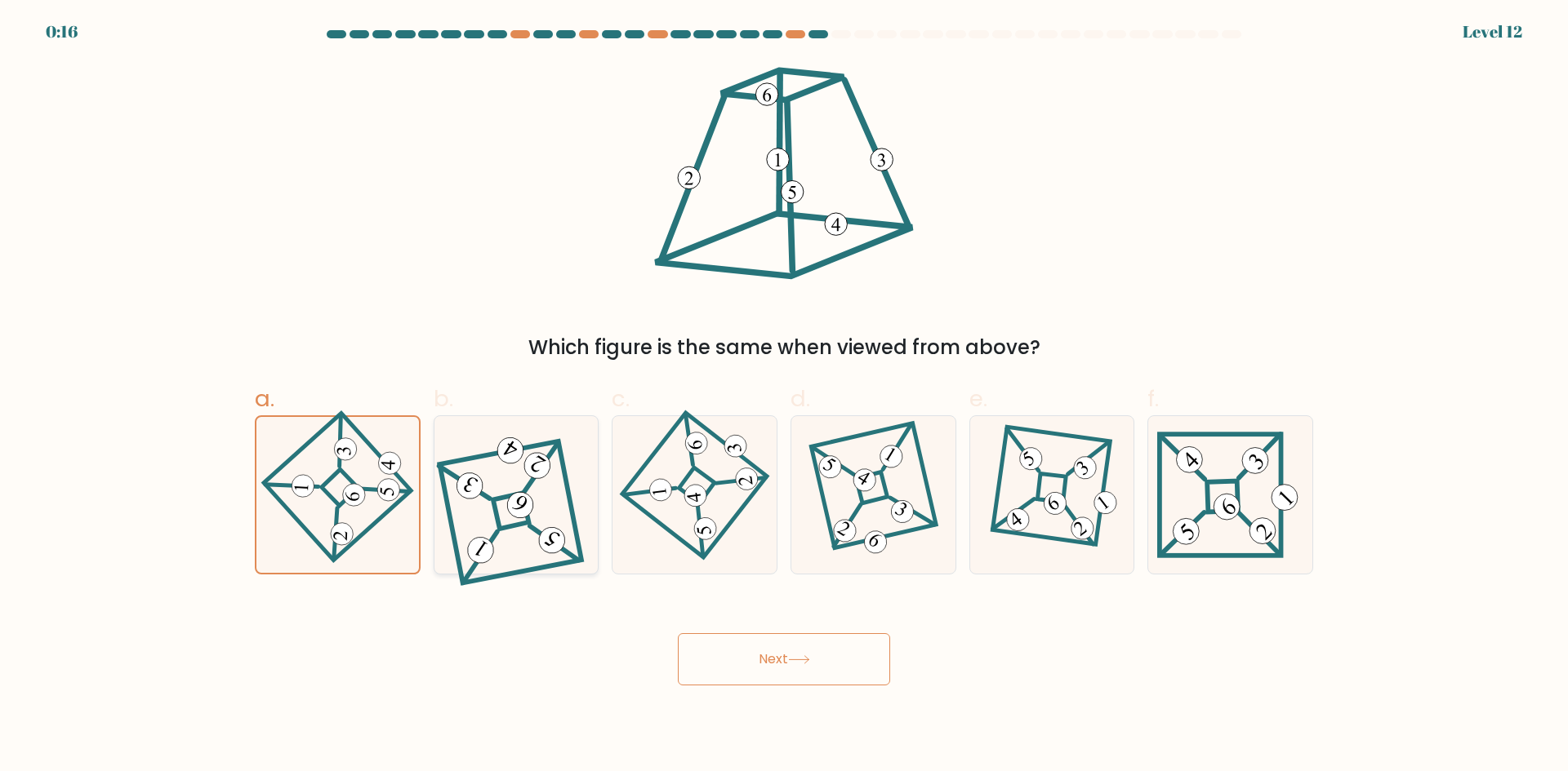
click at [784, 397] on input "b." at bounding box center [784, 392] width 1 height 11
radio input "true"
click at [780, 647] on button "Next" at bounding box center [784, 659] width 212 height 52
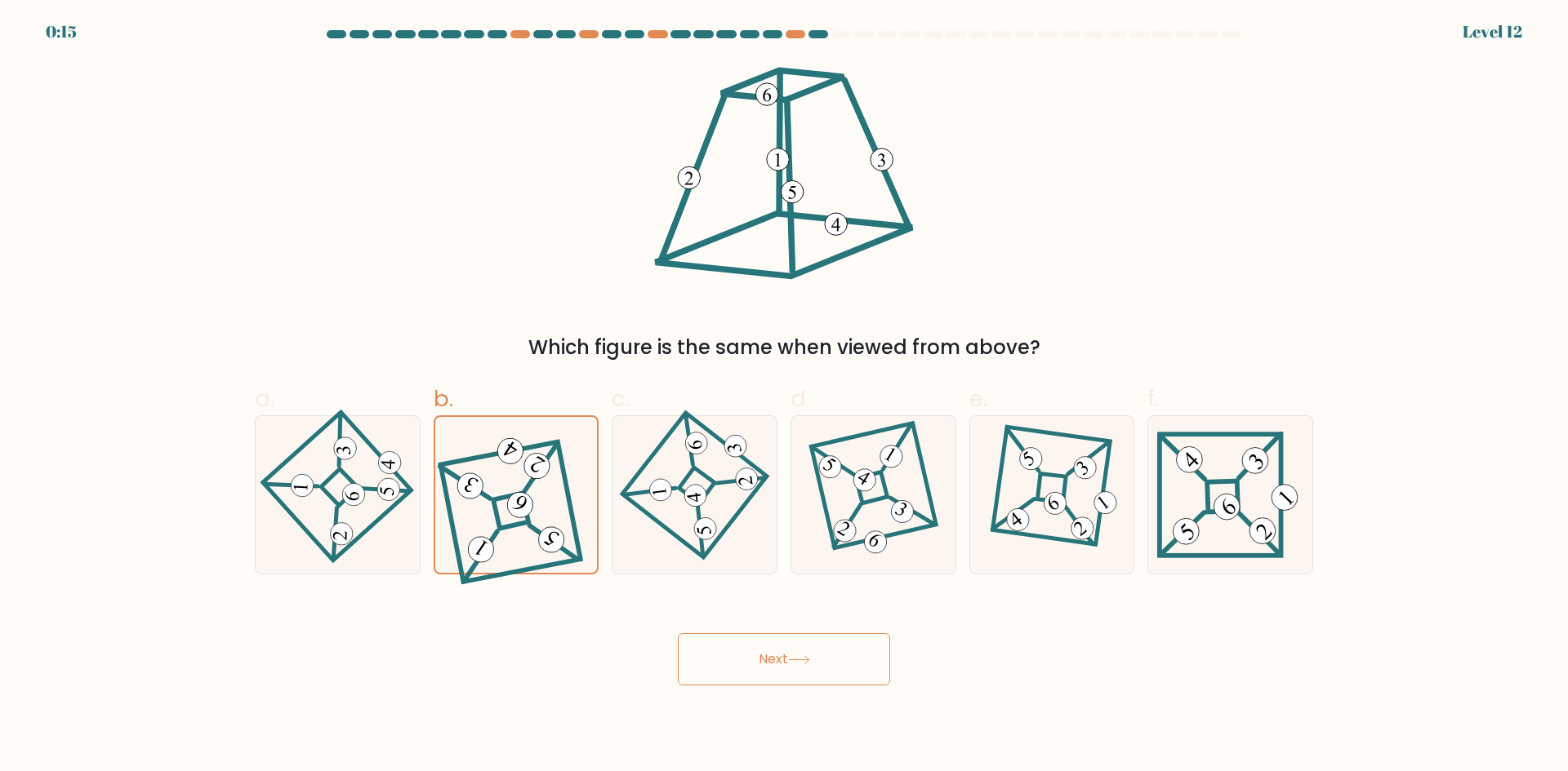
click at [780, 647] on button "Next" at bounding box center [784, 659] width 212 height 52
click at [782, 647] on button "Next" at bounding box center [784, 659] width 212 height 52
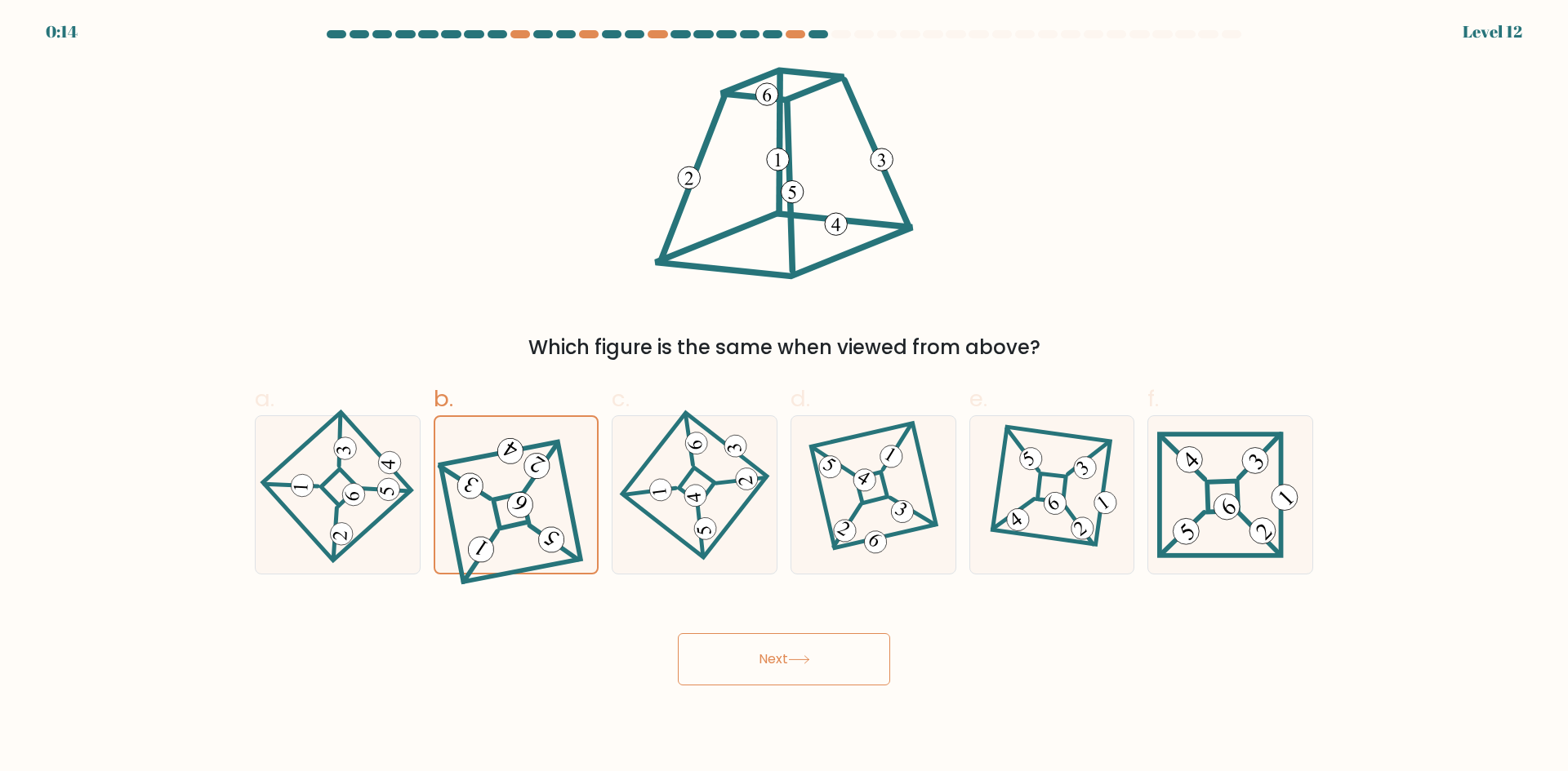
click at [782, 647] on button "Next" at bounding box center [784, 659] width 212 height 52
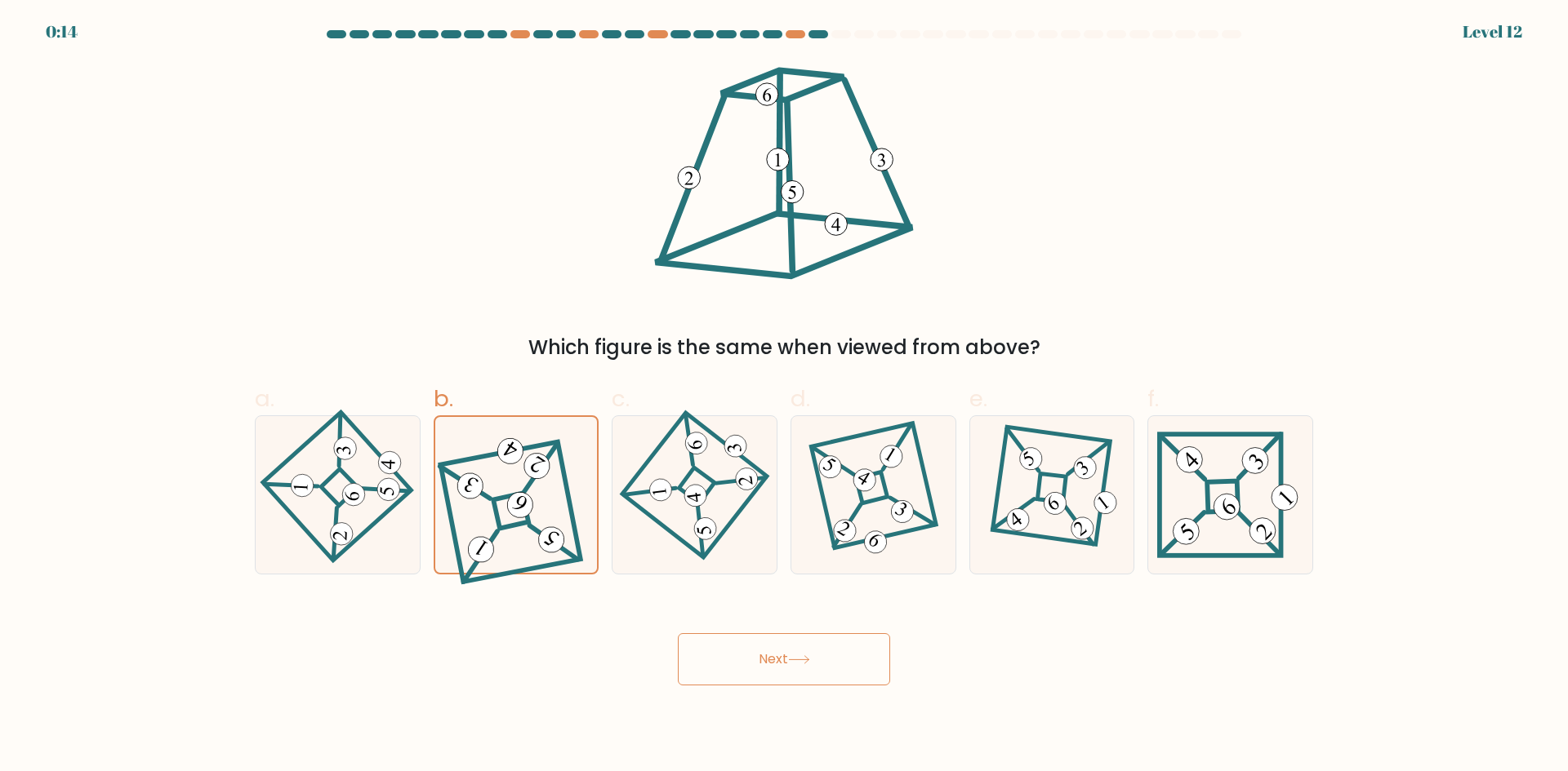
click at [782, 647] on button "Next" at bounding box center [784, 659] width 212 height 52
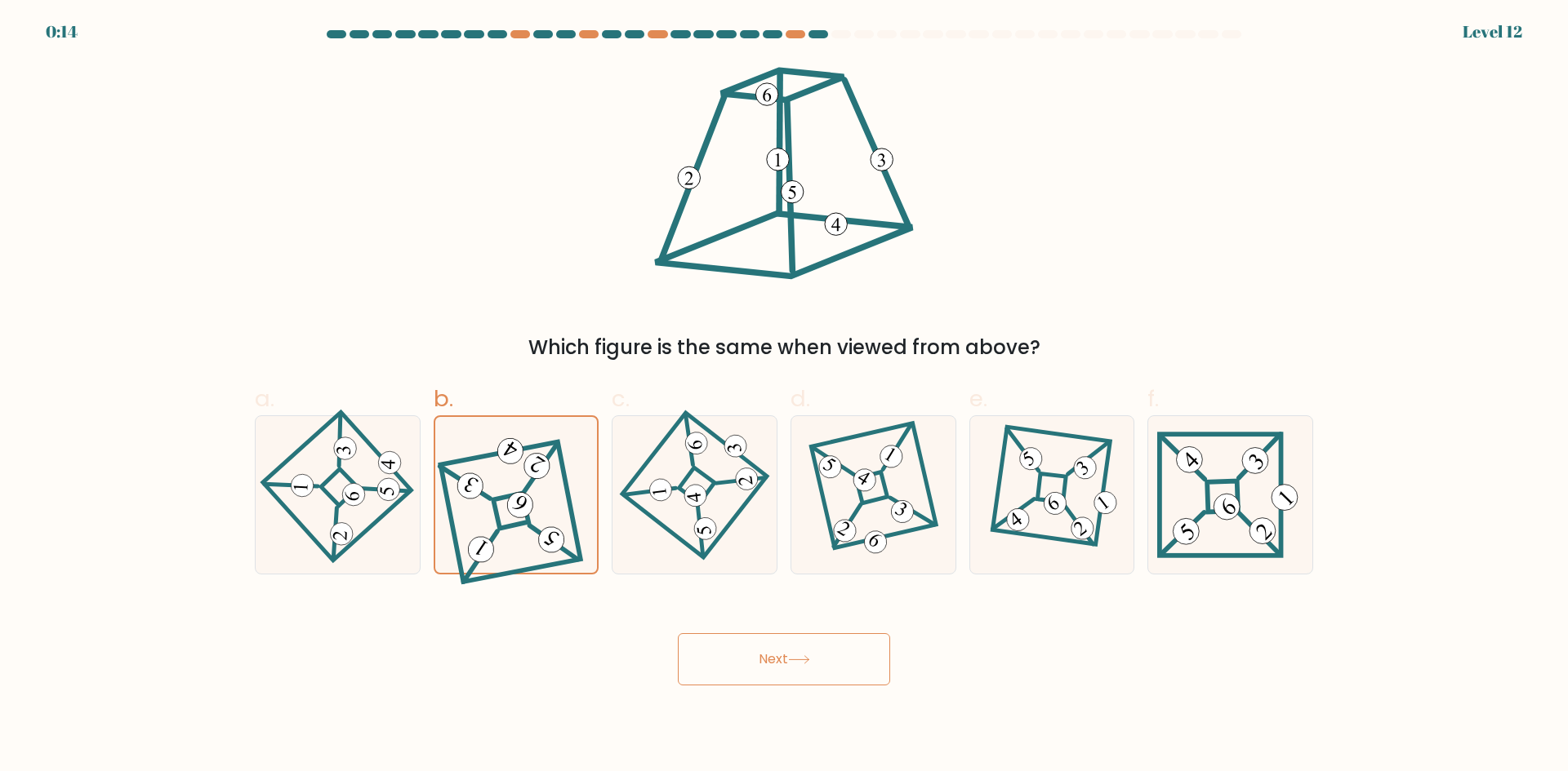
click at [782, 647] on button "Next" at bounding box center [784, 659] width 212 height 52
click at [783, 647] on button "Next" at bounding box center [784, 659] width 212 height 52
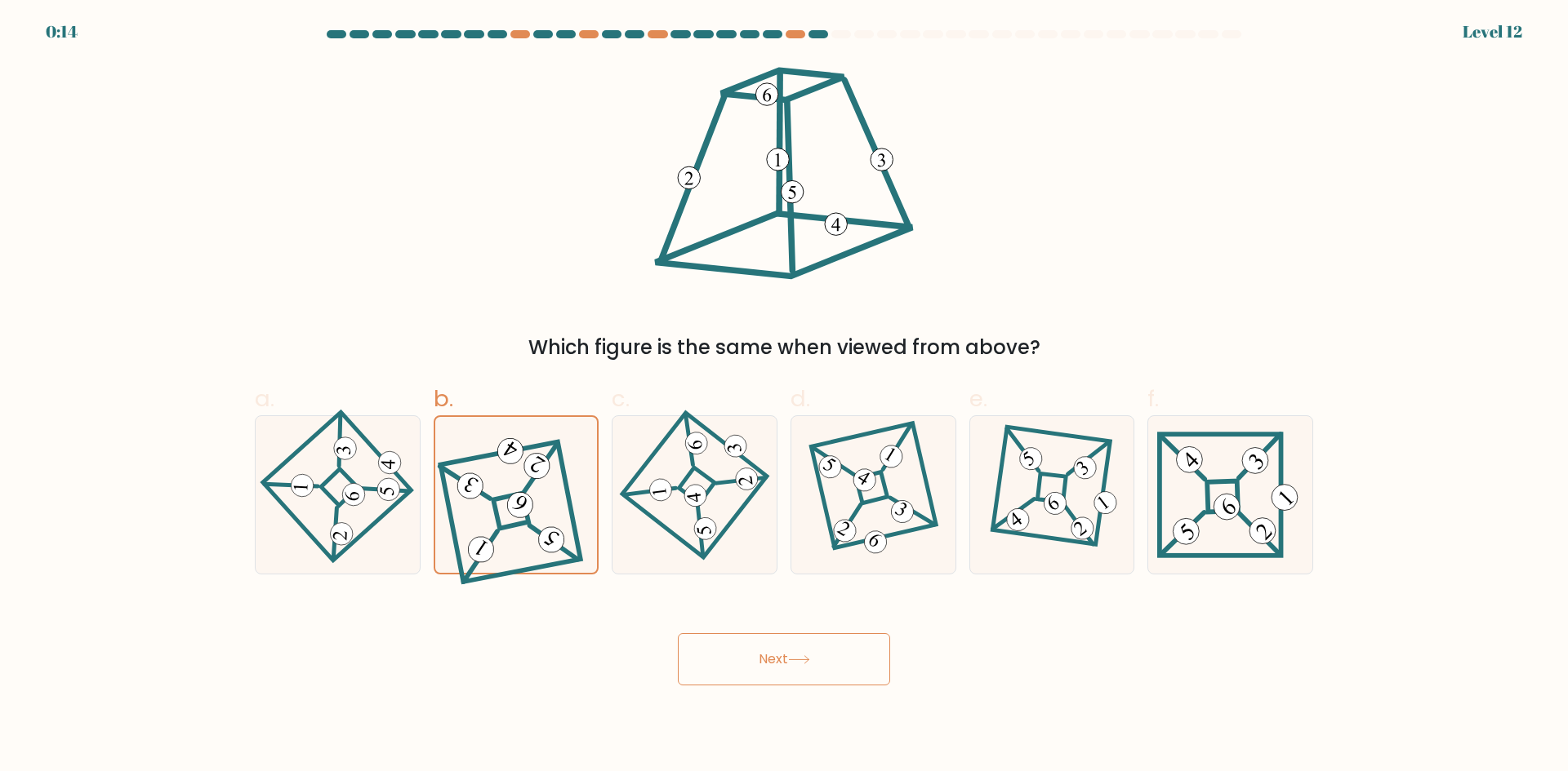
click at [783, 647] on button "Next" at bounding box center [784, 659] width 212 height 52
click at [784, 648] on button "Next" at bounding box center [784, 659] width 212 height 52
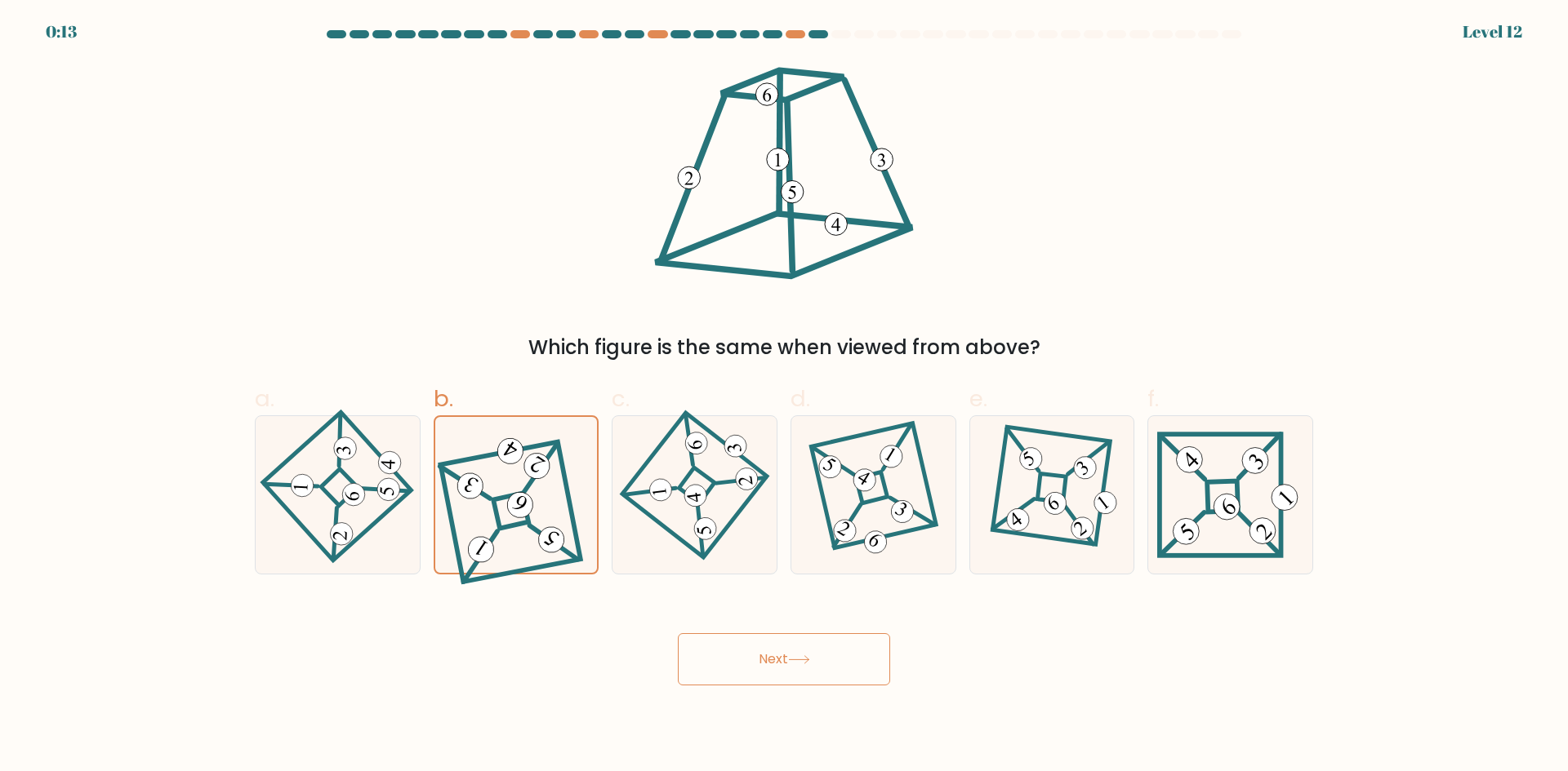
click at [784, 648] on button "Next" at bounding box center [784, 659] width 212 height 52
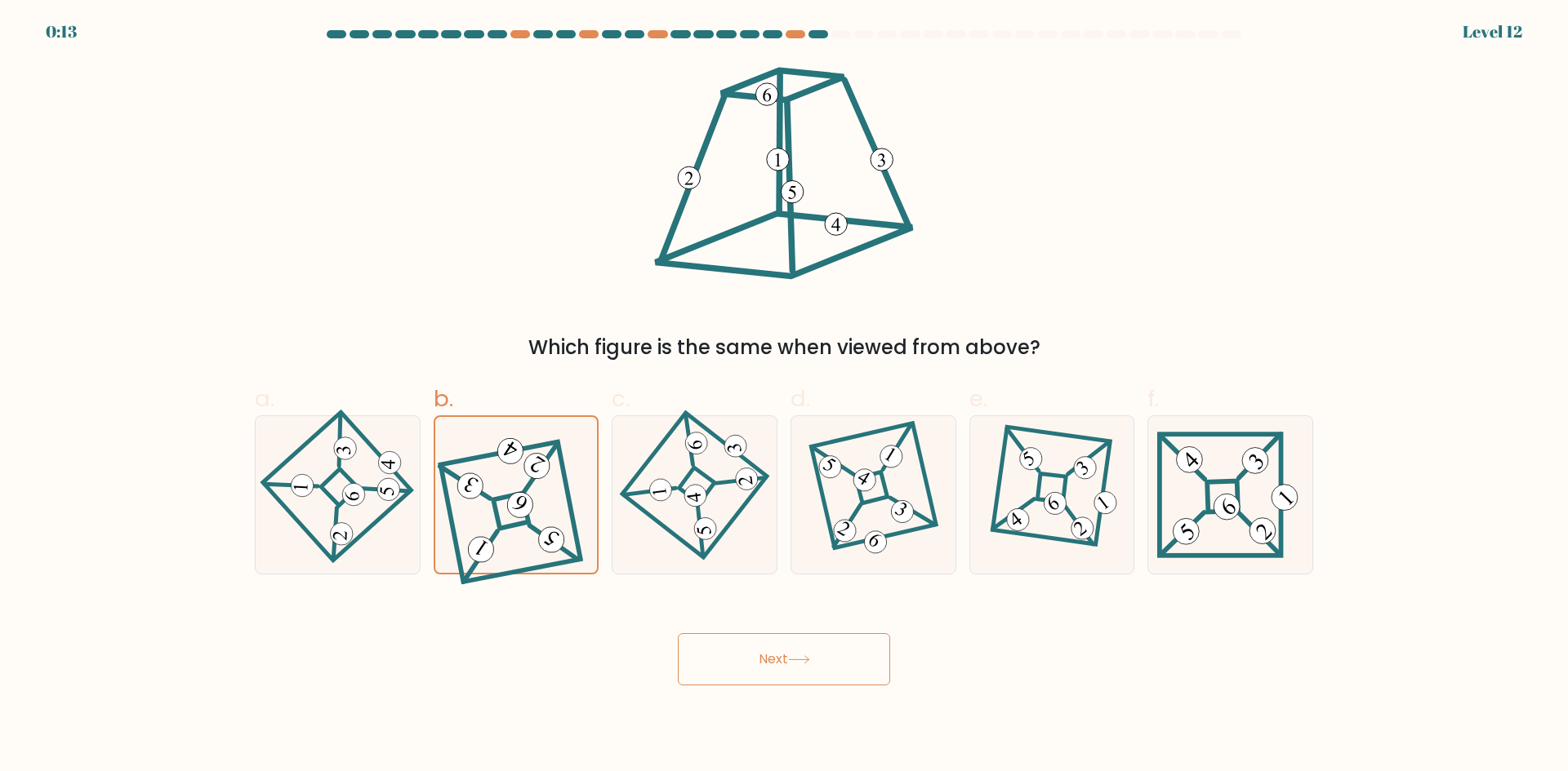
click at [784, 648] on button "Next" at bounding box center [784, 659] width 212 height 52
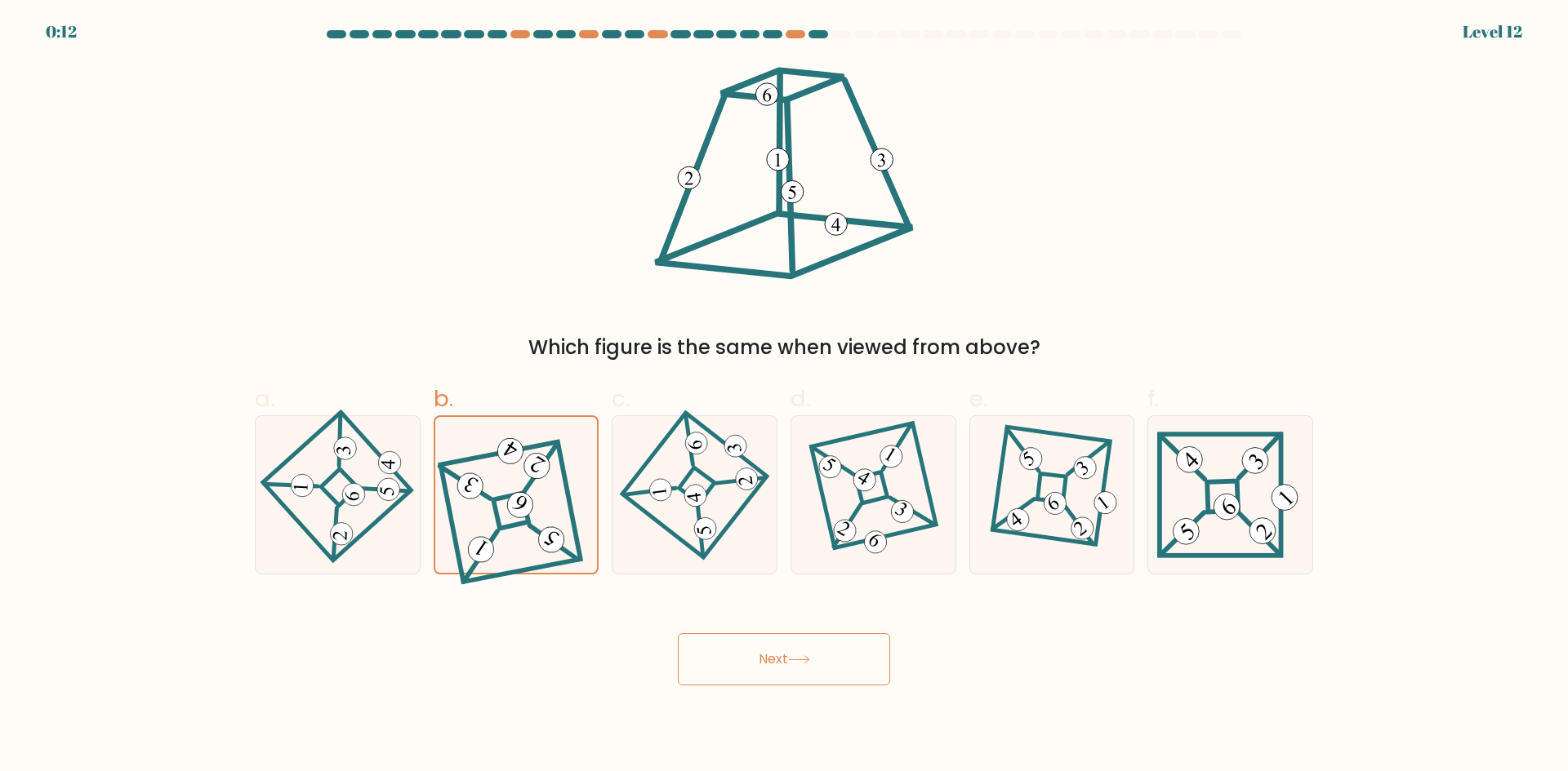
click at [784, 648] on button "Next" at bounding box center [784, 659] width 212 height 52
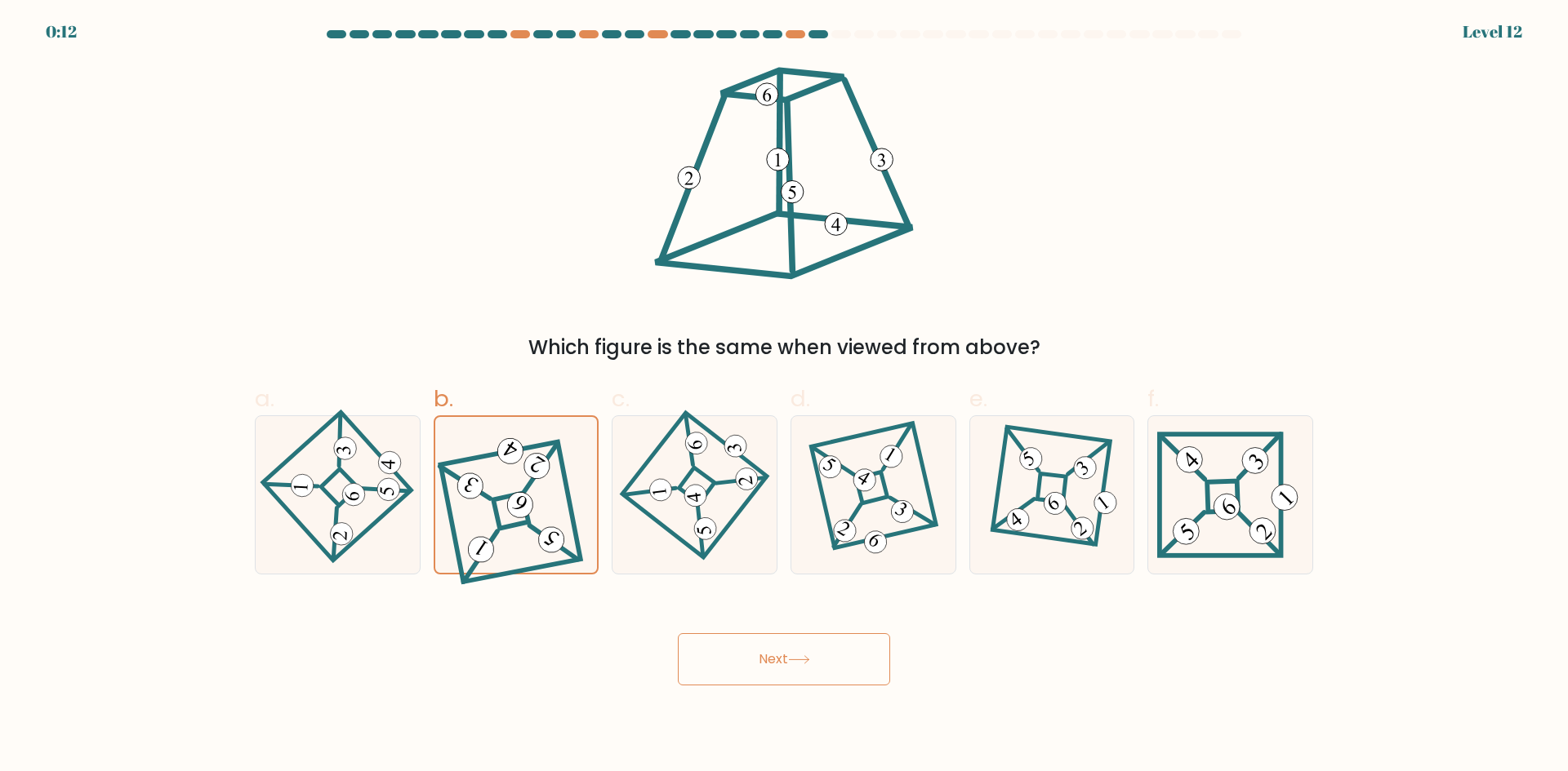
click at [784, 648] on button "Next" at bounding box center [784, 659] width 212 height 52
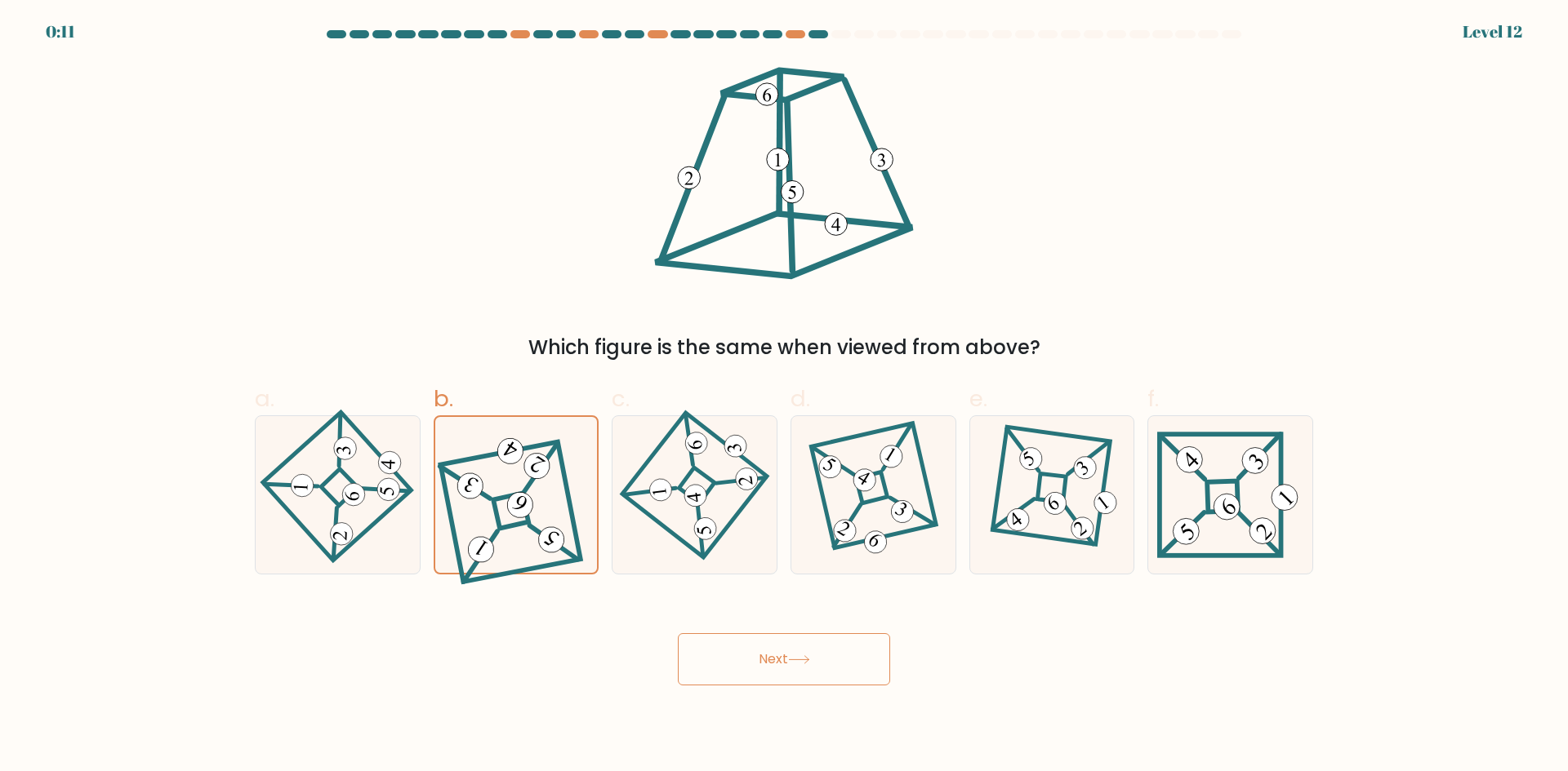
click at [784, 648] on button "Next" at bounding box center [784, 659] width 212 height 52
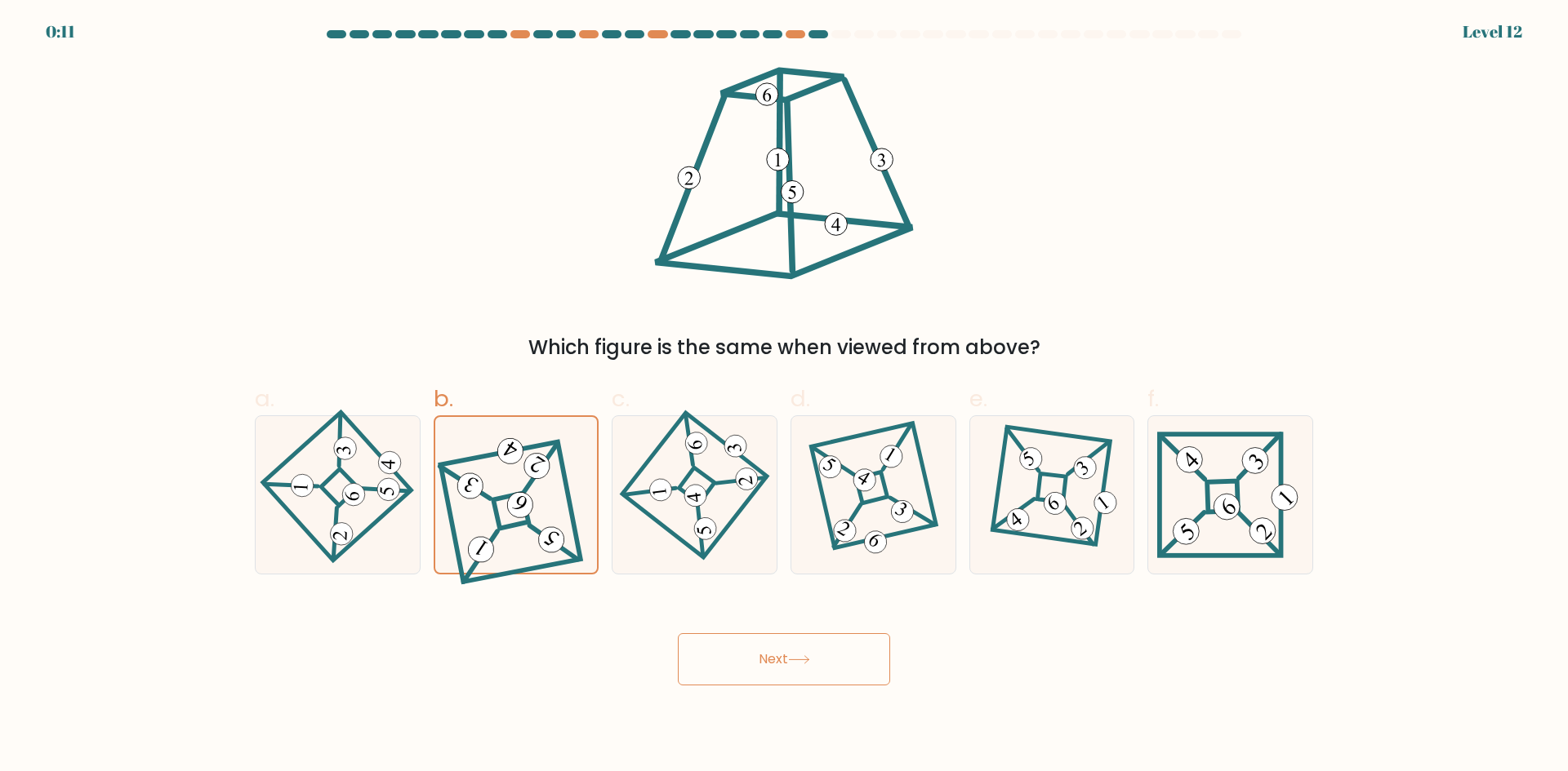
click at [784, 648] on button "Next" at bounding box center [784, 659] width 212 height 52
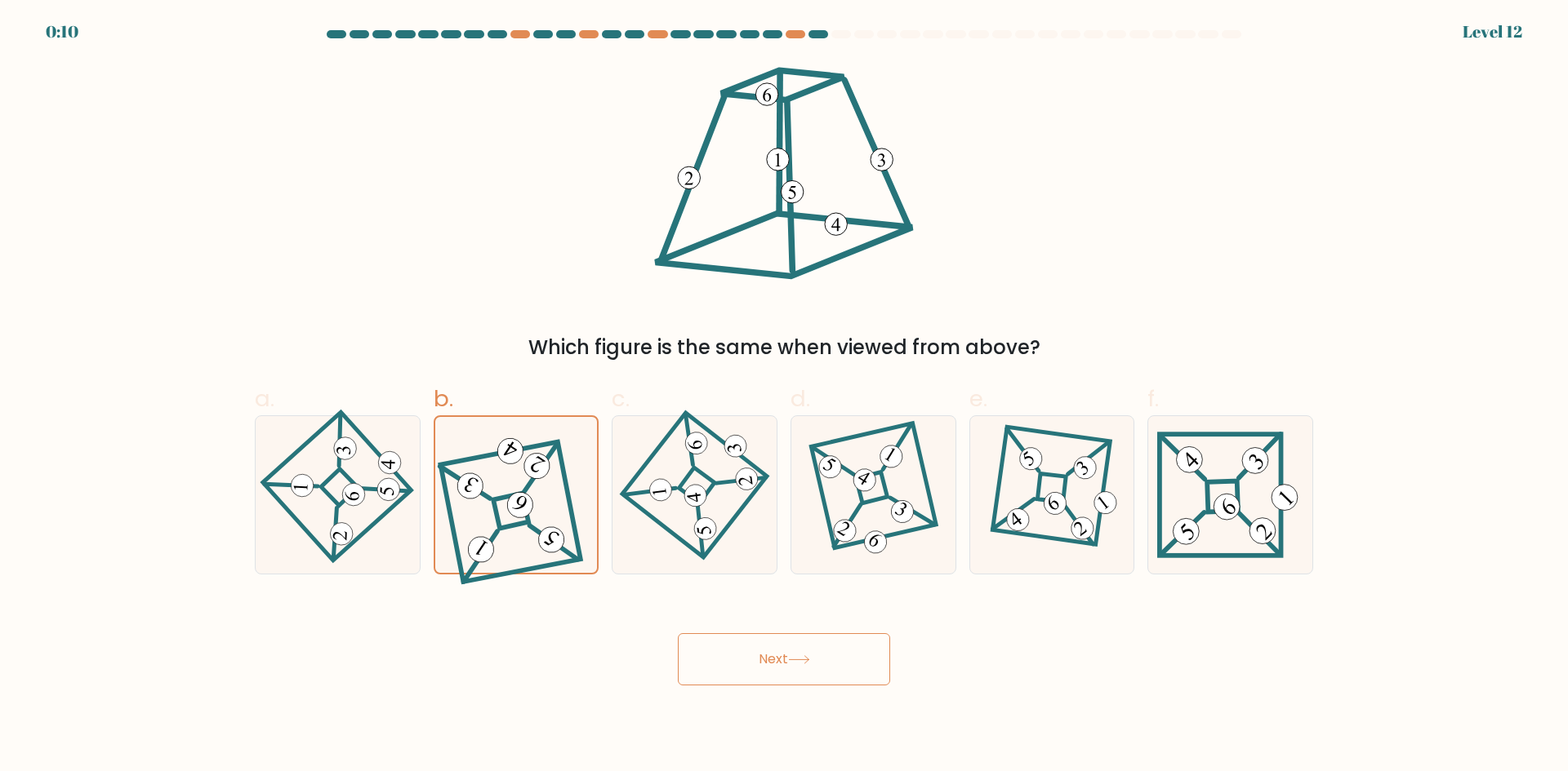
click at [784, 648] on button "Next" at bounding box center [784, 659] width 212 height 52
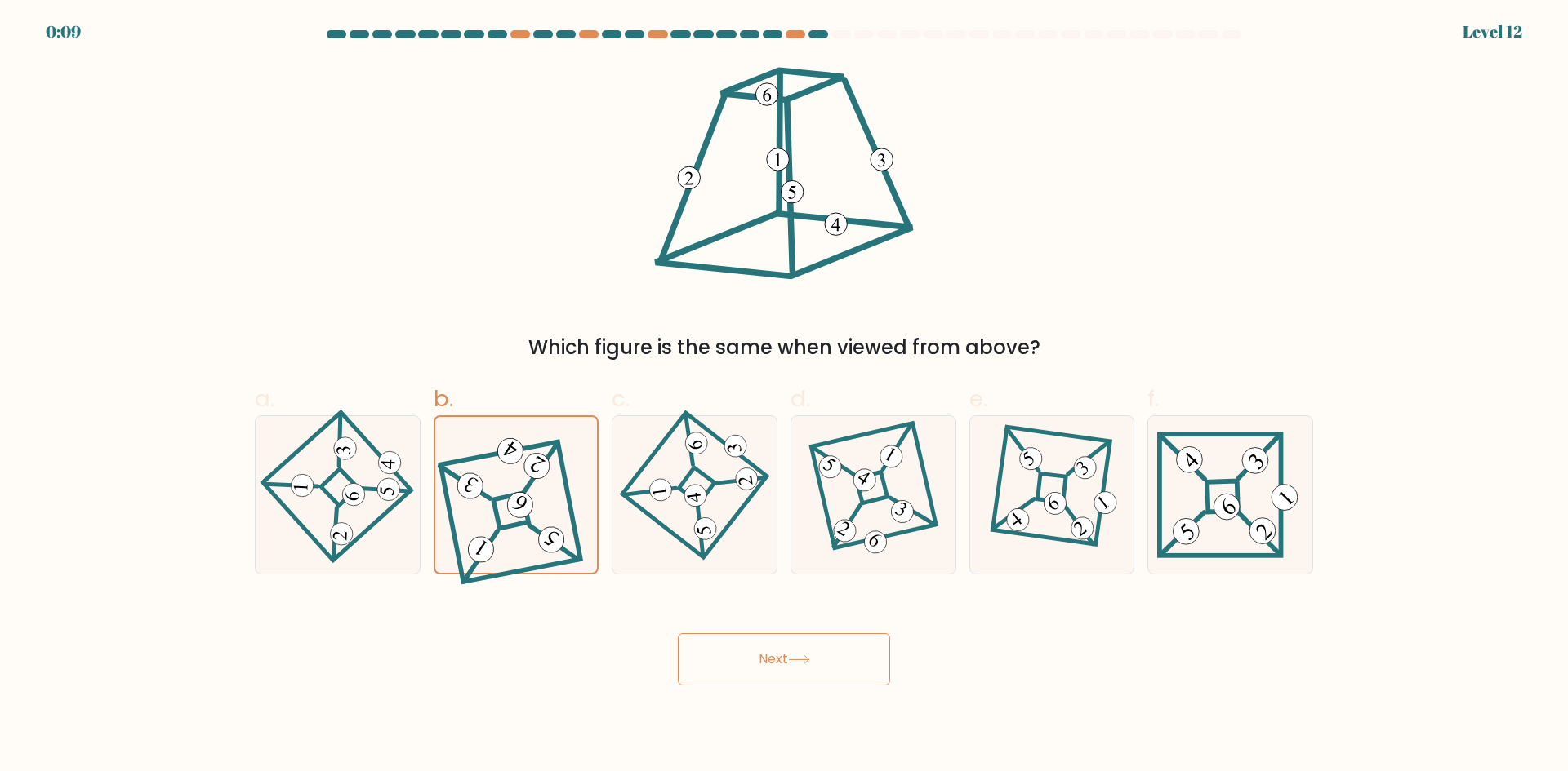
click at [784, 648] on button "Next" at bounding box center [784, 659] width 212 height 52
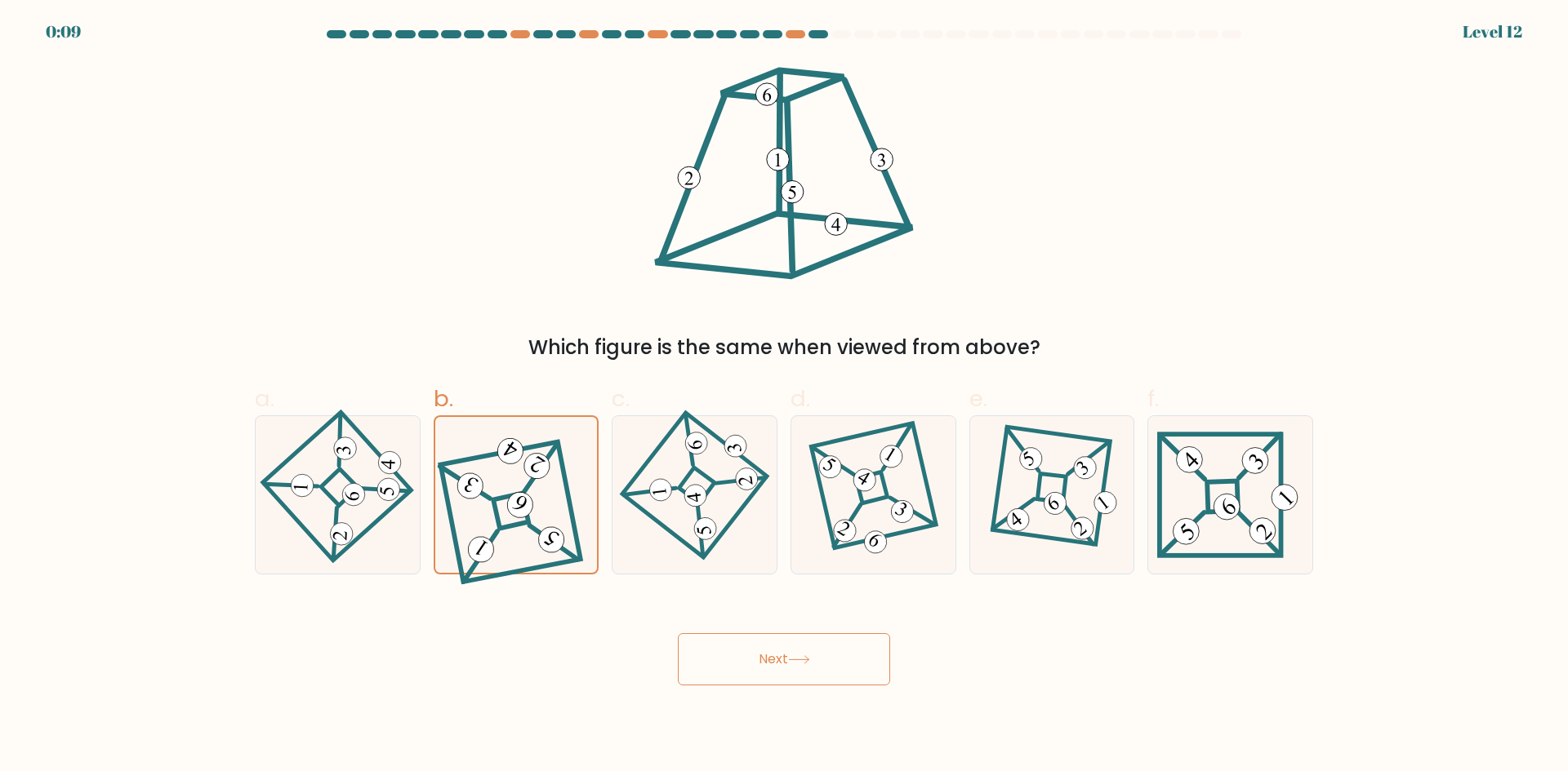
click at [784, 648] on button "Next" at bounding box center [784, 659] width 212 height 52
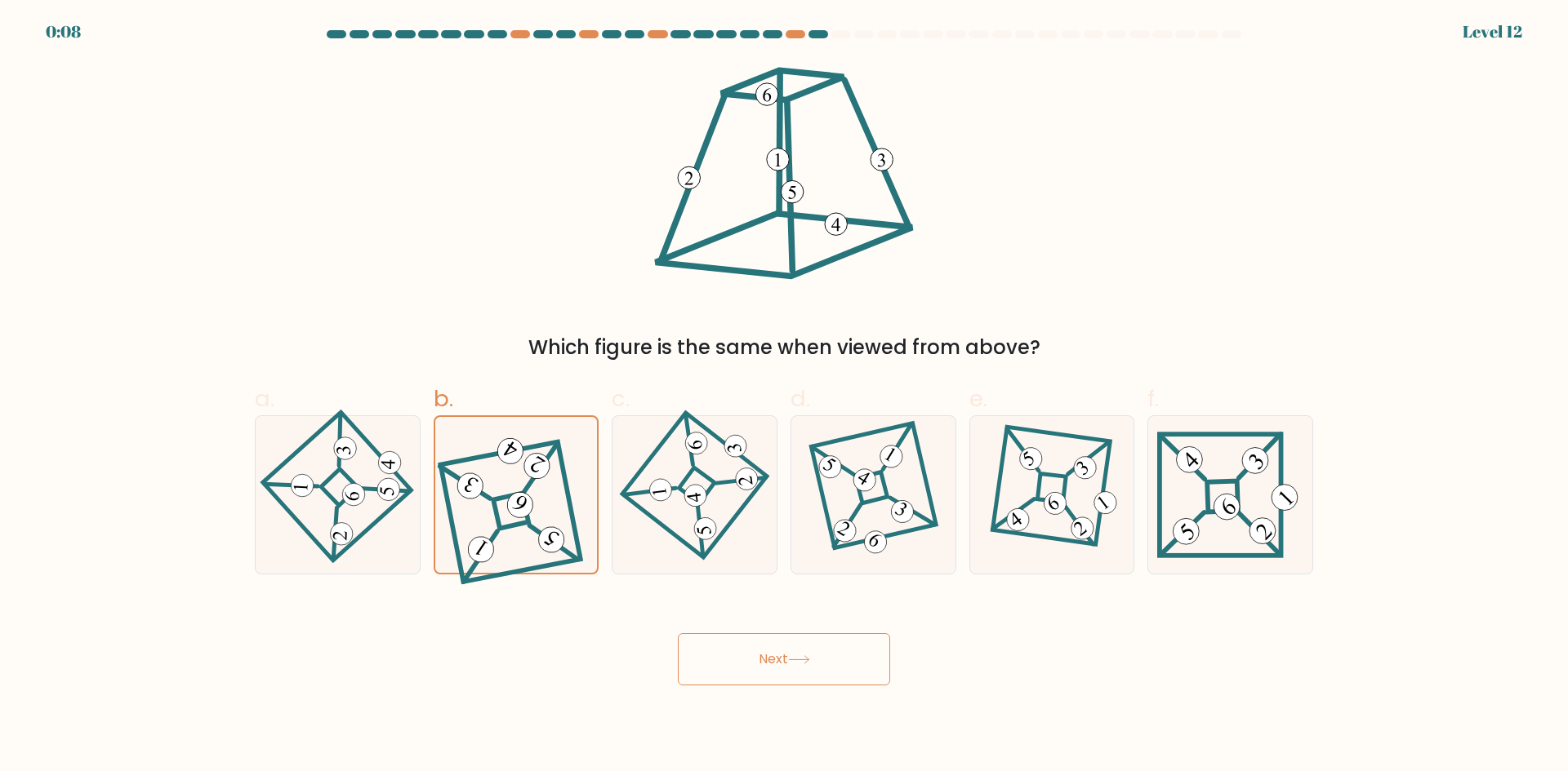
click at [784, 648] on button "Next" at bounding box center [784, 659] width 212 height 52
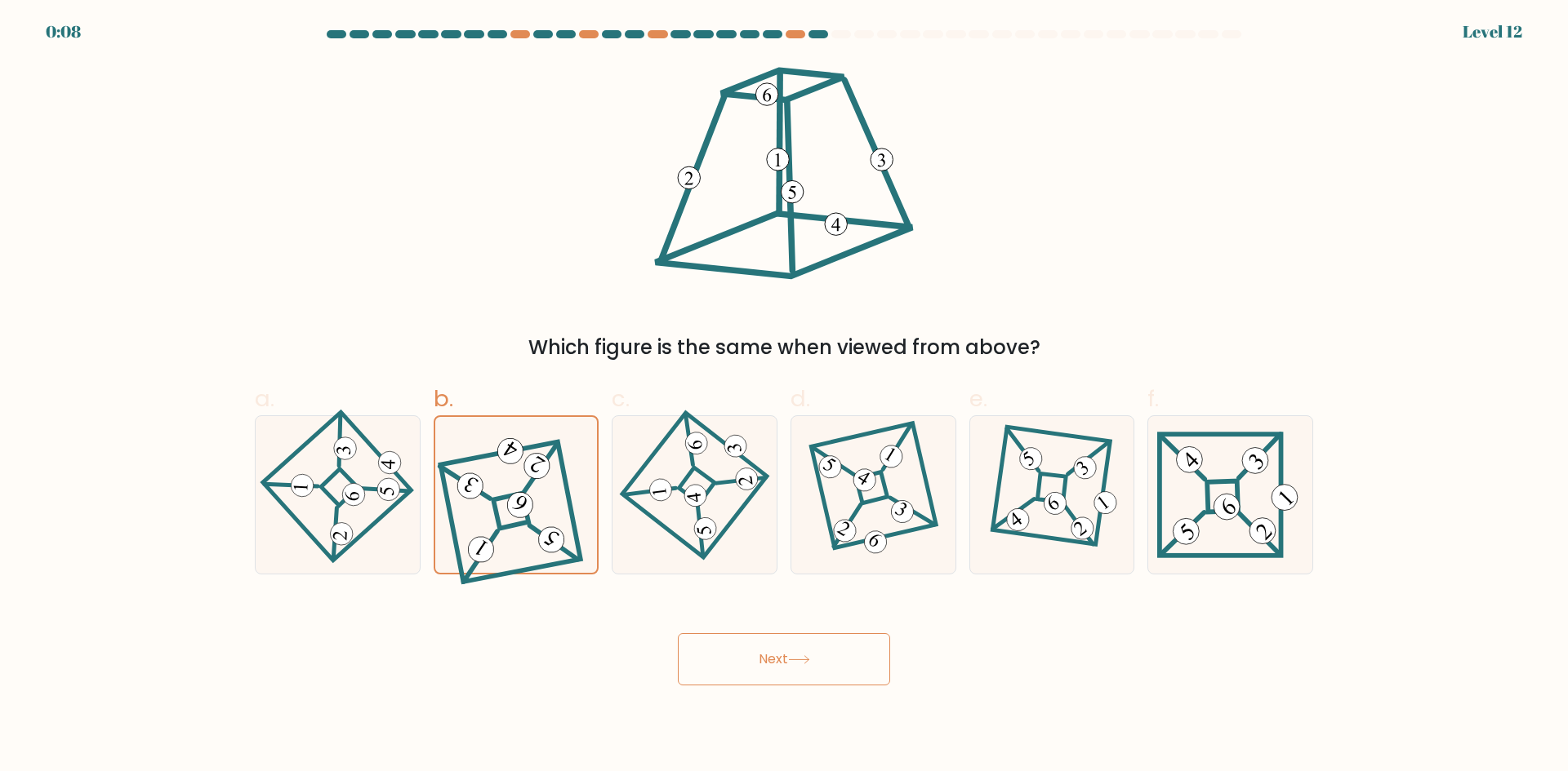
click at [784, 648] on button "Next" at bounding box center [784, 659] width 212 height 52
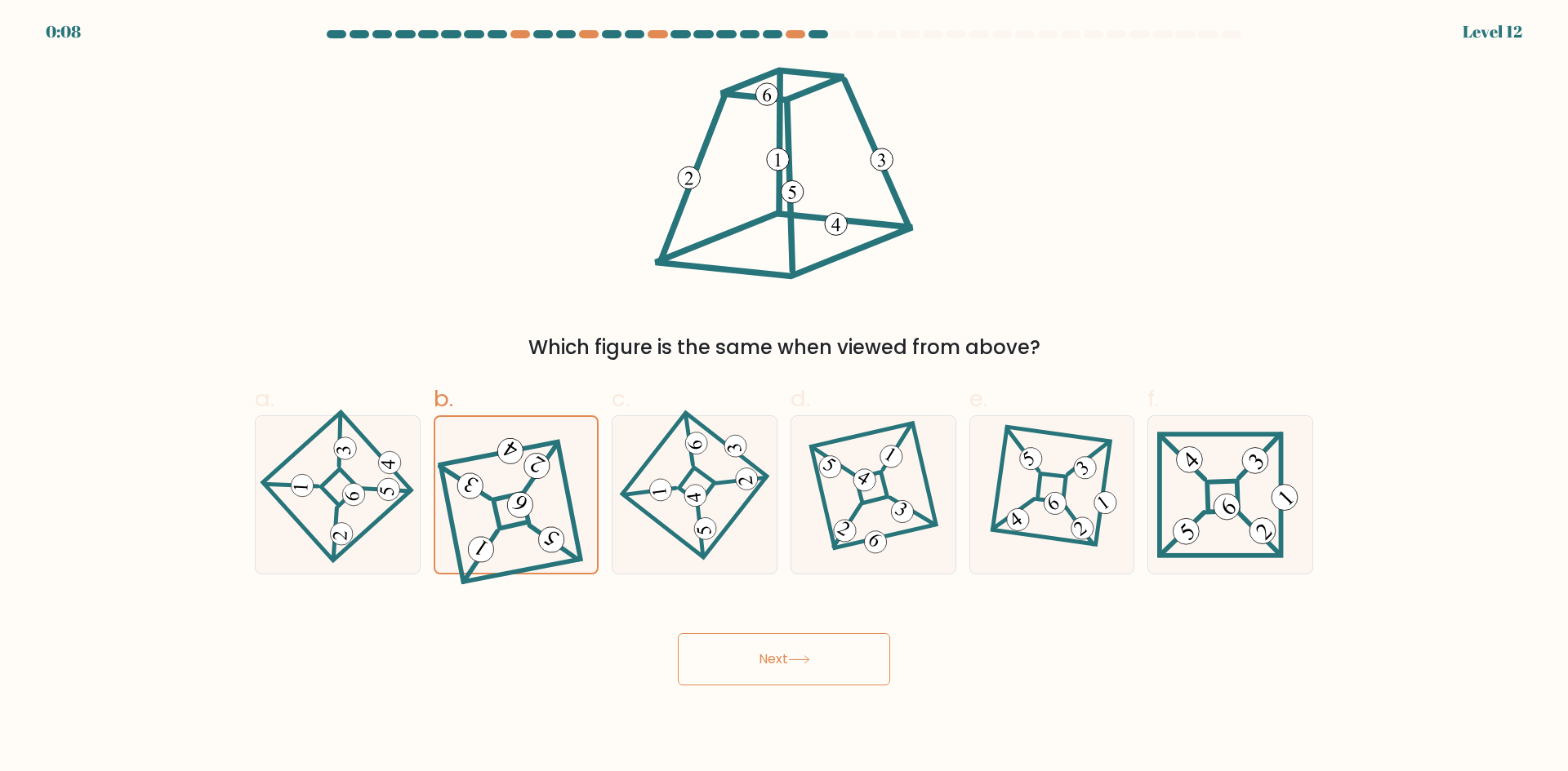
click at [784, 648] on button "Next" at bounding box center [784, 659] width 212 height 52
click at [782, 646] on button "Next" at bounding box center [784, 659] width 212 height 52
click at [614, 602] on div "Next" at bounding box center [784, 640] width 1078 height 92
drag, startPoint x: 609, startPoint y: 626, endPoint x: 592, endPoint y: 319, distance: 307.5
click at [571, 287] on div "Which figure is the same when viewed from above?" at bounding box center [784, 211] width 1078 height 300
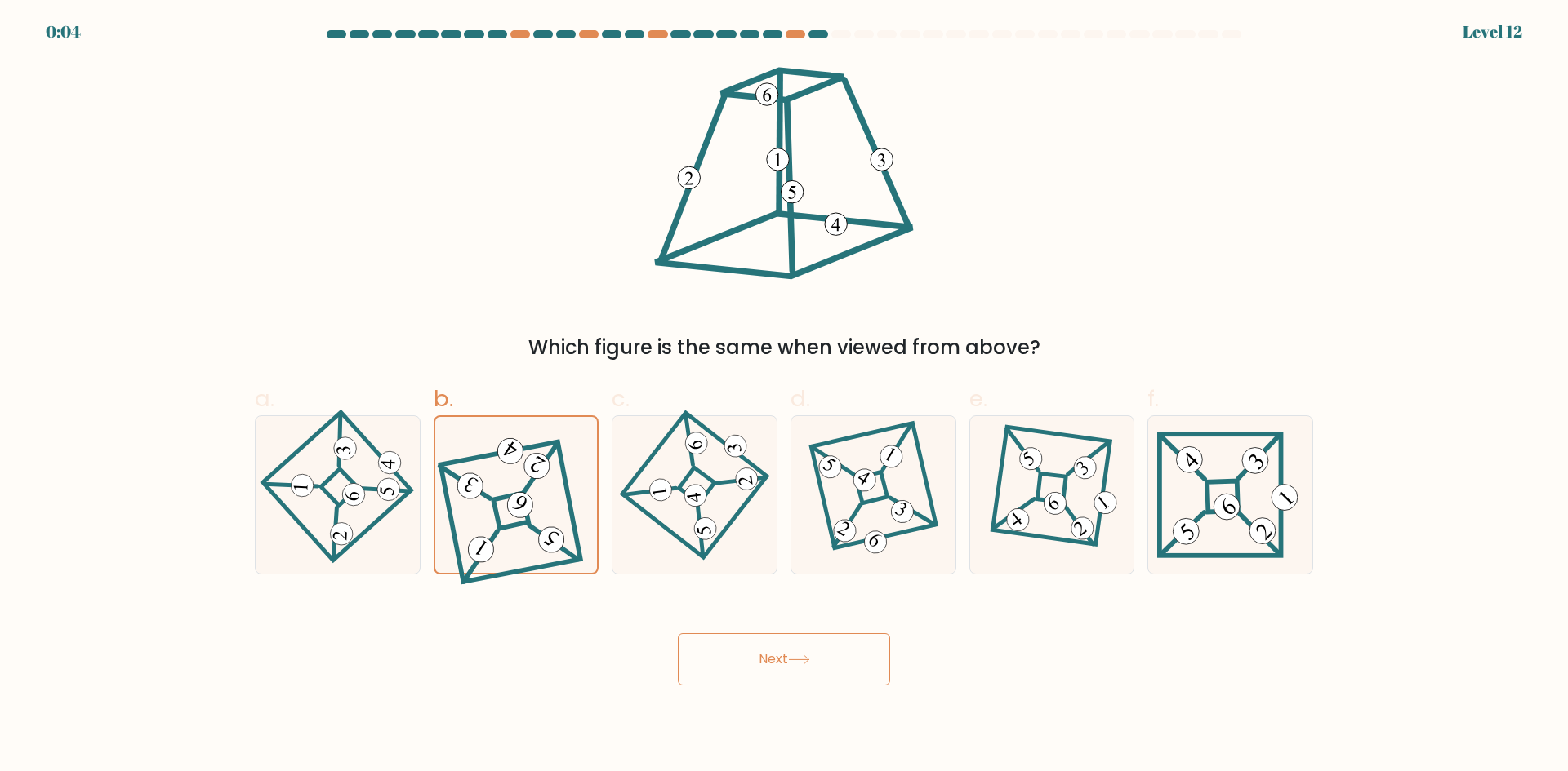
click at [817, 640] on button "Next" at bounding box center [784, 659] width 212 height 52
click at [717, 551] on icon at bounding box center [695, 495] width 107 height 126
click at [784, 397] on input "c." at bounding box center [784, 392] width 1 height 11
radio input "true"
click at [585, 506] on div at bounding box center [517, 495] width 166 height 159
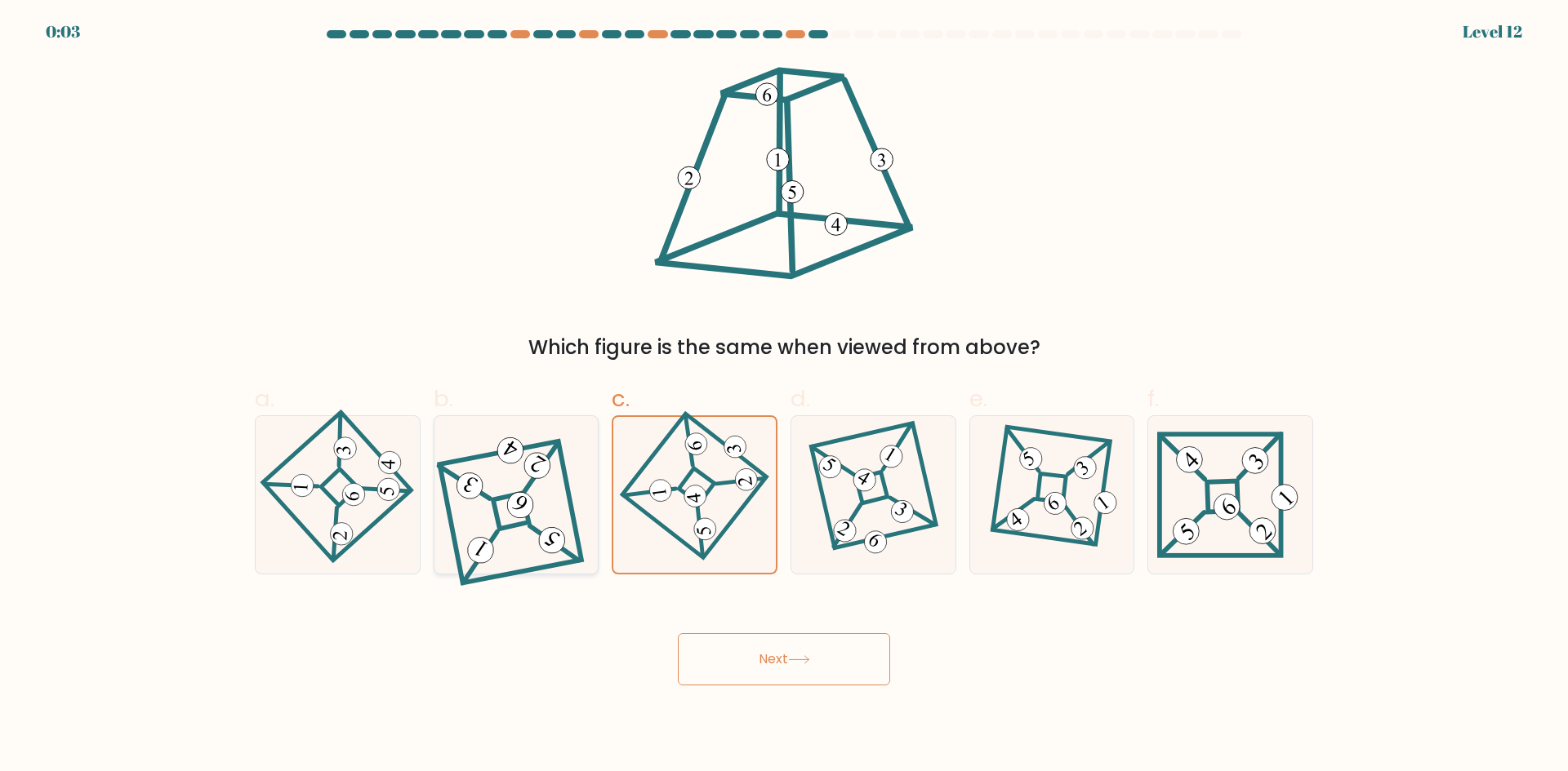
click at [784, 397] on input "b." at bounding box center [784, 392] width 1 height 11
radio input "true"
click at [778, 664] on button "Next" at bounding box center [784, 659] width 212 height 52
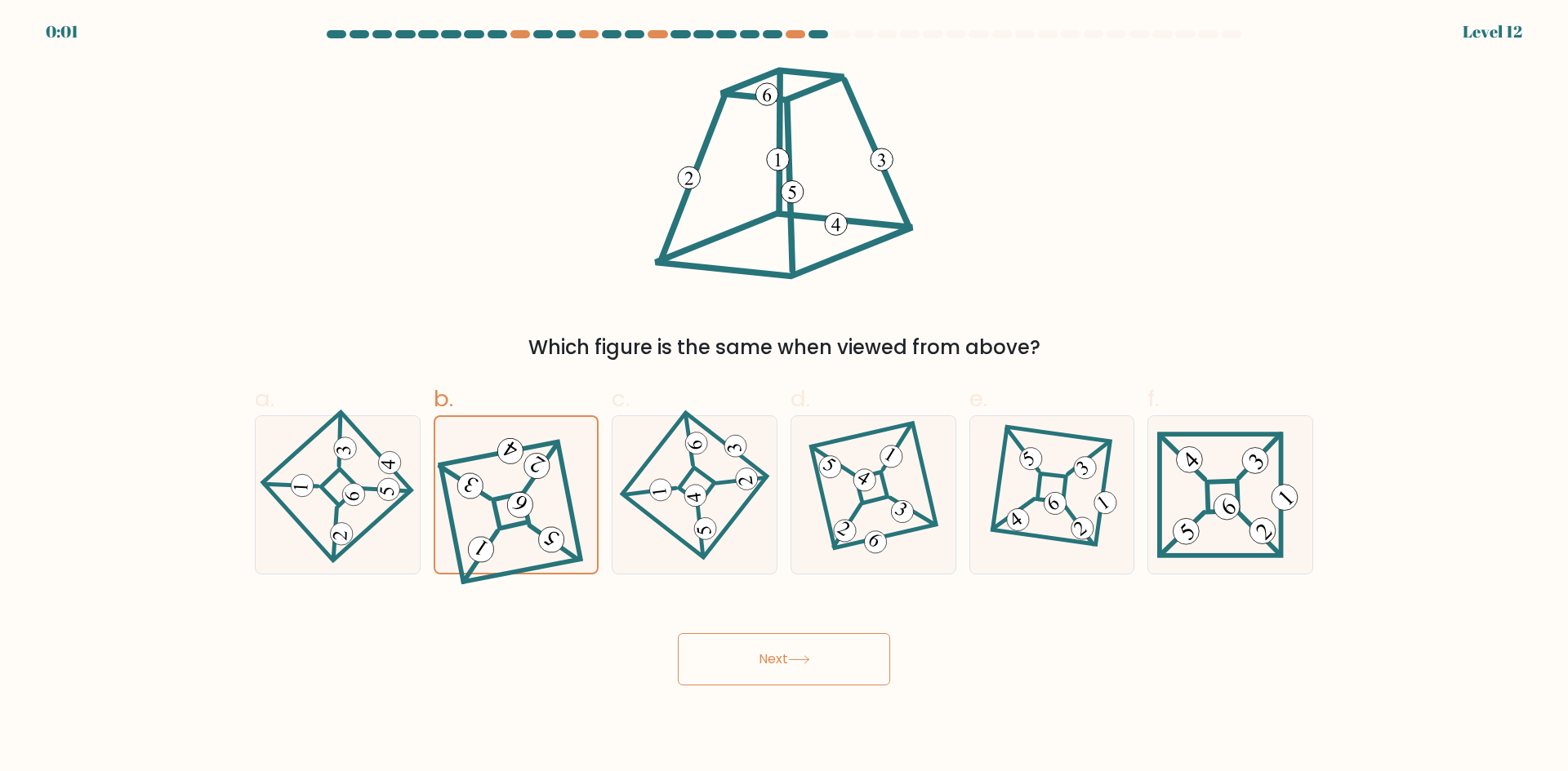
click at [778, 664] on button "Next" at bounding box center [784, 659] width 212 height 52
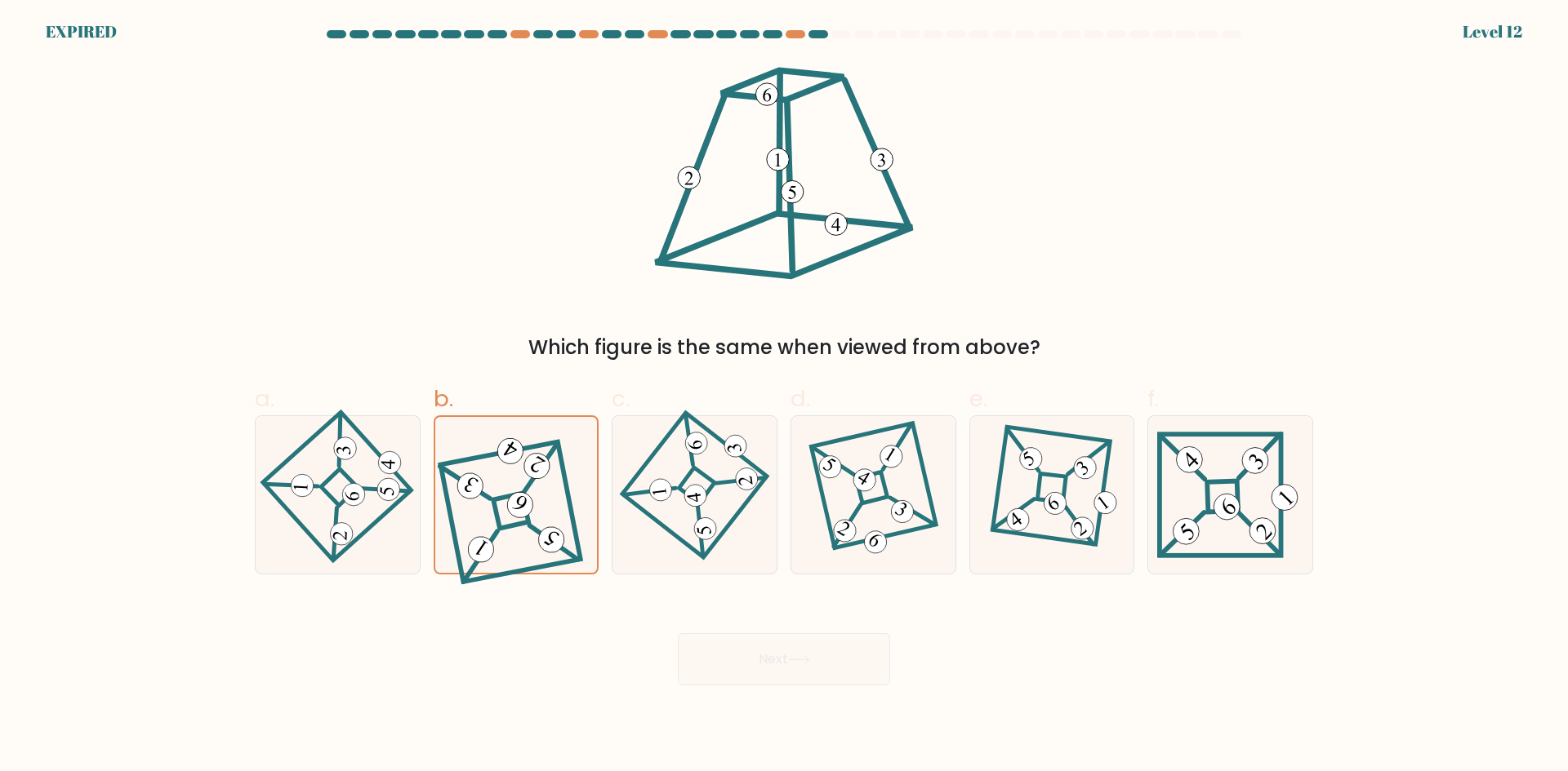
drag, startPoint x: 918, startPoint y: 711, endPoint x: 908, endPoint y: 707, distance: 10.8
click at [918, 711] on body "EXPIRED Level 12" at bounding box center [784, 386] width 1568 height 771
click at [830, 669] on div "Next" at bounding box center [784, 640] width 1078 height 92
click at [830, 667] on div "Next" at bounding box center [784, 640] width 1078 height 92
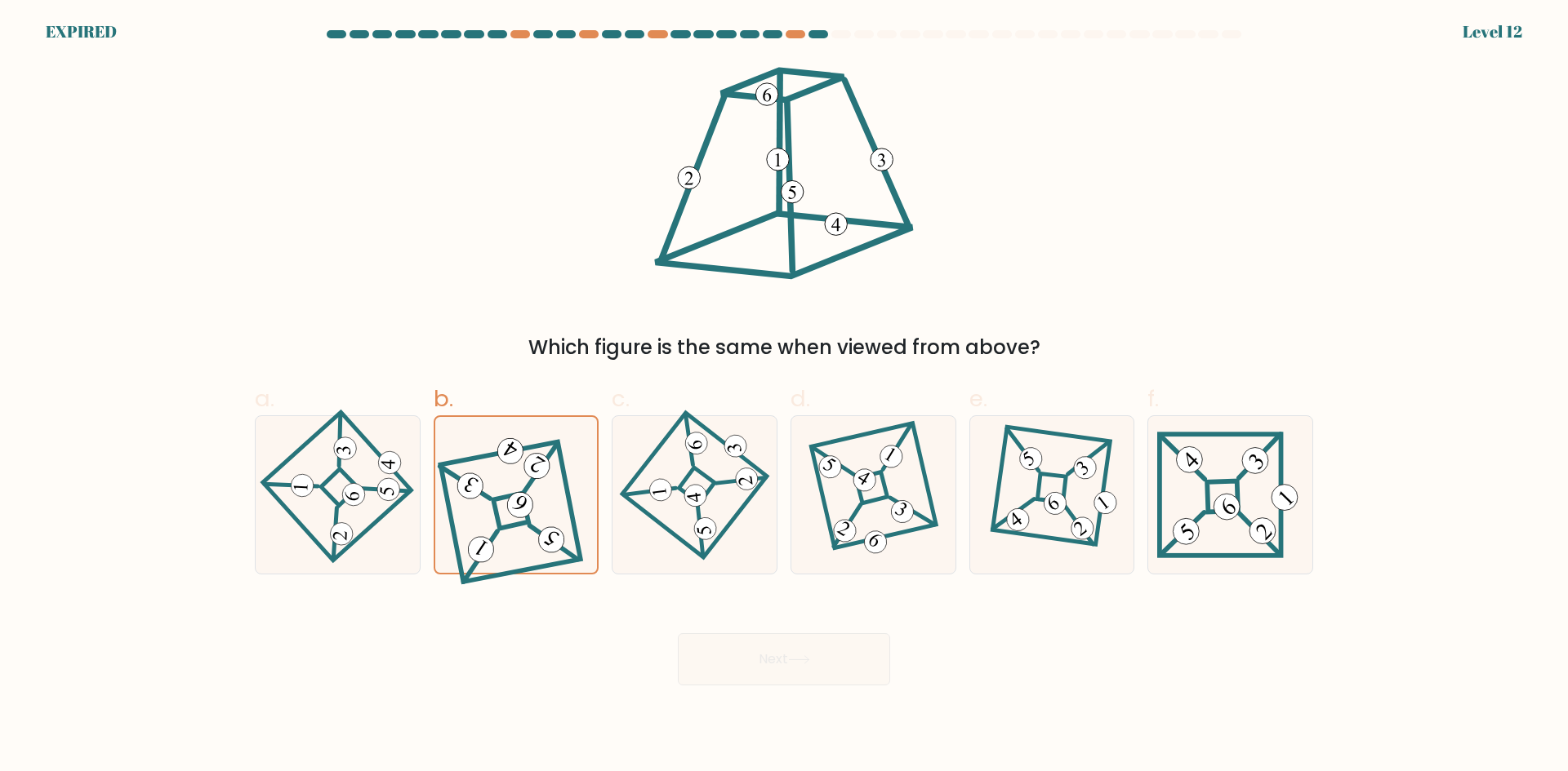
click at [829, 666] on div "Next" at bounding box center [784, 640] width 1078 height 92
drag, startPoint x: 1482, startPoint y: 27, endPoint x: 1567, endPoint y: 40, distance: 86.0
click at [1567, 40] on body "EXPIRED Level 12" at bounding box center [784, 386] width 1568 height 771
click at [1485, 63] on form at bounding box center [784, 357] width 1568 height 656
